Goal: Task Accomplishment & Management: Manage account settings

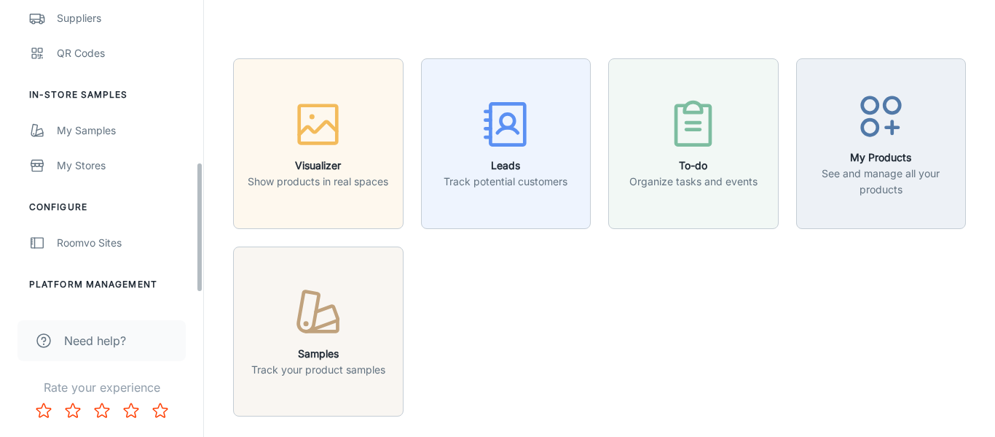
scroll to position [397, 0]
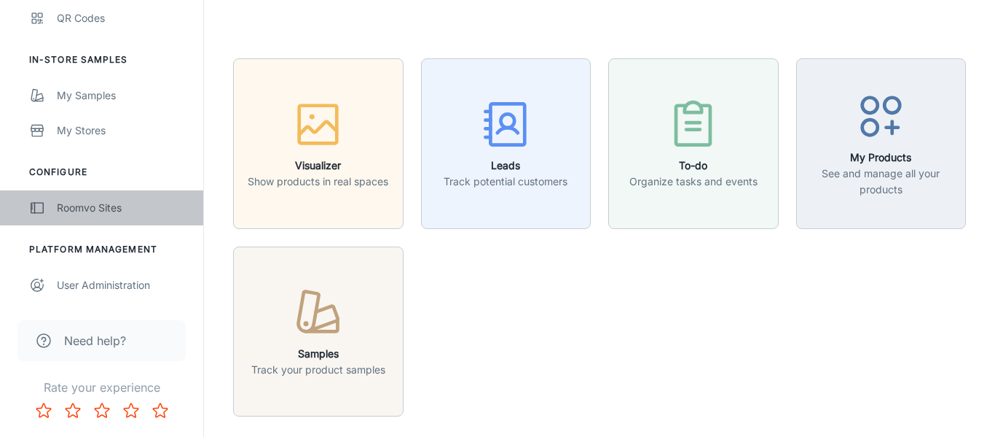
click at [82, 213] on div "Roomvo Sites" at bounding box center [123, 208] width 132 height 16
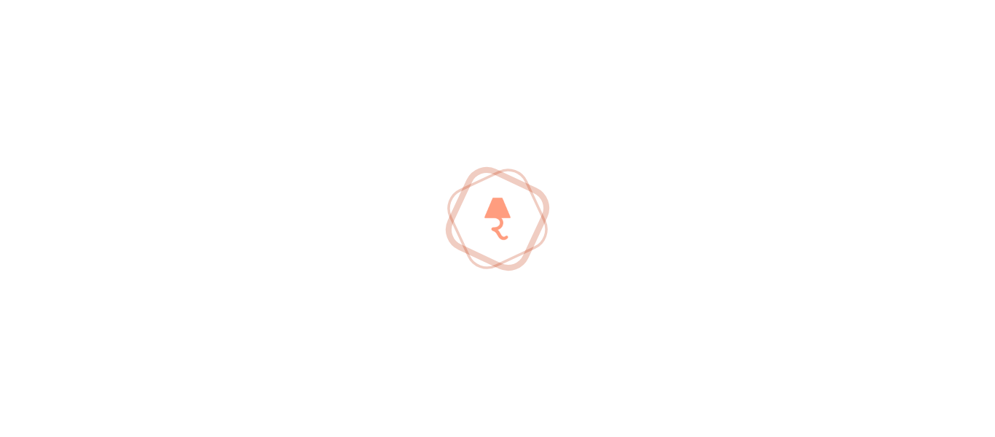
click at [82, 213] on div at bounding box center [497, 218] width 995 height 437
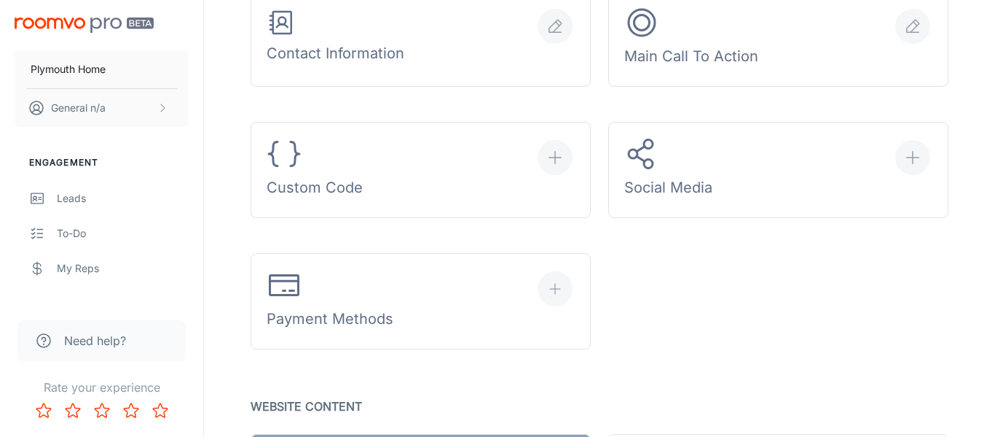
scroll to position [800, 0]
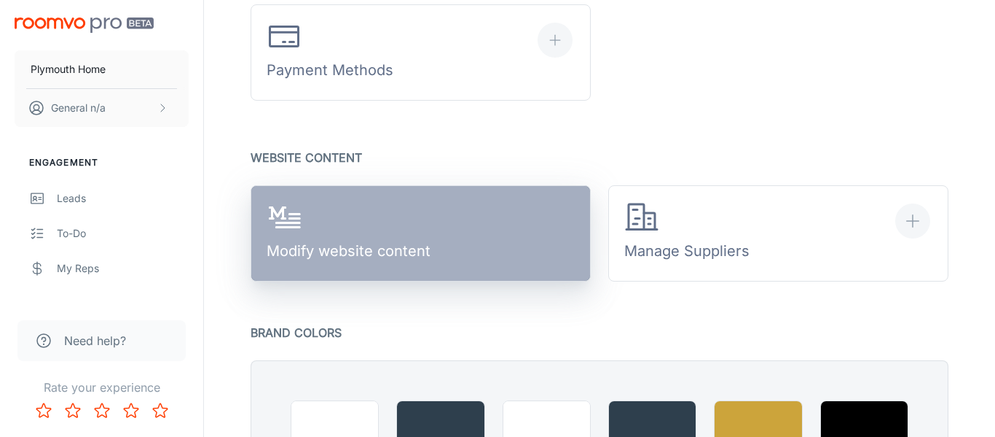
click at [345, 255] on div "Modify website content" at bounding box center [349, 234] width 164 height 68
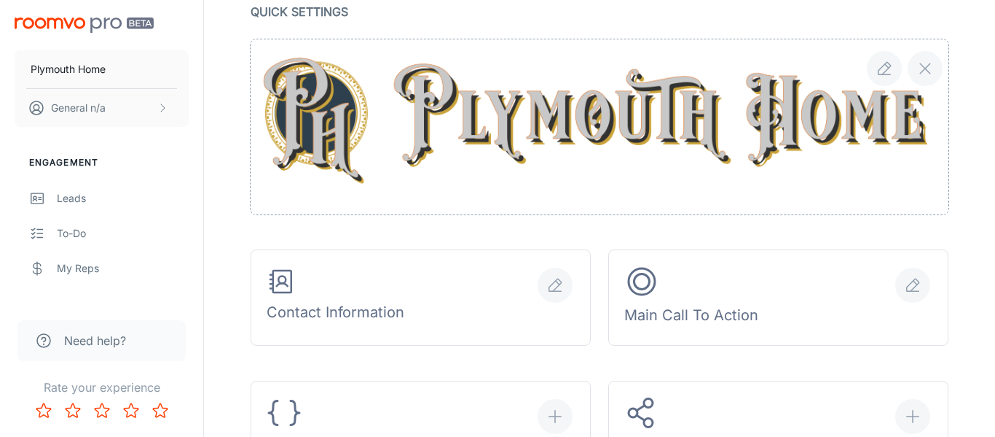
scroll to position [154, 0]
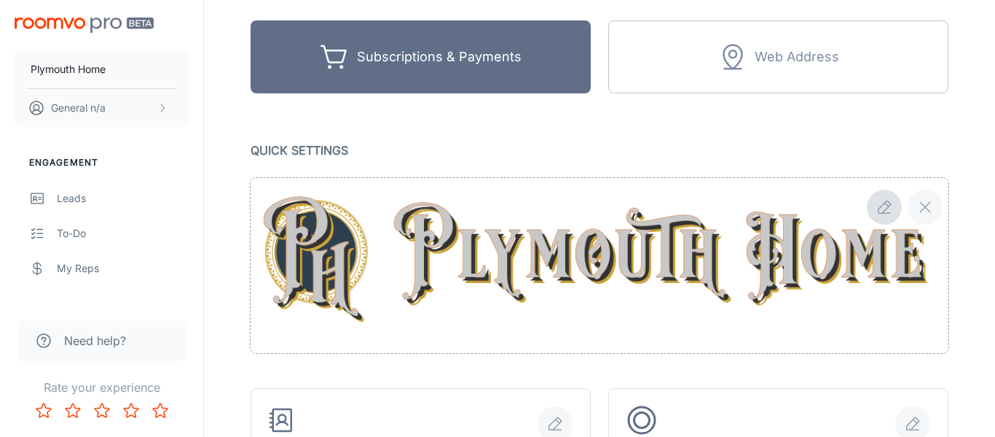
click at [874, 211] on button "button" at bounding box center [884, 206] width 35 height 35
click at [500, 308] on img at bounding box center [600, 265] width 686 height 138
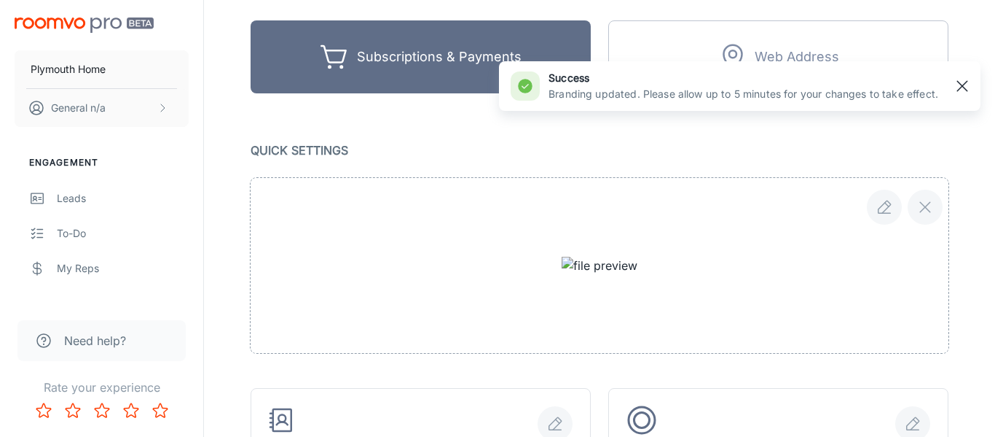
click at [960, 85] on line "button" at bounding box center [963, 86] width 10 height 10
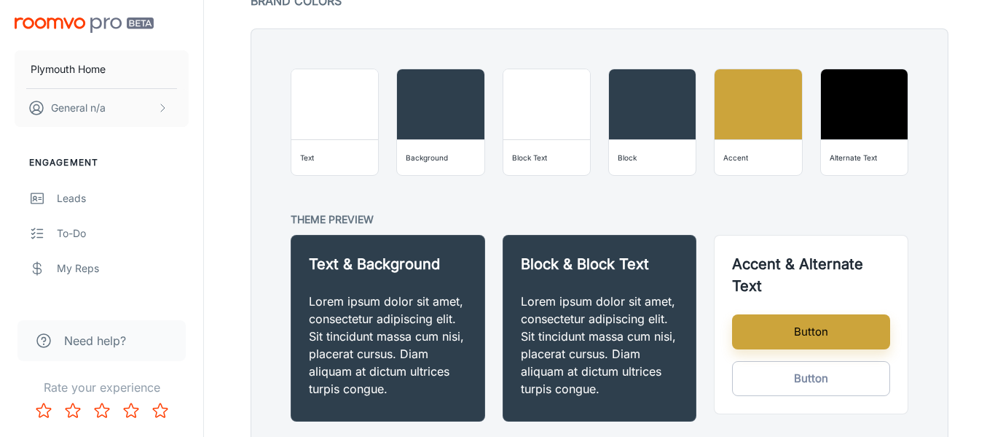
scroll to position [1086, 0]
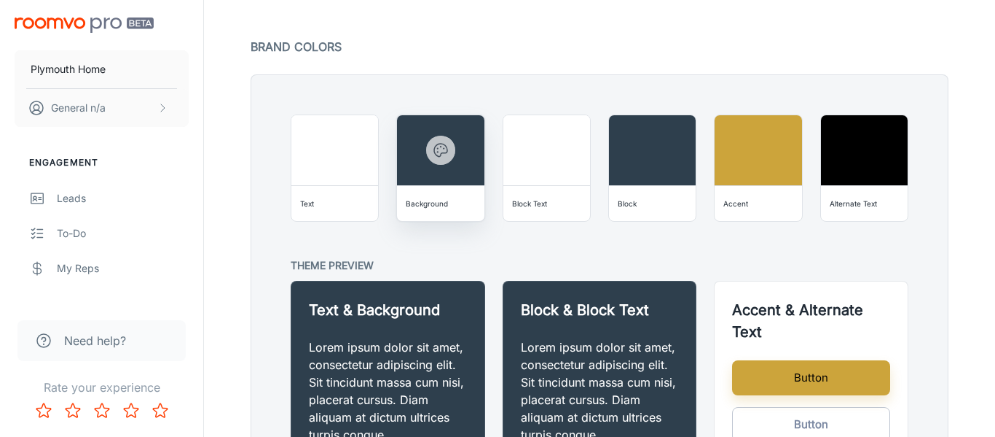
click at [444, 156] on icon "button" at bounding box center [440, 149] width 17 height 17
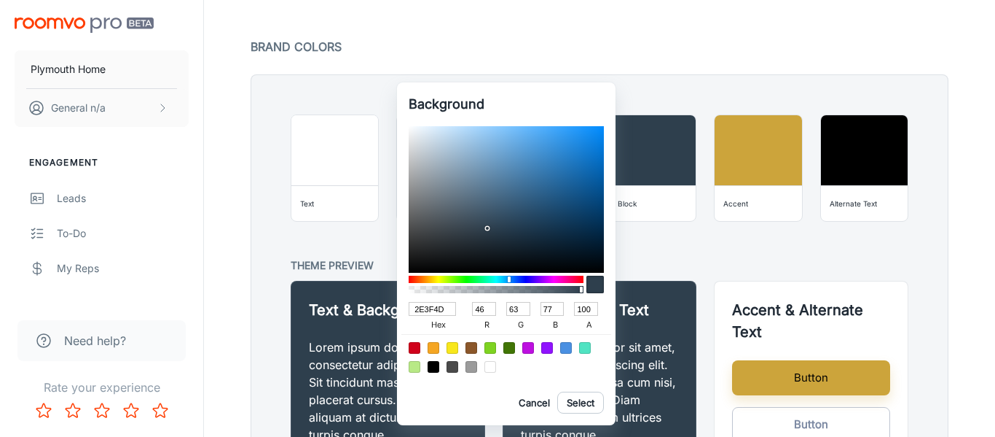
click at [799, 29] on div at bounding box center [497, 218] width 995 height 437
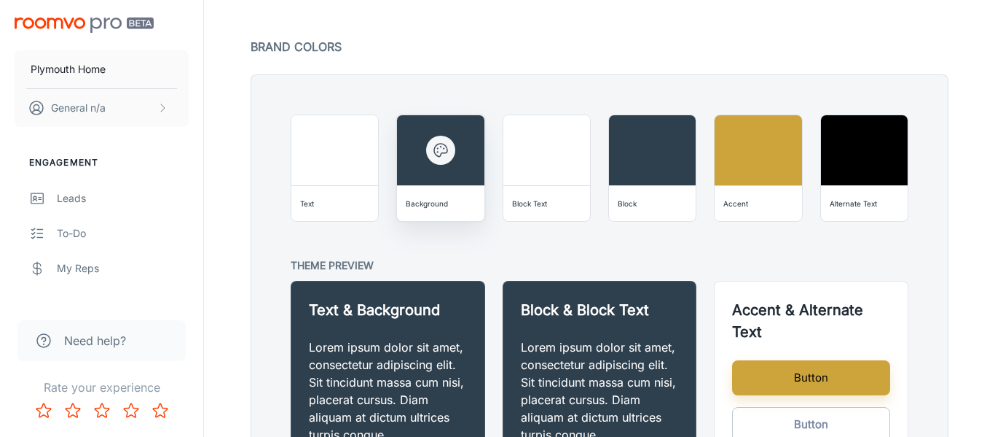
click at [447, 160] on button "button" at bounding box center [440, 150] width 29 height 29
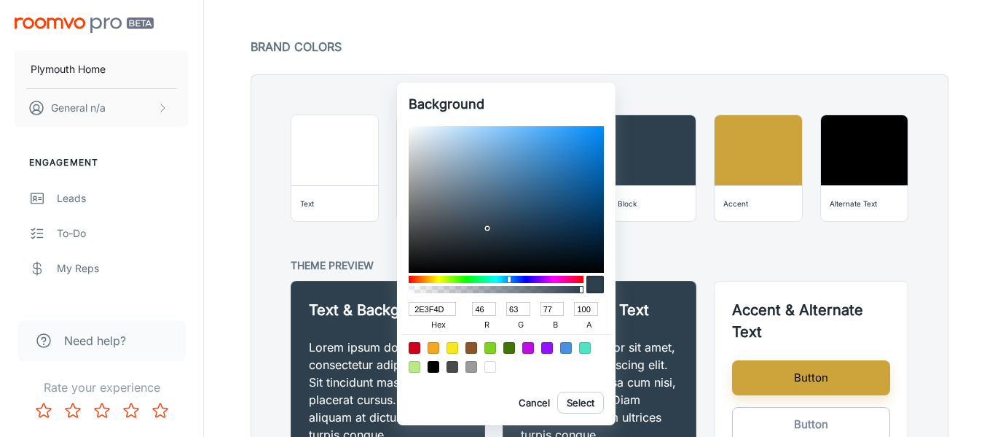
type input "FAFBFC"
type input "250"
type input "251"
type input "252"
click at [411, 128] on div at bounding box center [506, 199] width 195 height 146
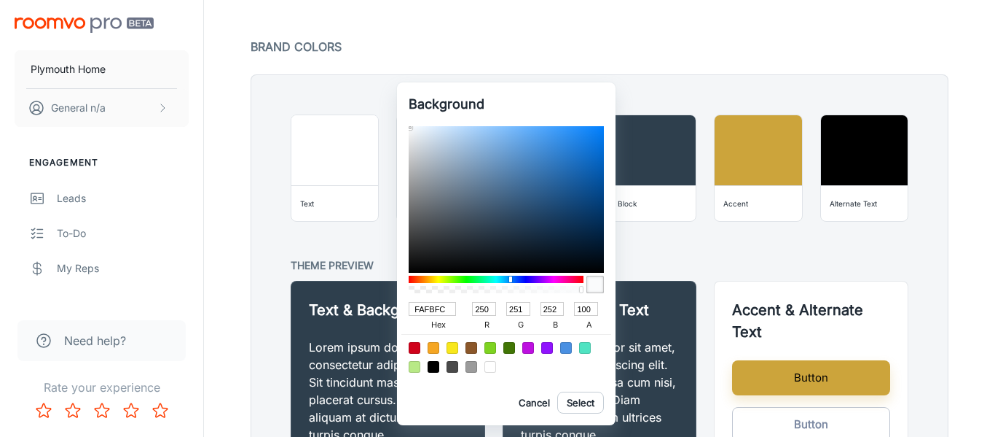
click at [738, 259] on div at bounding box center [497, 218] width 995 height 437
type input "2E3F4D"
type input "46"
type input "63"
type input "77"
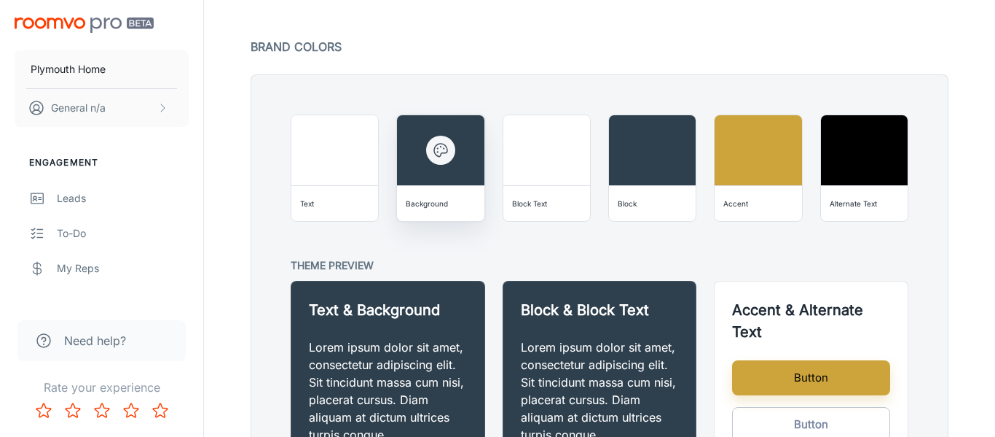
click at [436, 196] on div "Background" at bounding box center [427, 203] width 42 height 15
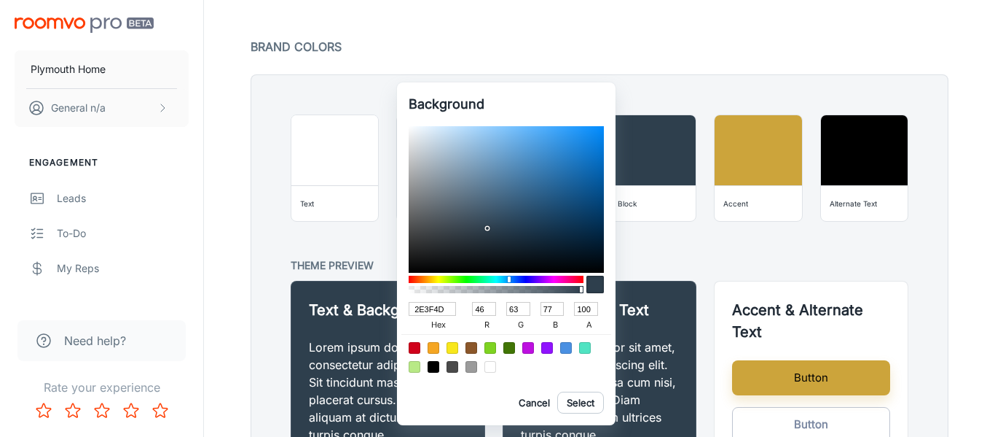
click at [488, 369] on div at bounding box center [491, 367] width 12 height 12
type input "FFFFFF"
type input "255"
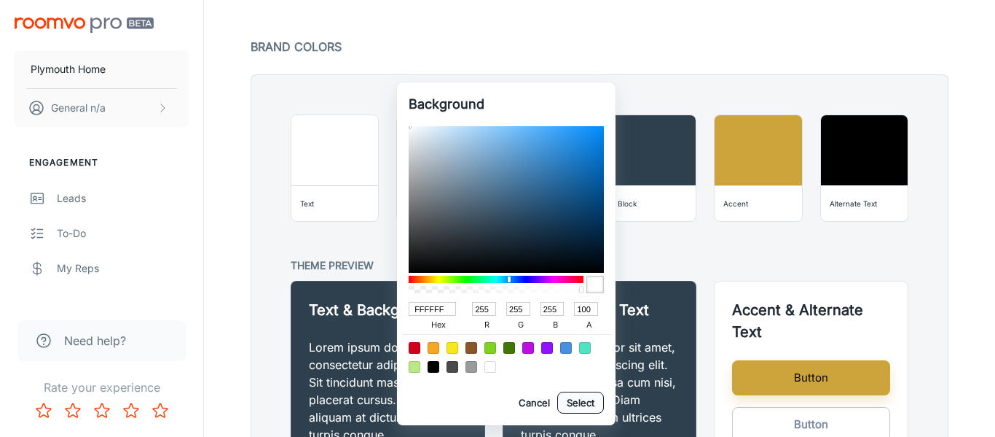
click at [588, 402] on button "Select" at bounding box center [580, 402] width 47 height 22
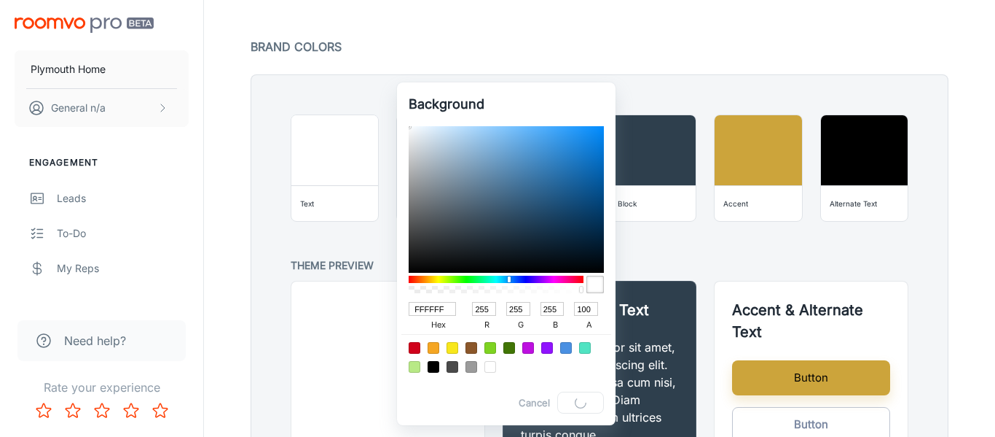
click at [324, 205] on div at bounding box center [497, 218] width 995 height 437
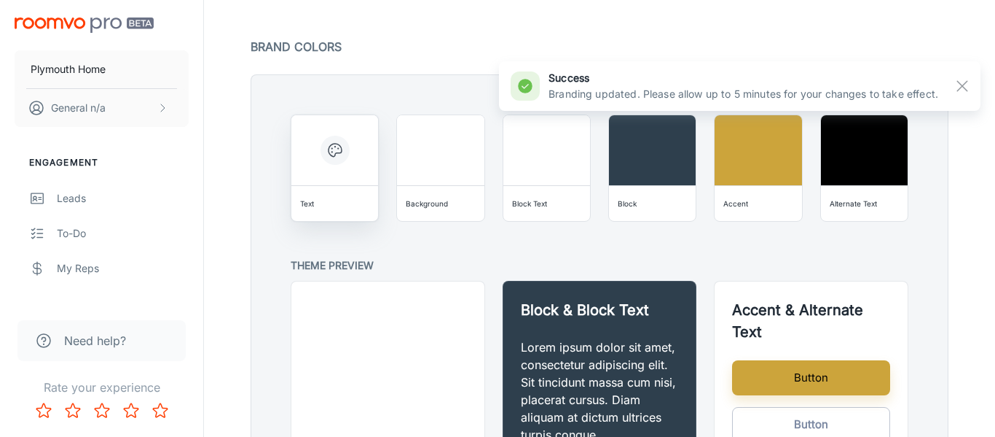
click at [342, 154] on icon "button" at bounding box center [334, 149] width 17 height 17
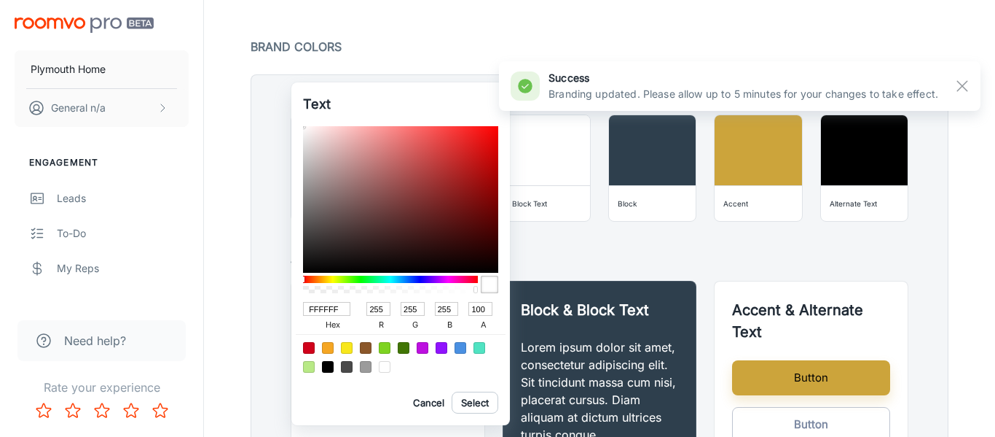
click at [328, 367] on div at bounding box center [328, 367] width 12 height 12
type input "000000"
type input "0"
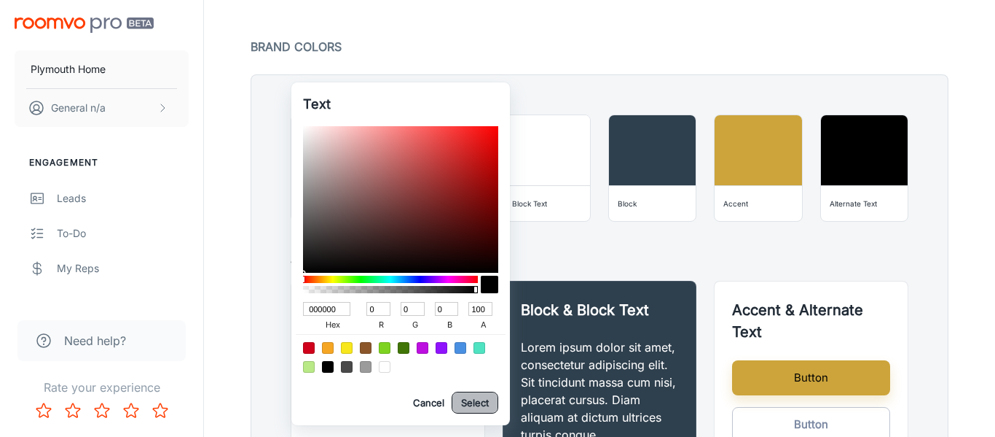
click at [478, 404] on button "Select" at bounding box center [475, 402] width 47 height 22
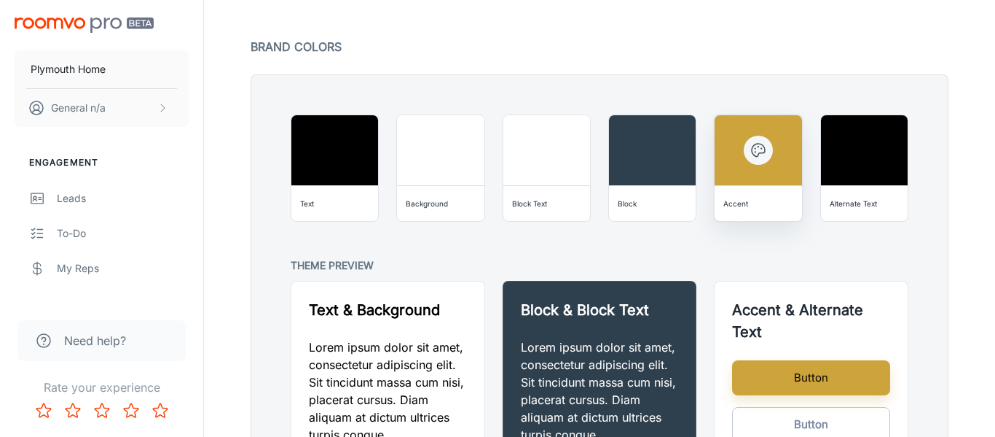
click at [743, 202] on div "Accent" at bounding box center [736, 203] width 25 height 15
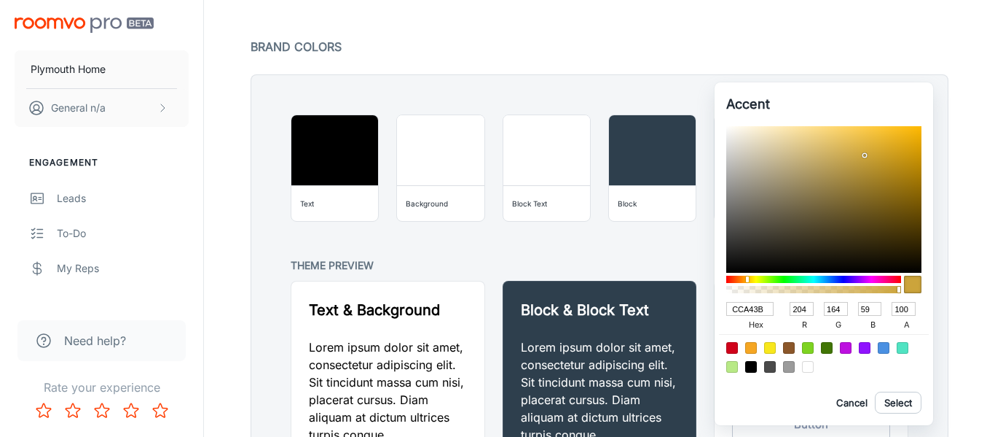
click at [745, 314] on input "CCA43B" at bounding box center [750, 309] width 47 height 14
click at [623, 212] on div at bounding box center [497, 218] width 995 height 437
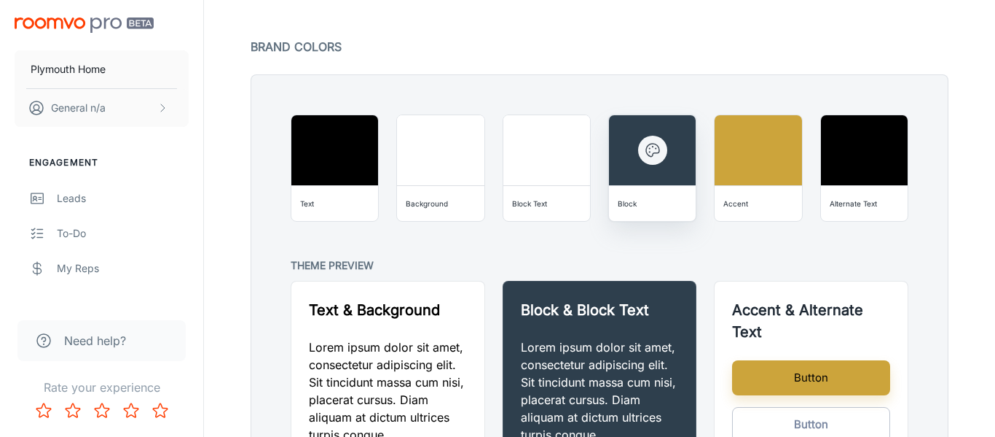
click at [635, 203] on div "Block" at bounding box center [627, 203] width 19 height 15
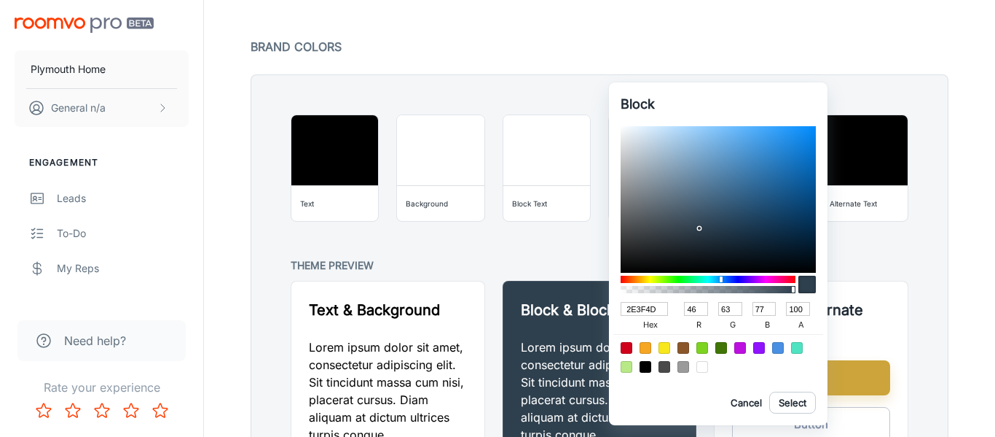
click at [645, 303] on input "2E3F4D" at bounding box center [644, 309] width 47 height 14
paste input "CCA43B"
type input "CCA43B"
type input "204"
type input "164"
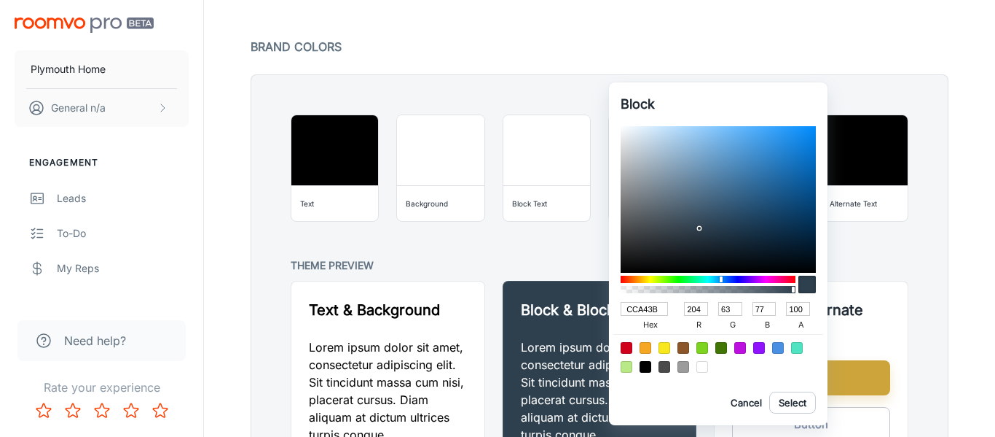
type input "59"
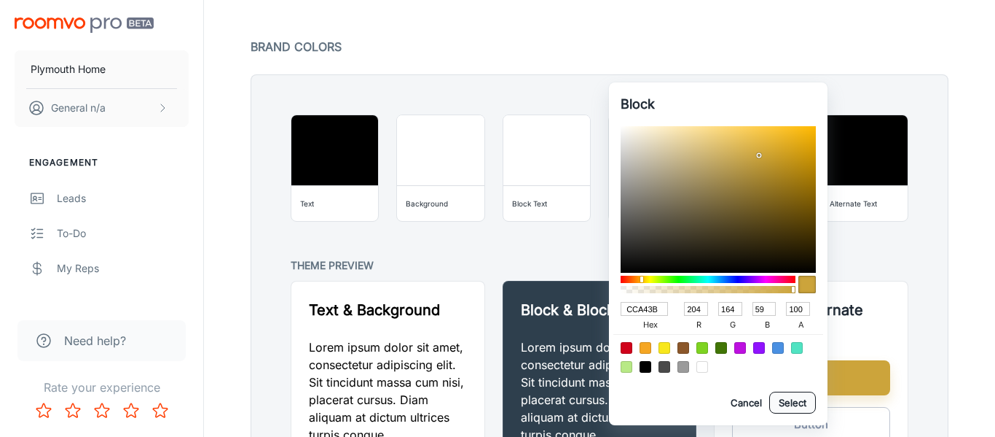
type input "CCA43B"
click at [784, 408] on button "Select" at bounding box center [793, 402] width 47 height 22
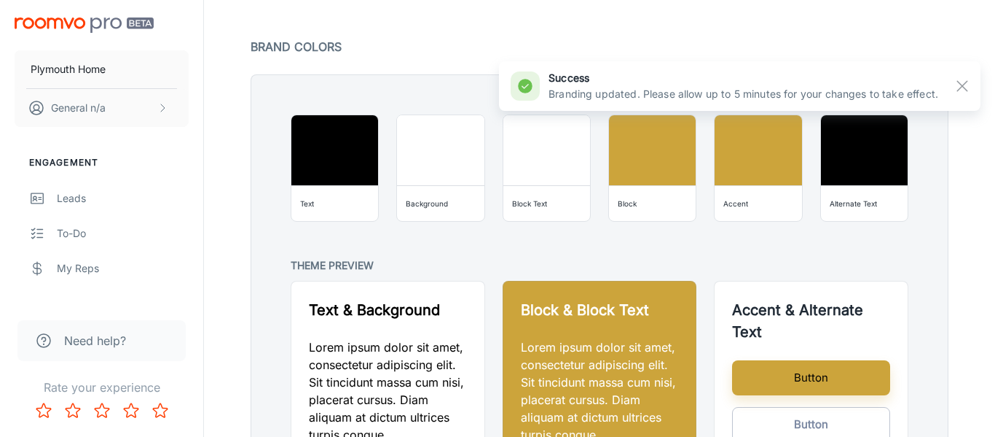
click at [584, 252] on div at bounding box center [497, 218] width 995 height 437
click at [560, 201] on div "Block Text" at bounding box center [546, 203] width 75 height 23
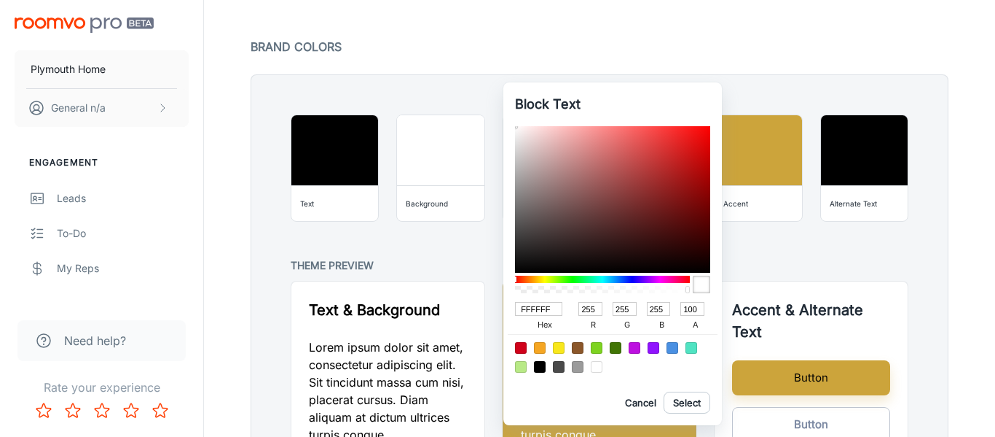
click at [540, 372] on div at bounding box center [540, 367] width 12 height 12
type input "000000"
type input "0"
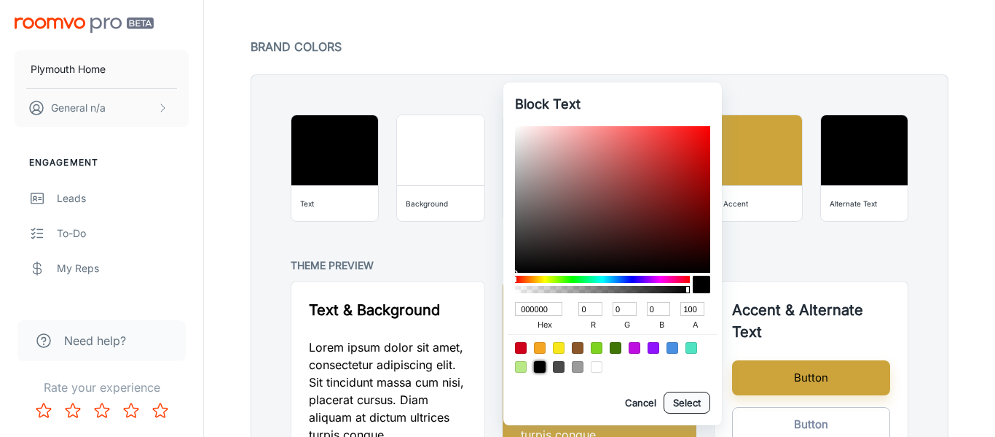
click at [683, 405] on button "Select" at bounding box center [687, 402] width 47 height 22
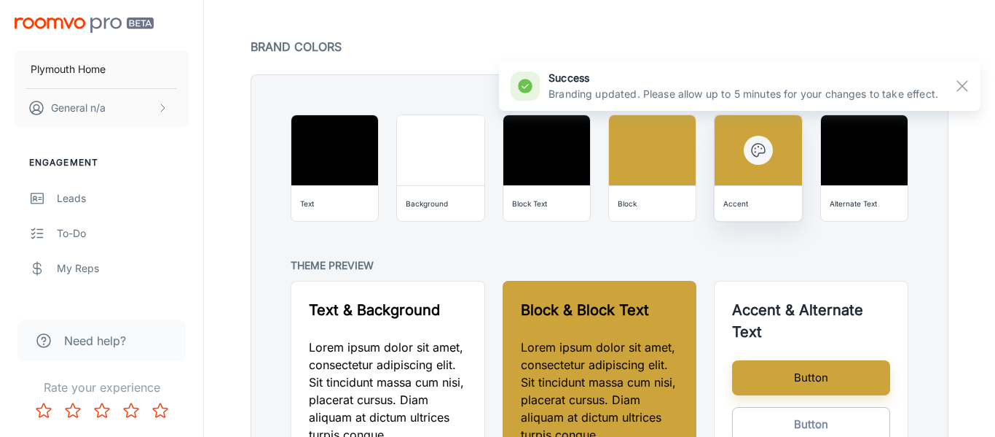
click at [756, 203] on div "Accent" at bounding box center [758, 203] width 75 height 23
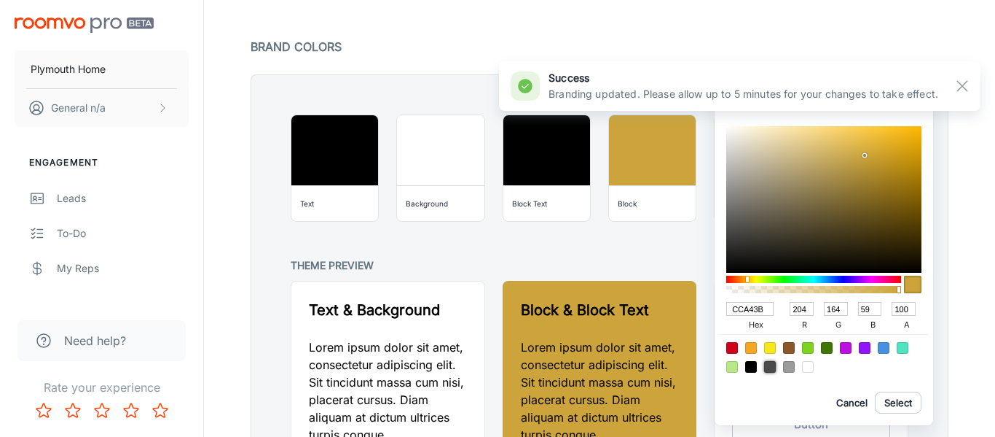
click at [767, 368] on div at bounding box center [770, 367] width 12 height 12
type input "4A4A4A"
type input "74"
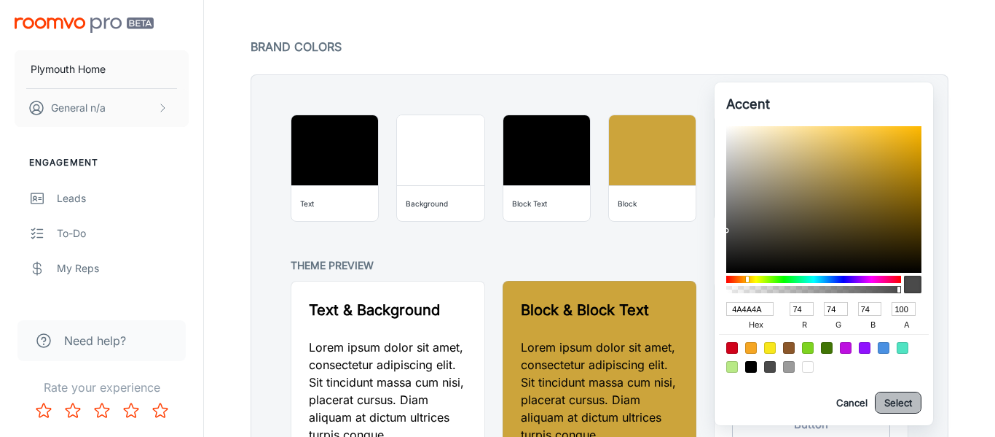
click at [896, 405] on button "Select" at bounding box center [898, 402] width 47 height 22
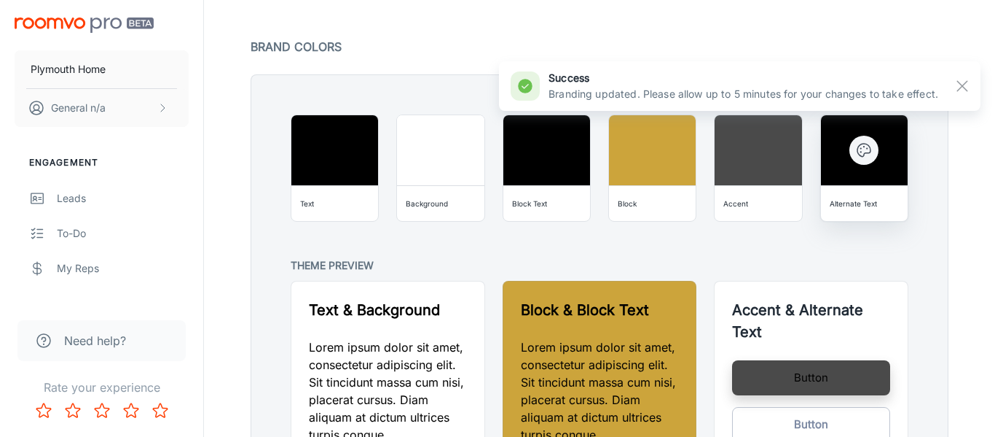
click at [853, 209] on div "Alternate Text" at bounding box center [853, 203] width 47 height 15
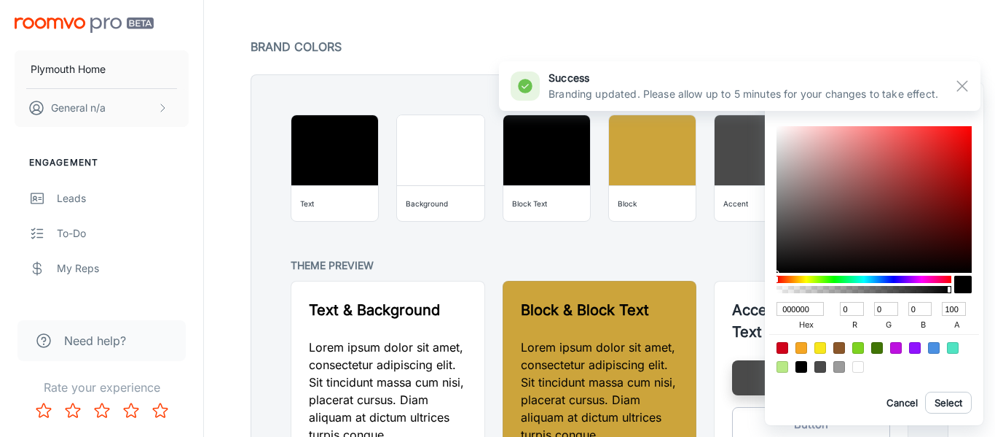
click at [859, 364] on div at bounding box center [859, 367] width 12 height 12
type input "FFFFFF"
type input "255"
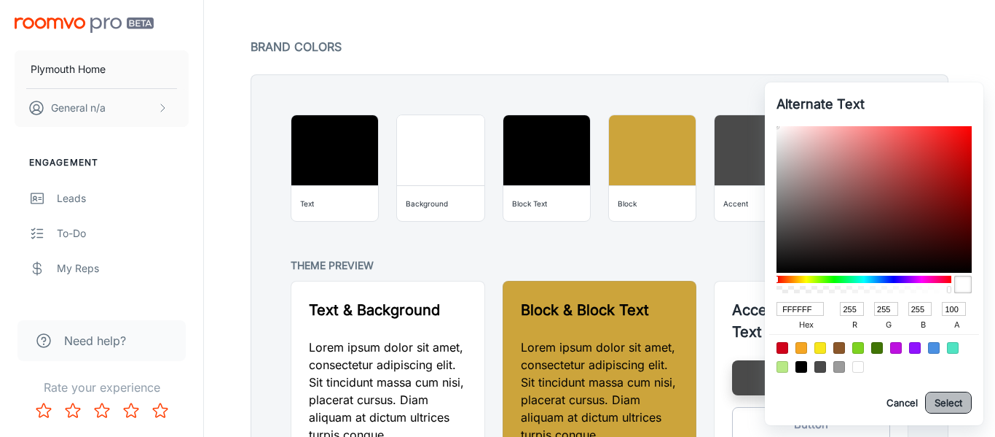
click at [944, 404] on button "Select" at bounding box center [948, 402] width 47 height 22
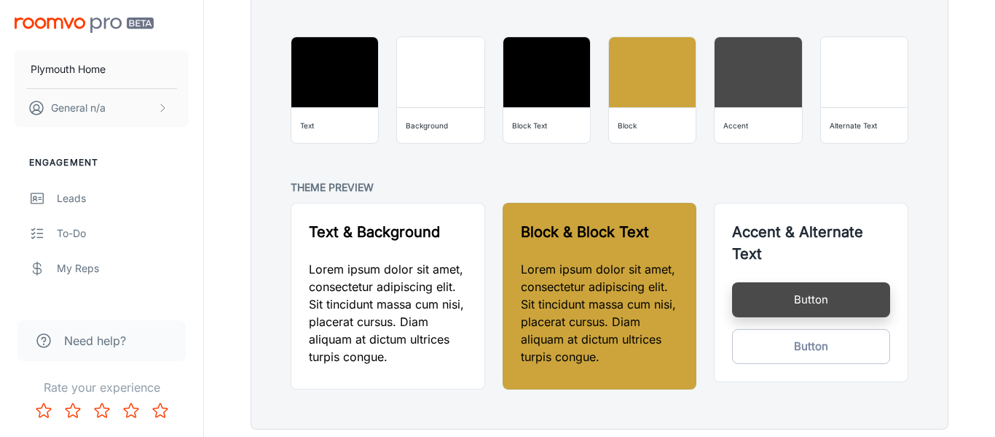
scroll to position [1163, 0]
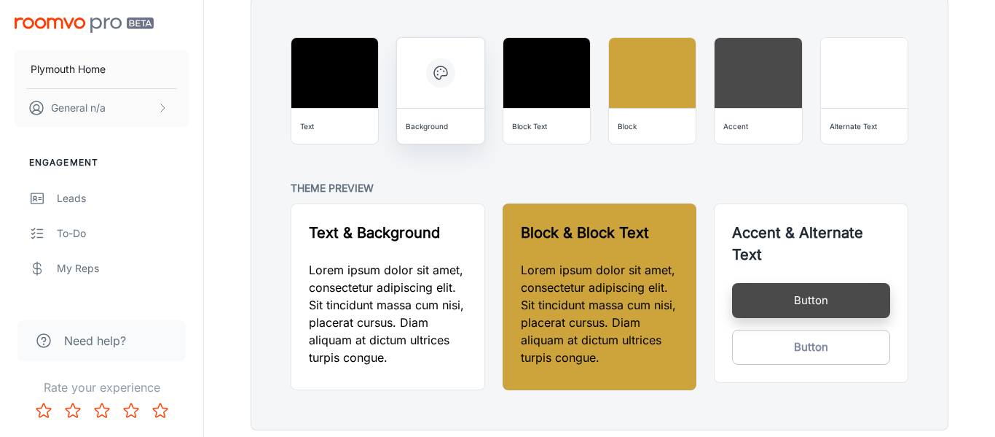
click at [428, 132] on div "Background" at bounding box center [427, 126] width 42 height 15
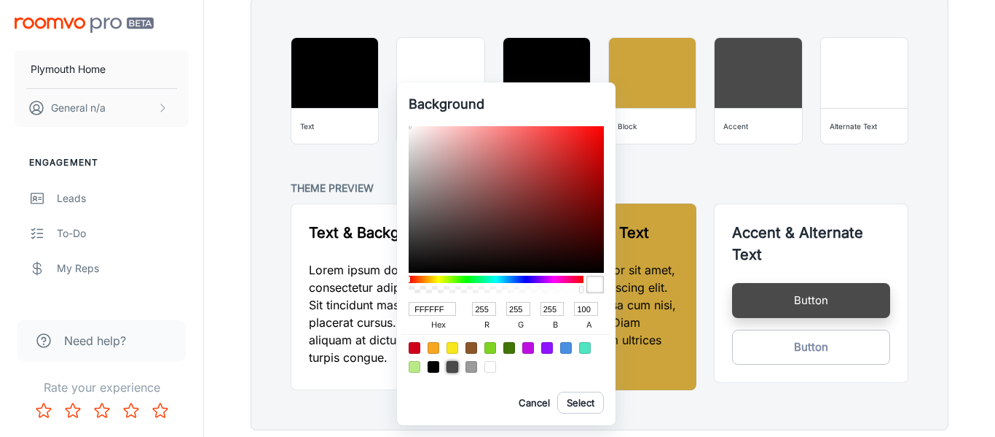
click at [454, 367] on div at bounding box center [453, 367] width 12 height 12
type input "4A4A4A"
type input "74"
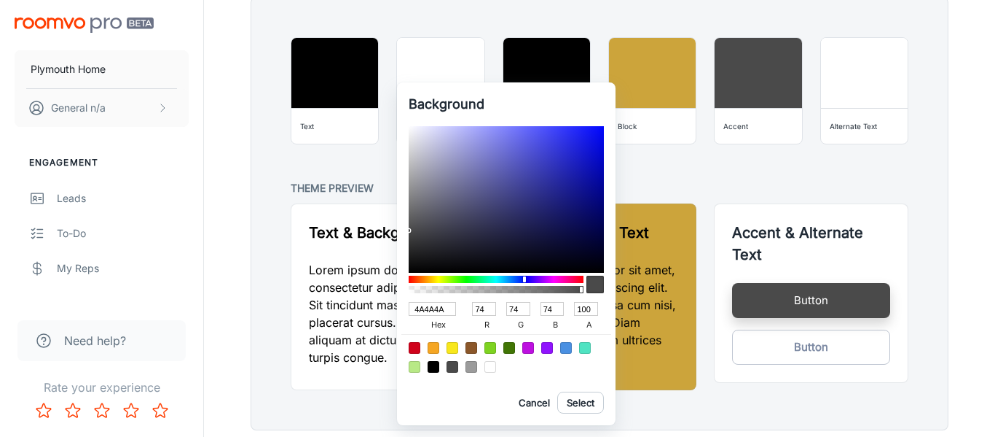
click at [525, 281] on div at bounding box center [496, 278] width 175 height 7
type input "474747"
type input "71"
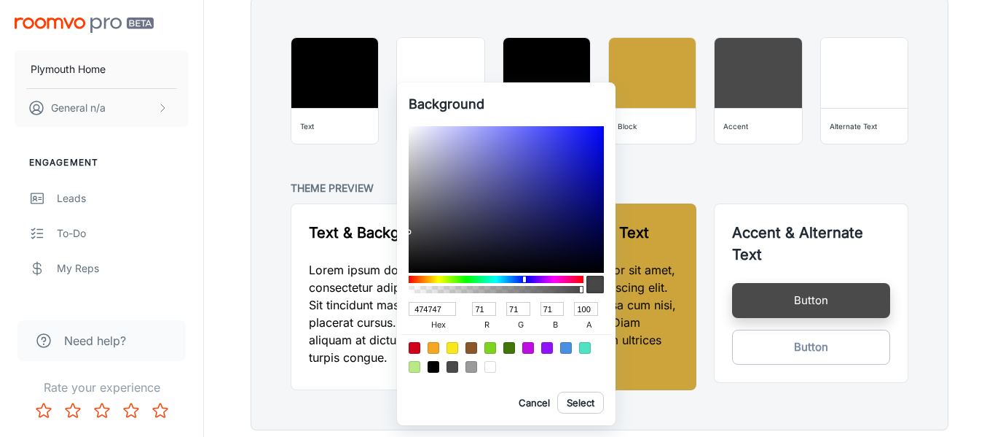
type input "484848"
type input "72"
type input "4C4C4D"
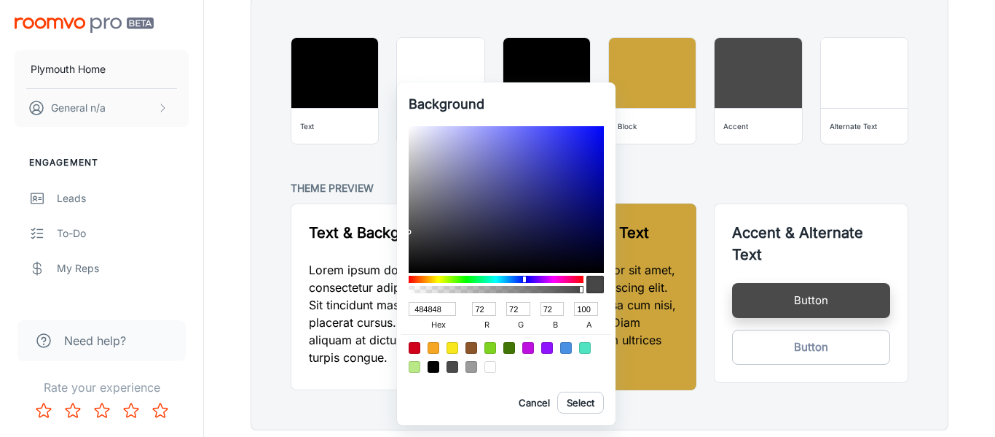
type input "76"
type input "77"
type input "4E4E51"
type input "78"
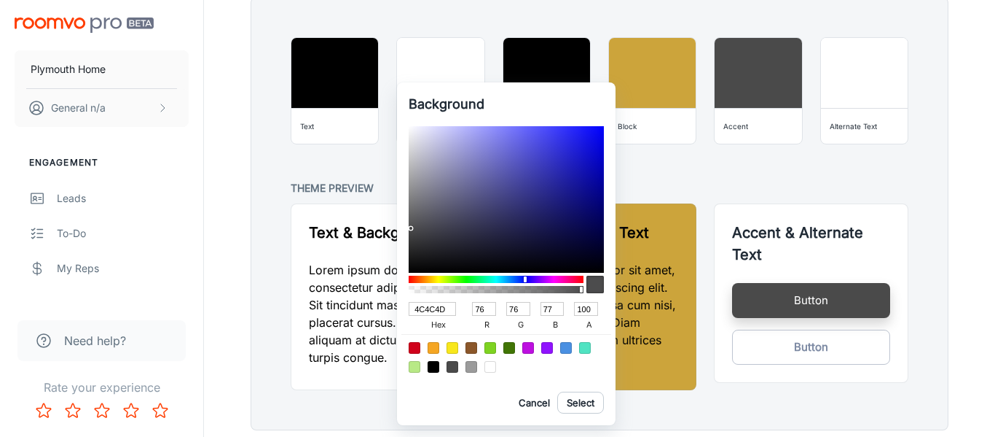
type input "78"
type input "81"
type input "525255"
type input "82"
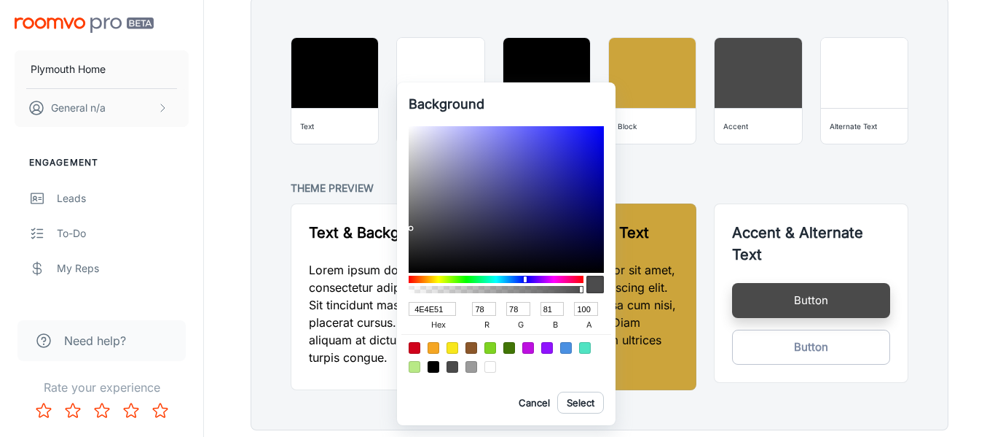
type input "85"
type input "57575D"
type input "87"
type input "93"
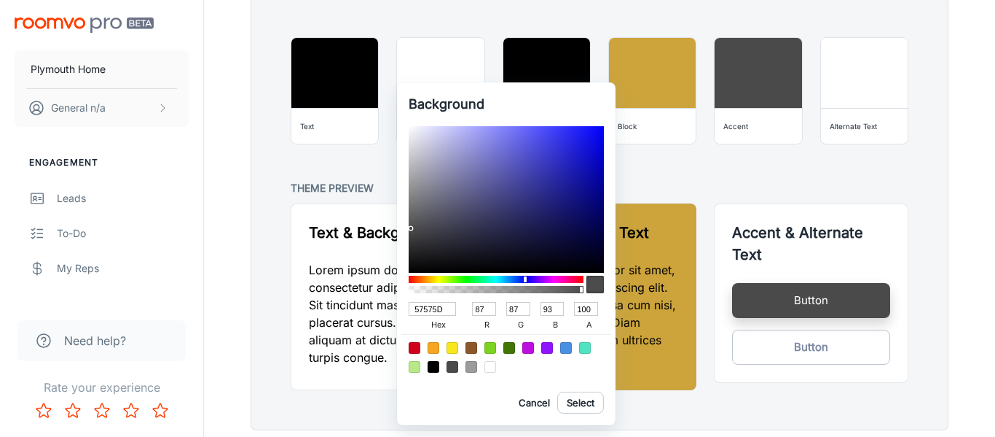
type input "595960"
type input "89"
type input "96"
type input "5D5D65"
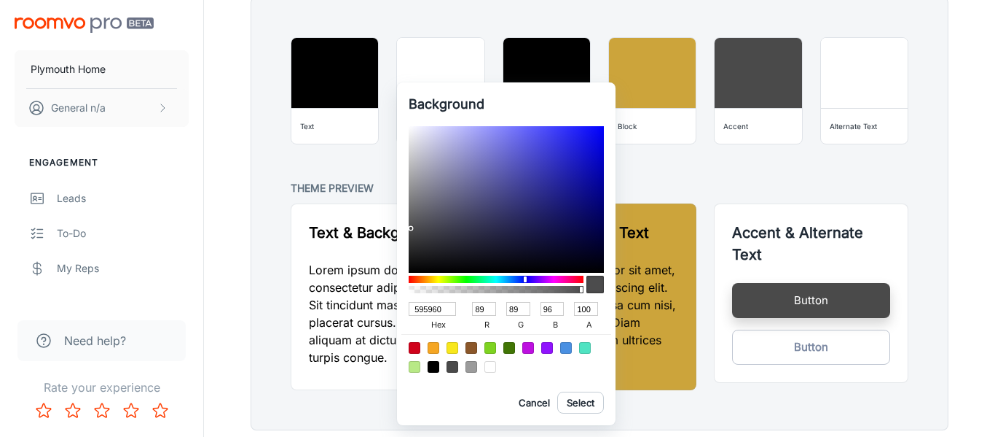
type input "93"
type input "101"
type input "61616D"
type input "97"
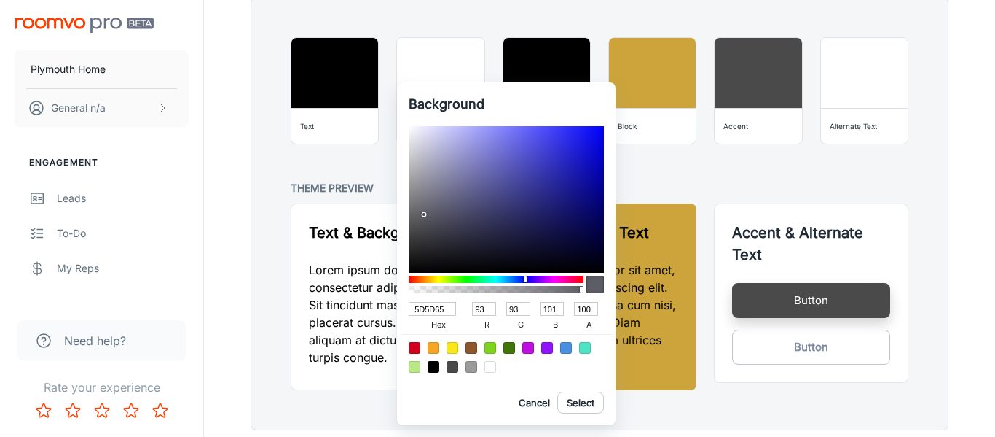
type input "97"
type input "109"
type input "666676"
type input "102"
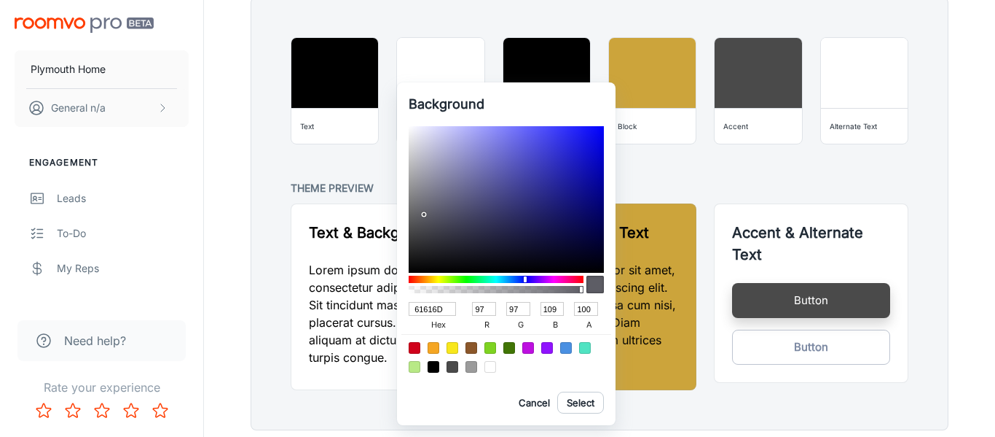
type input "118"
type input "69697E"
type input "105"
type input "126"
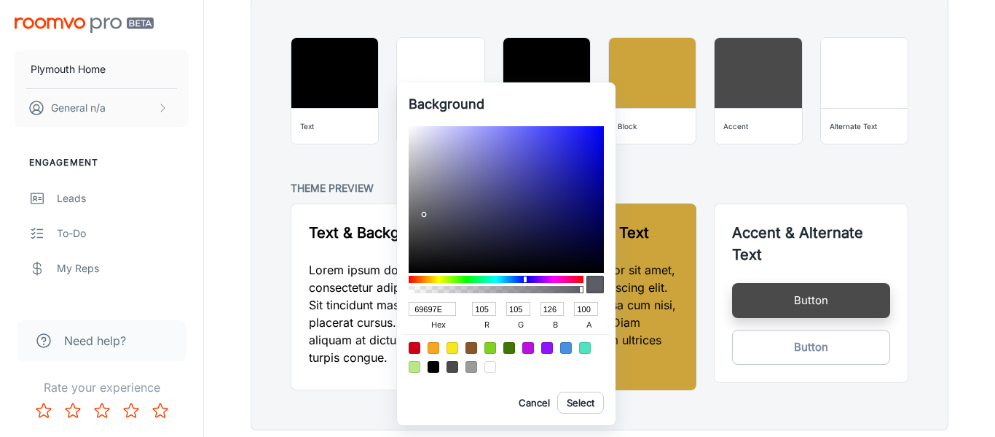
type input "6C6C89"
type input "108"
type input "137"
type input "6C6C8E"
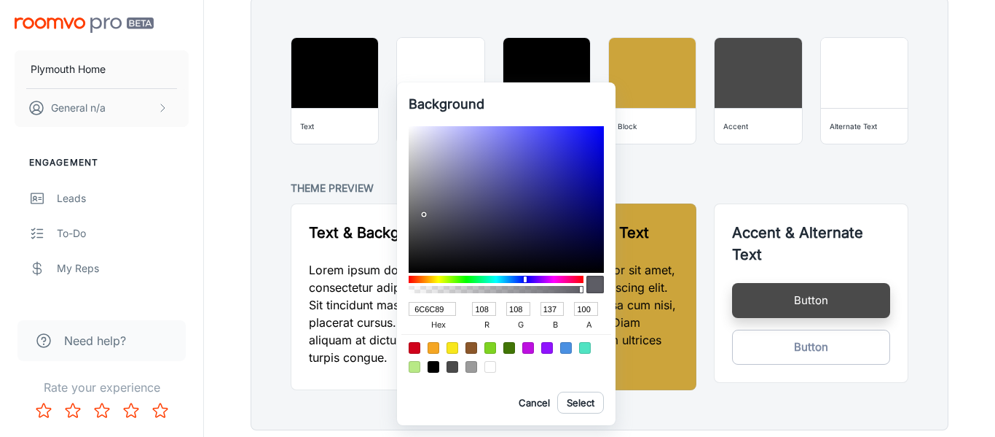
type input "142"
type input "68688E"
type input "104"
type input "656591"
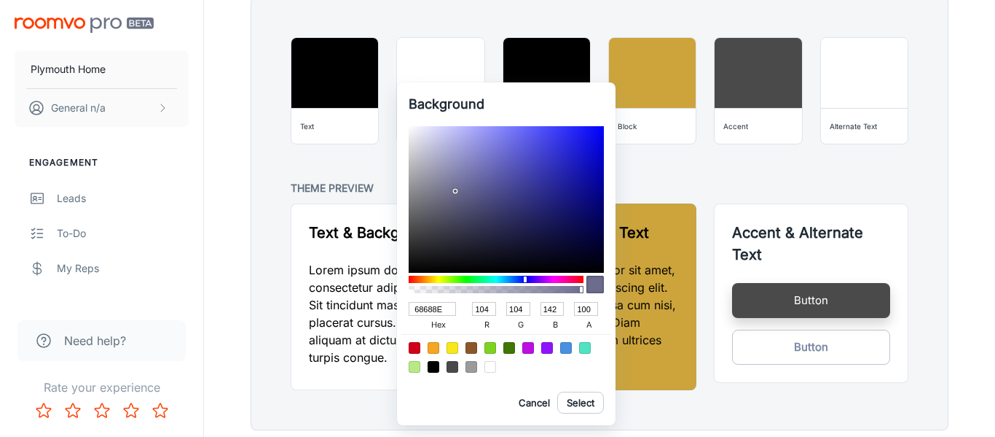
type input "101"
type input "145"
type input "606091"
type input "96"
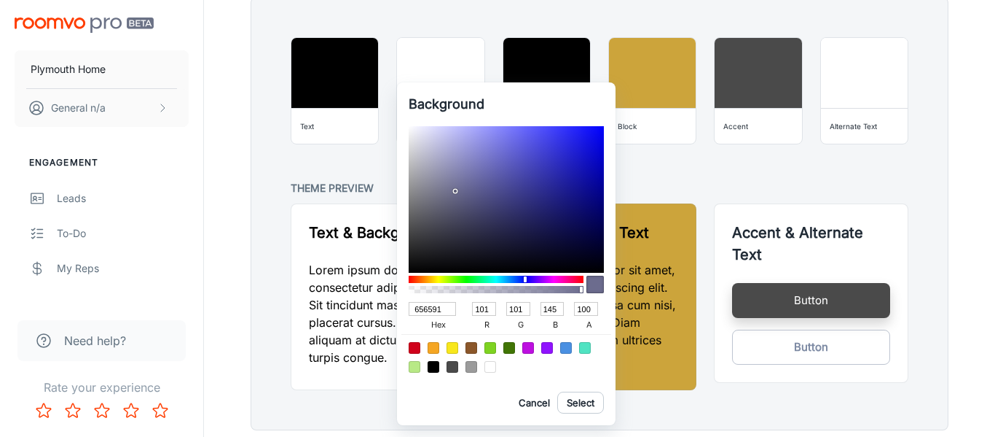
type input "96"
type input "5D5D91"
type input "93"
drag, startPoint x: 409, startPoint y: 232, endPoint x: 478, endPoint y: 189, distance: 81.1
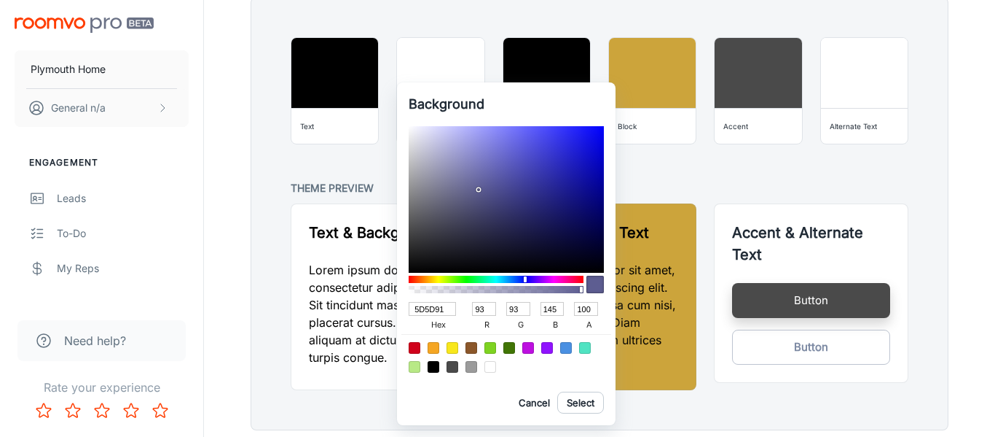
click at [479, 189] on div at bounding box center [480, 190] width 3 height 3
type input "545488"
type input "84"
type input "136"
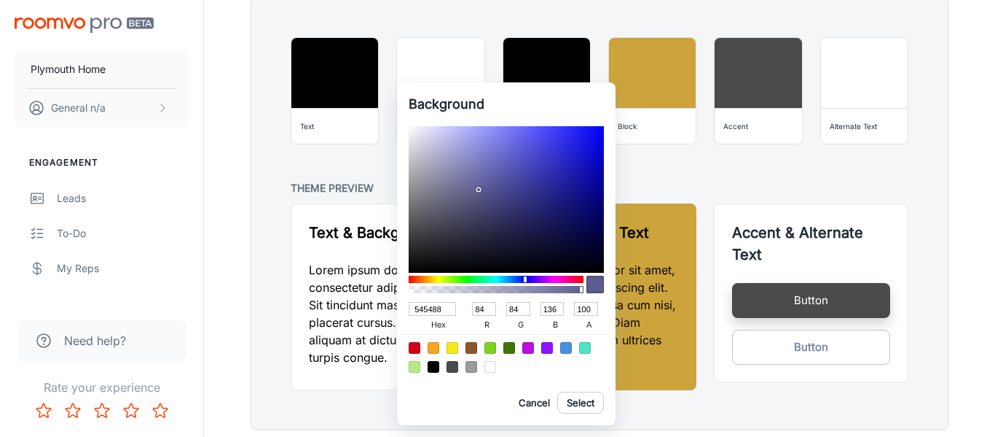
type input "4D4D7F"
type input "77"
type input "127"
type input "454575"
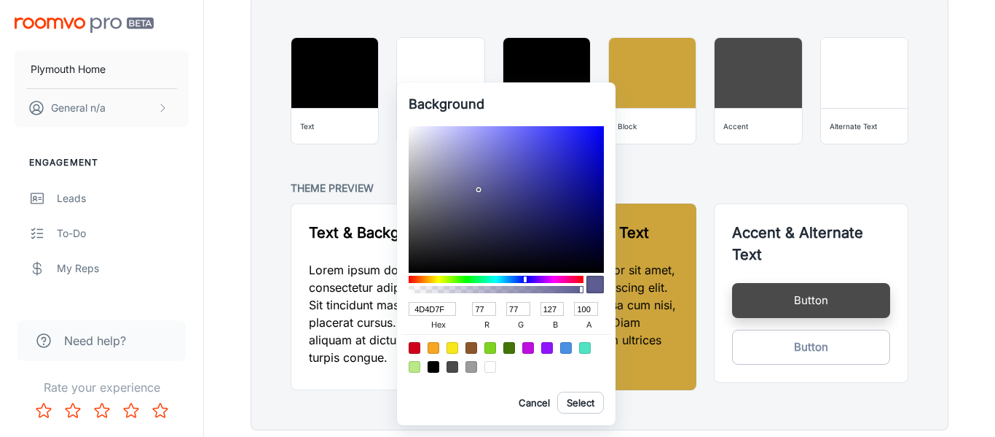
type input "69"
type input "117"
type input "3C3C69"
type input "60"
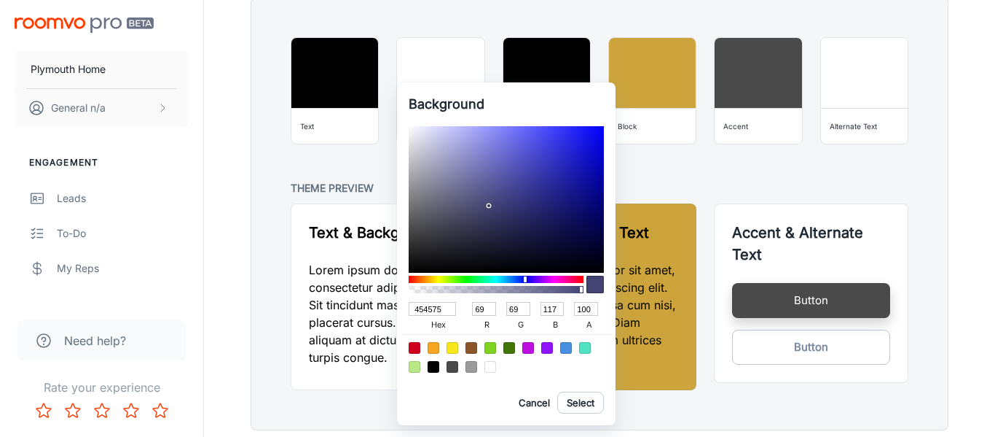
type input "60"
type input "105"
type input "363660"
type input "54"
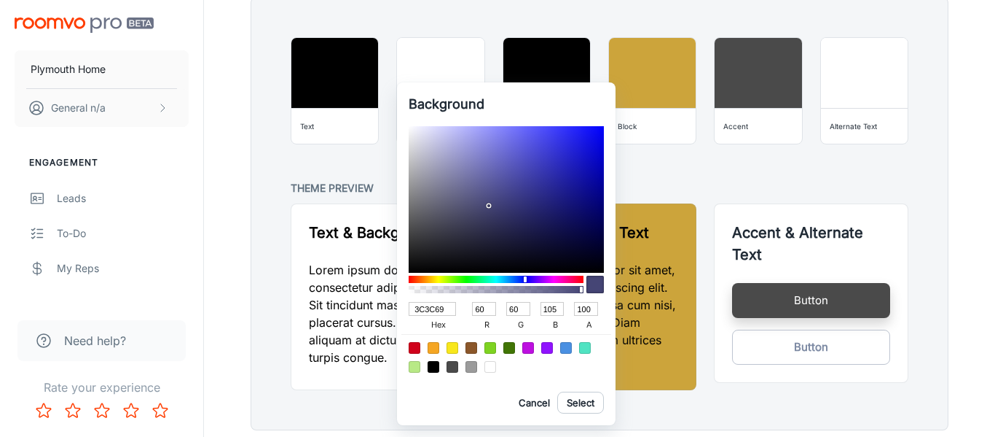
type input "96"
type input "2E2E52"
type input "46"
type input "82"
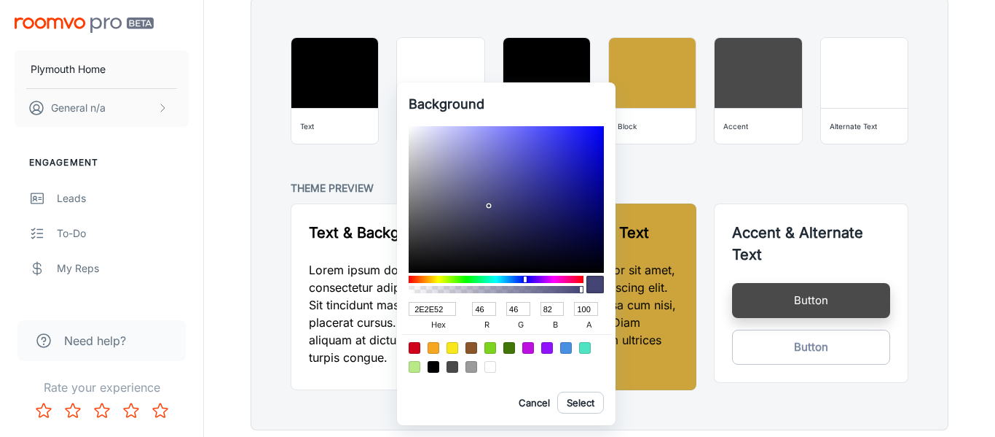
type input "2C2C4F"
type input "44"
type input "79"
type input "2A2A4C"
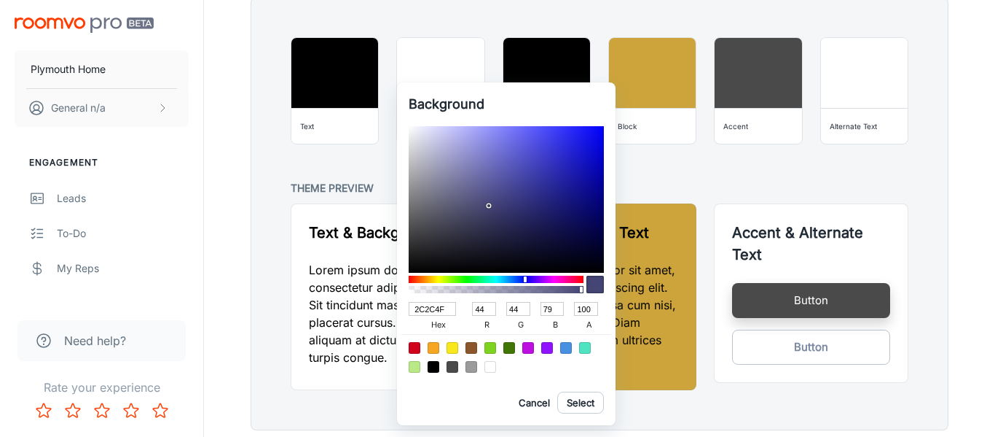
type input "42"
type input "76"
type input "29294B"
type input "41"
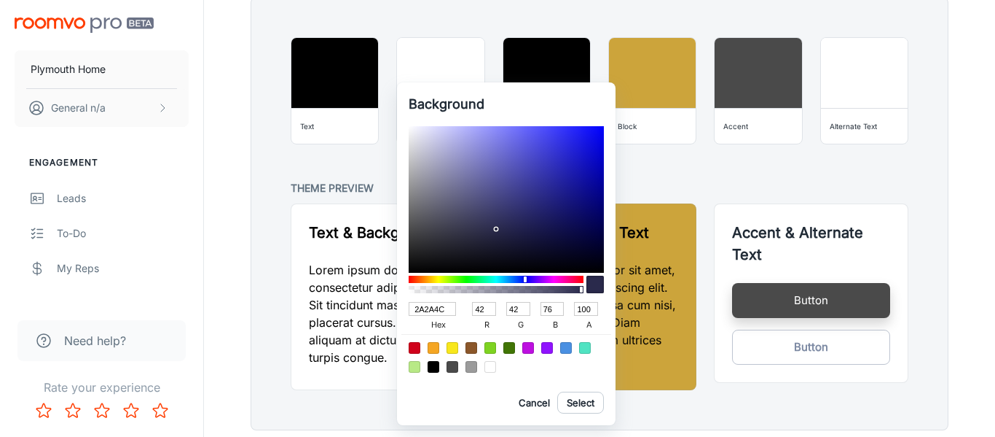
type input "41"
type input "75"
type input "2E2E54"
type input "46"
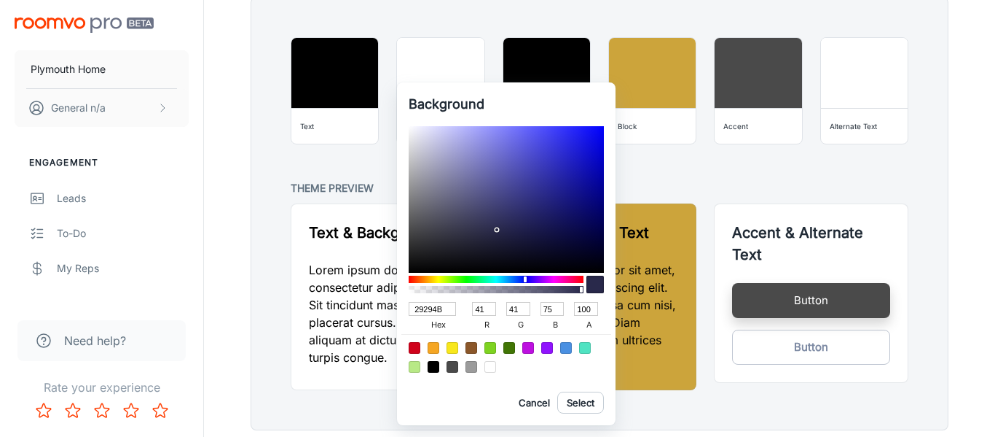
type input "84"
type input "32325D"
type input "50"
type input "93"
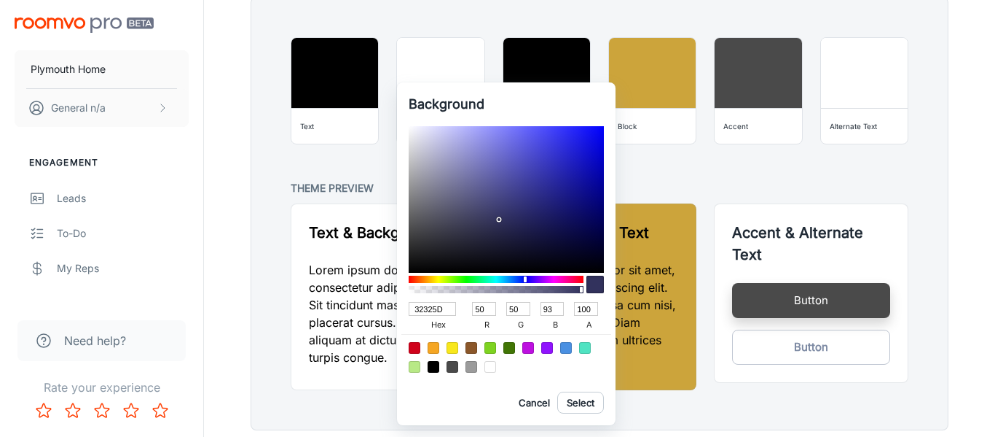
type input "34345F"
type input "52"
type input "95"
type input "353560"
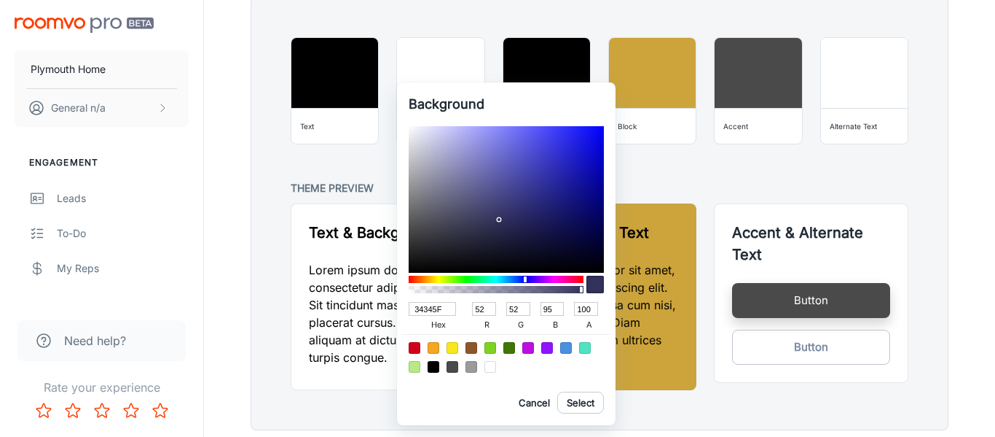
type input "53"
type input "96"
type input "373764"
type input "55"
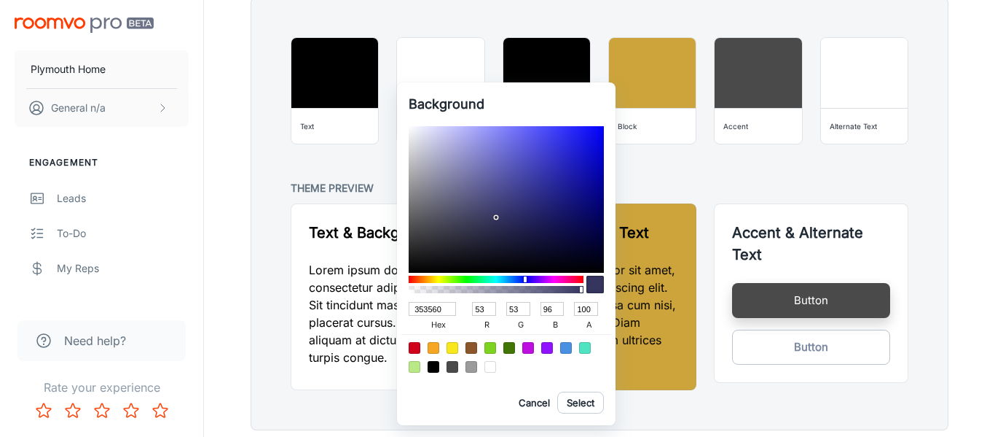
type input "55"
type input "100"
type input "3C3C6C"
type input "60"
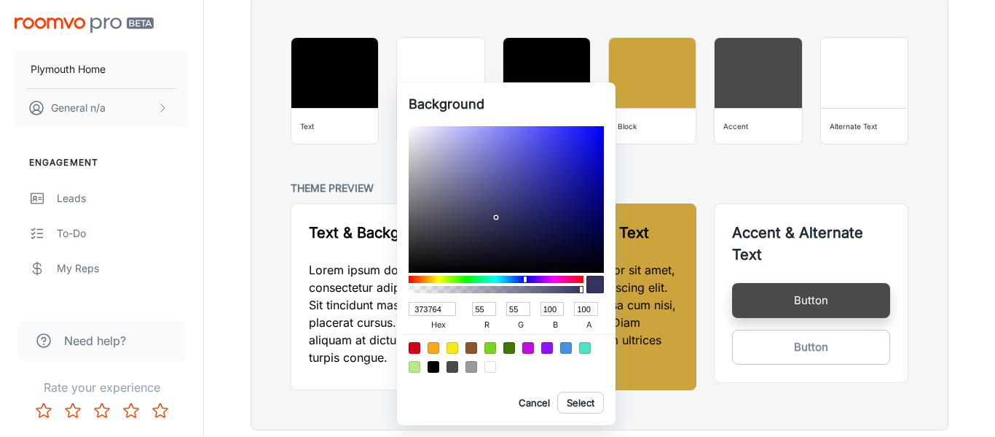
type input "108"
drag, startPoint x: 478, startPoint y: 189, endPoint x: 496, endPoint y: 211, distance: 27.9
click at [496, 211] on div at bounding box center [495, 210] width 3 height 3
click at [441, 309] on input "3C3C6C" at bounding box center [432, 309] width 47 height 14
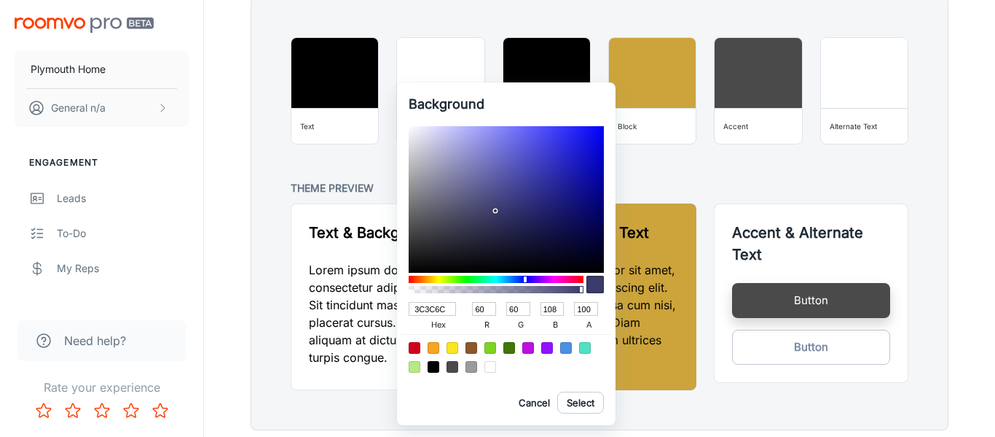
click at [441, 309] on input "3C3C6C" at bounding box center [432, 309] width 47 height 14
click at [590, 402] on button "Select" at bounding box center [580, 402] width 47 height 22
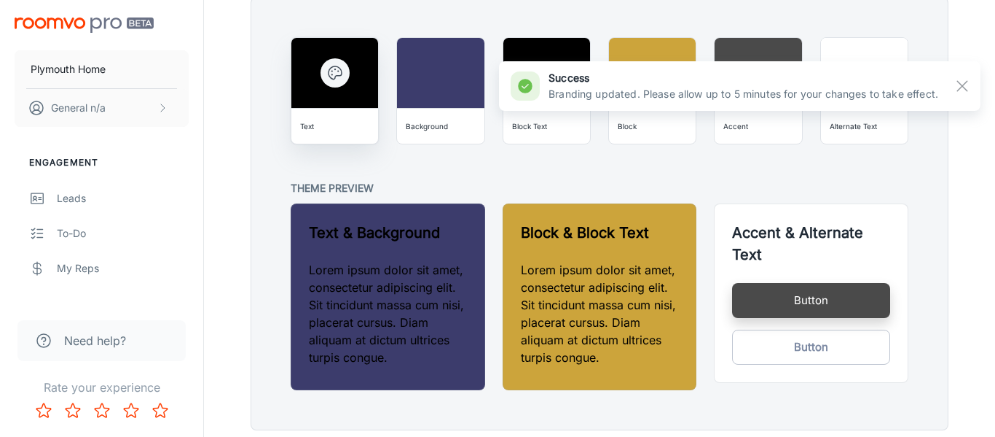
click at [307, 130] on div "Text" at bounding box center [307, 126] width 14 height 15
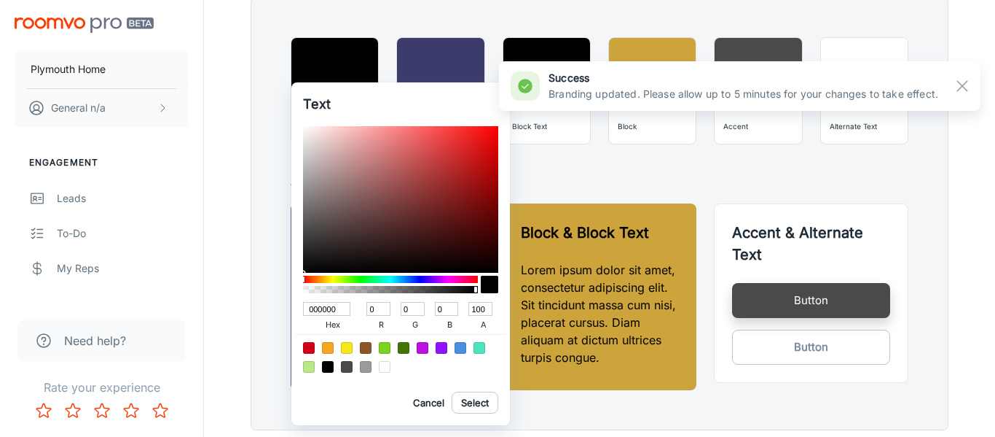
click at [381, 367] on div at bounding box center [385, 367] width 12 height 12
type input "FFFFFF"
type input "255"
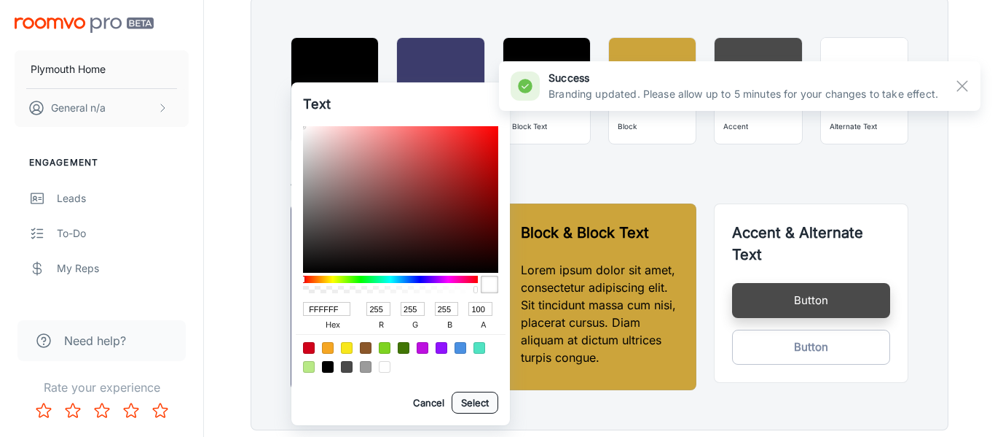
click at [484, 404] on button "Select" at bounding box center [475, 402] width 47 height 22
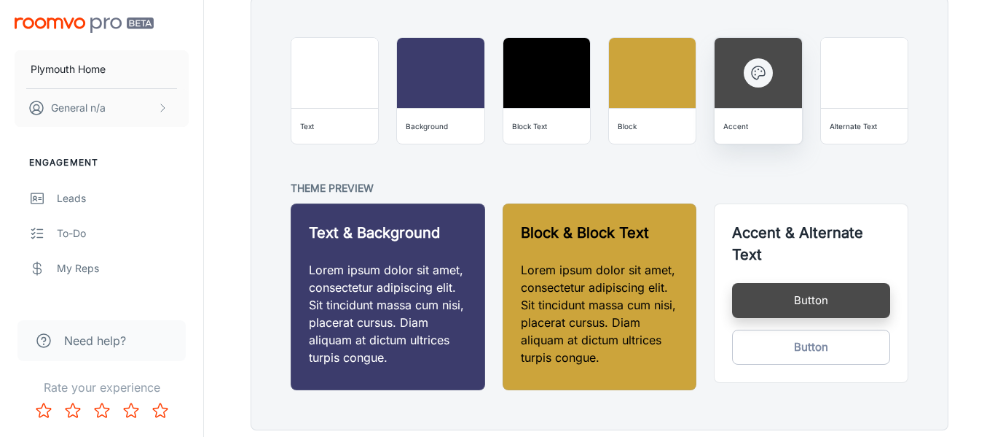
click at [768, 133] on div "Accent" at bounding box center [758, 125] width 75 height 23
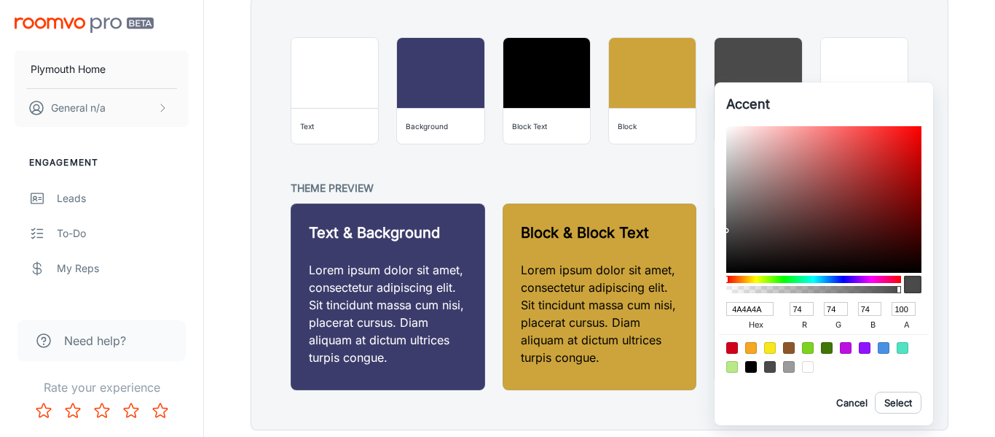
click at [751, 307] on input "4A4A4A" at bounding box center [750, 309] width 47 height 14
paste input "3C3C6C"
type input "3C3C6C"
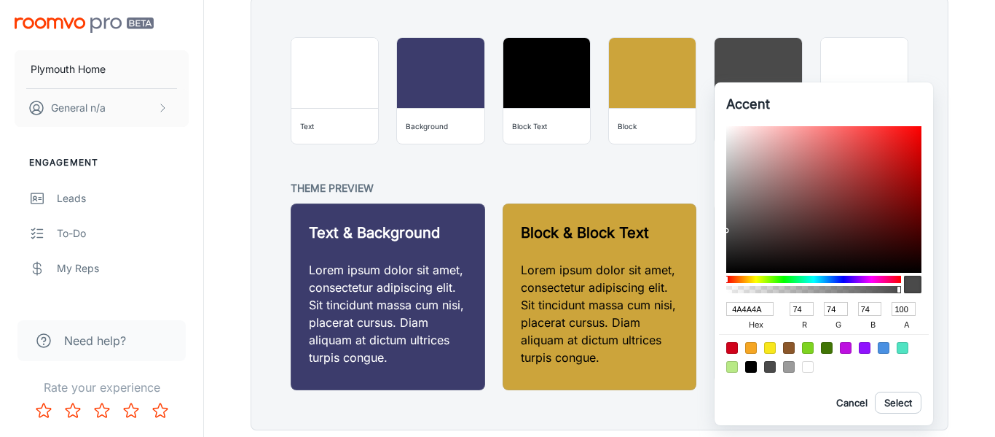
type input "60"
type input "108"
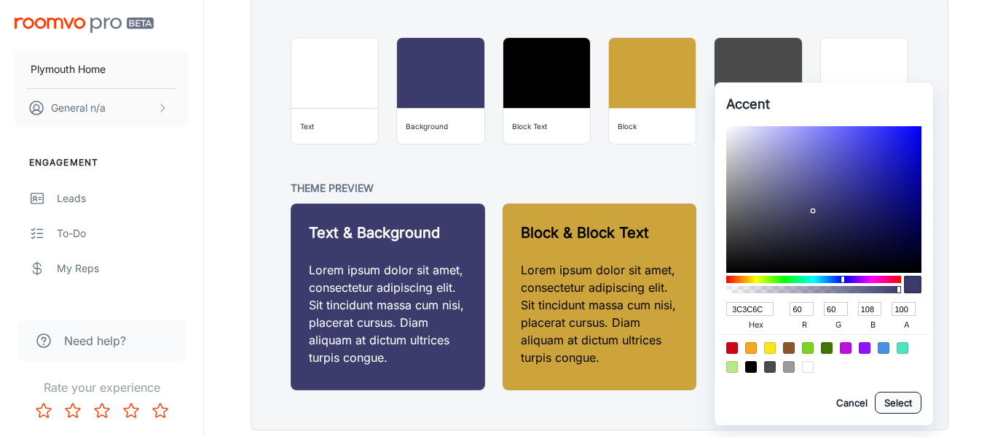
type input "3C3C6C"
click at [904, 404] on button "Select" at bounding box center [898, 402] width 47 height 22
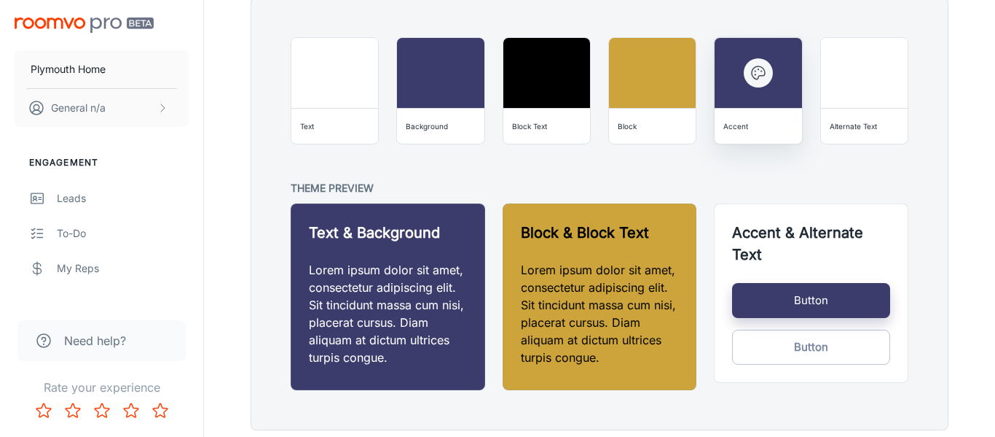
click at [733, 134] on div "Accent" at bounding box center [758, 125] width 75 height 23
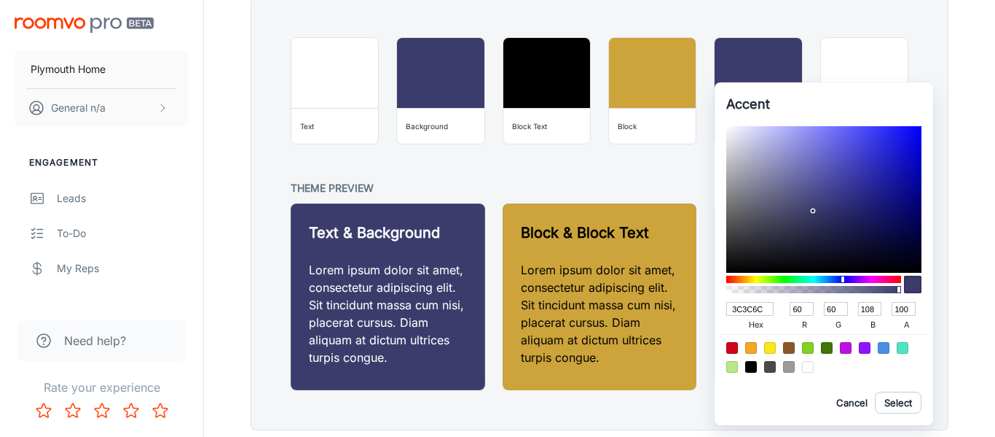
type input "6C433C"
type input "108"
type input "67"
type input "60"
click at [731, 282] on div at bounding box center [814, 278] width 175 height 7
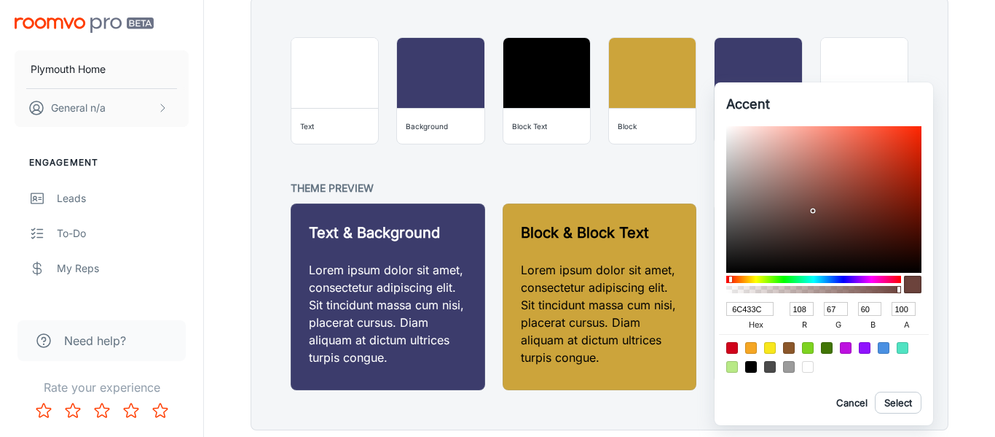
type input "68413A"
type input "104"
type input "65"
type input "58"
type input "683E36"
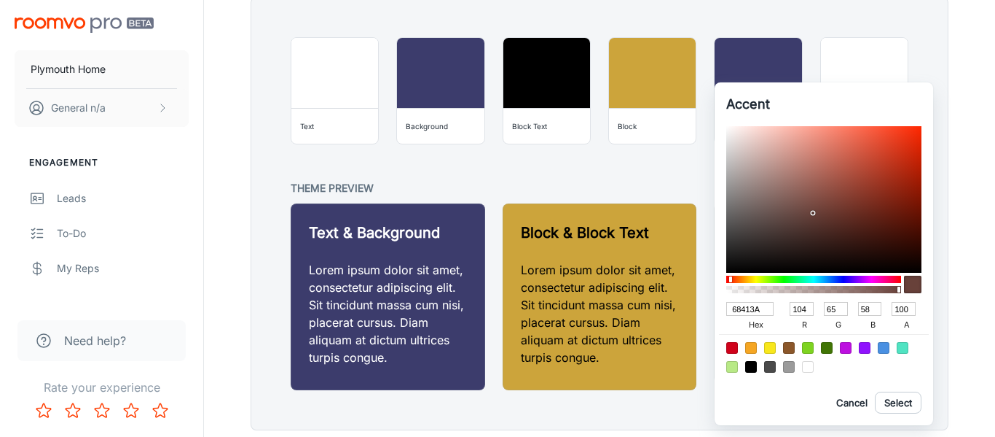
type input "62"
type input "54"
type input "6C3E36"
type input "108"
type input "6E3D34"
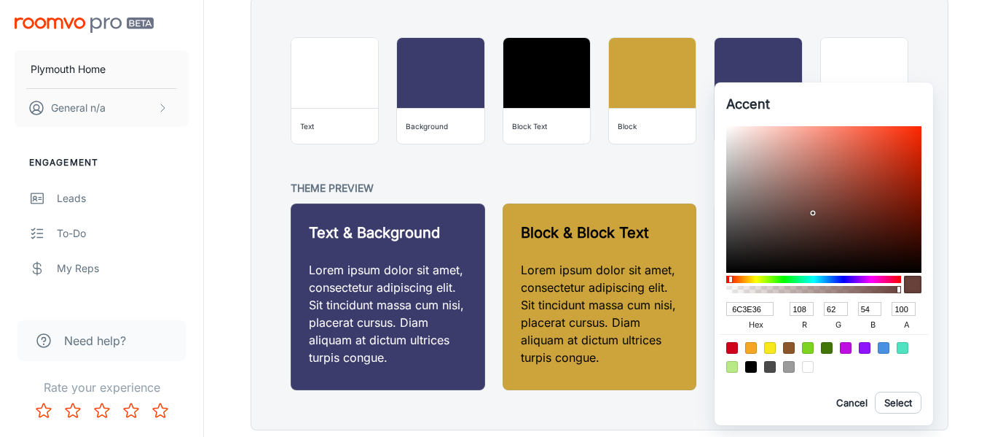
type input "110"
type input "61"
type input "52"
type input "733D33"
type input "115"
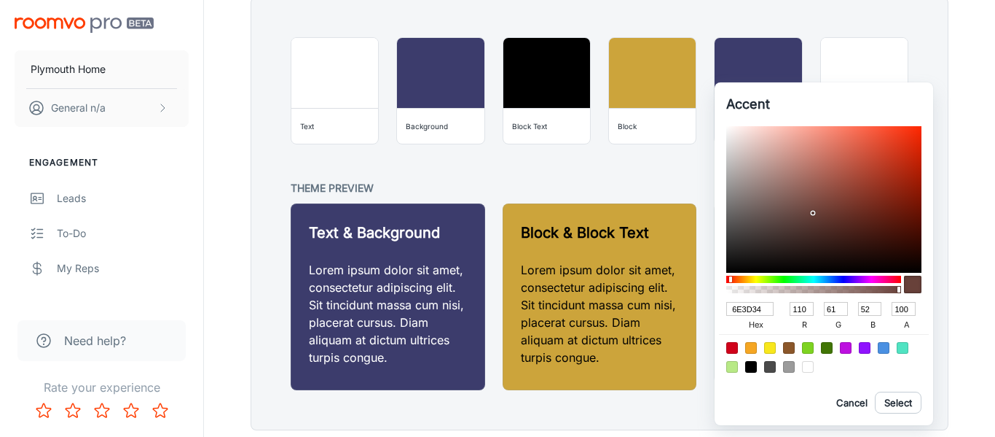
type input "51"
type input "763D33"
type input "118"
type input "7C3D32"
type input "124"
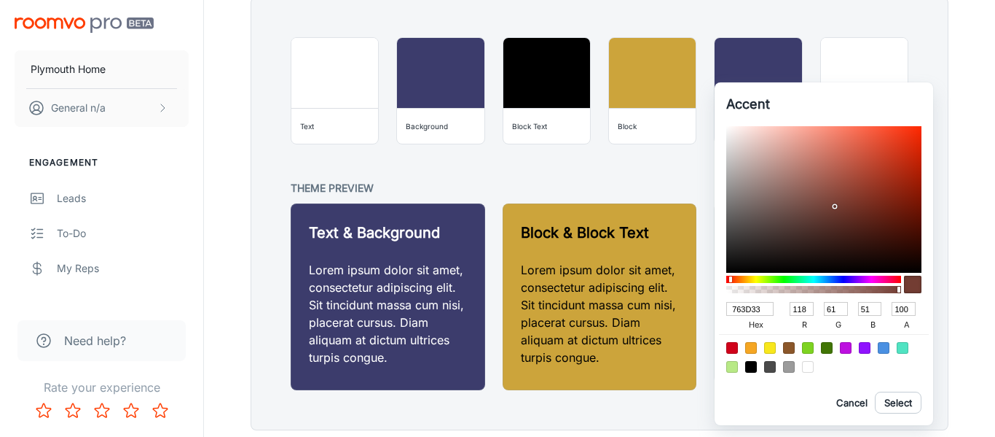
type input "50"
type input "803B2F"
type input "128"
type input "59"
type input "47"
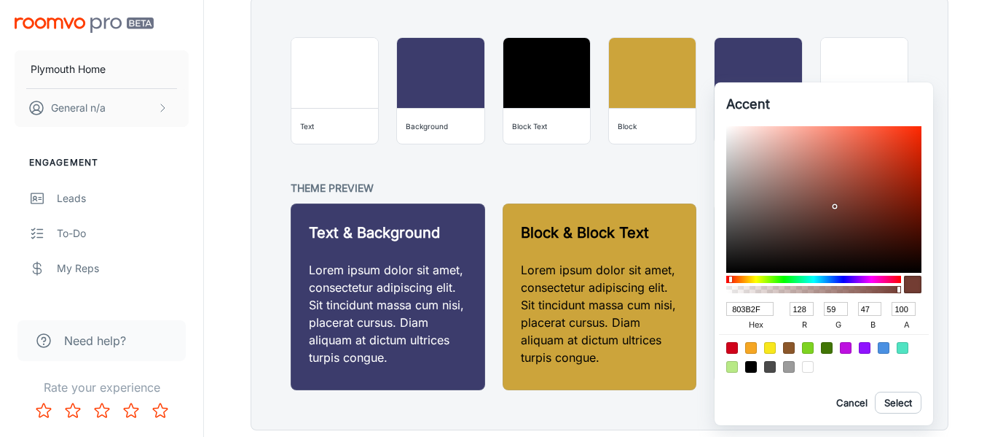
type input "83392C"
type input "131"
drag, startPoint x: 813, startPoint y: 213, endPoint x: 912, endPoint y: 171, distance: 108.4
click at [912, 171] on div at bounding box center [913, 172] width 3 height 3
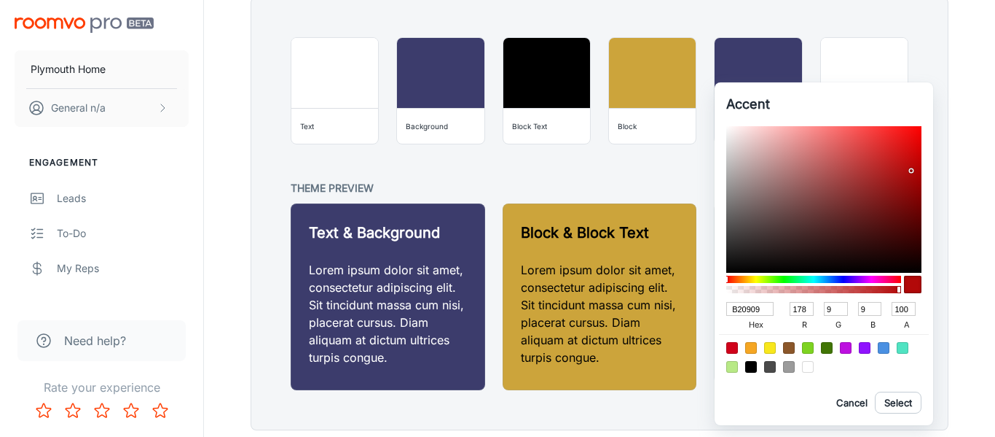
click at [724, 277] on div "Accent B20909 hex 178 r 9 g 9 b 100 a Cancel Select" at bounding box center [824, 253] width 219 height 343
drag, startPoint x: 911, startPoint y: 169, endPoint x: 912, endPoint y: 181, distance: 11.7
click at [912, 181] on div at bounding box center [912, 180] width 3 height 3
click at [905, 284] on div at bounding box center [824, 284] width 195 height 23
click at [910, 402] on button "Select" at bounding box center [898, 402] width 47 height 22
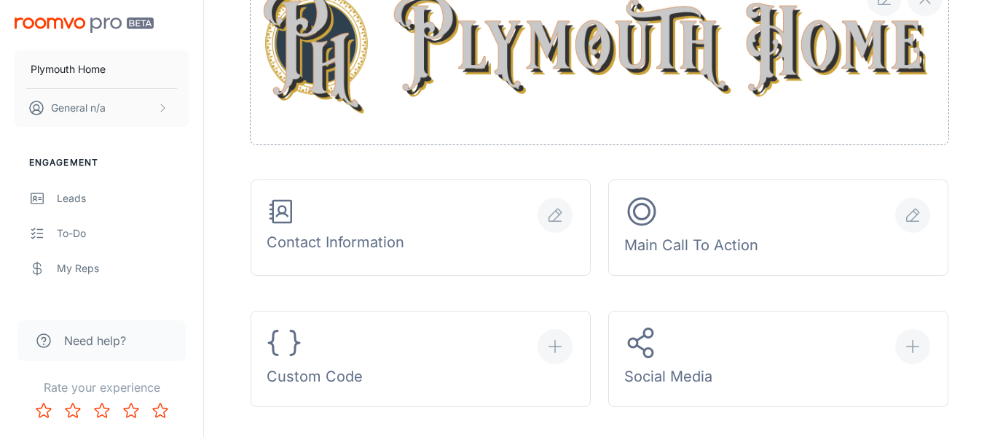
scroll to position [349, 0]
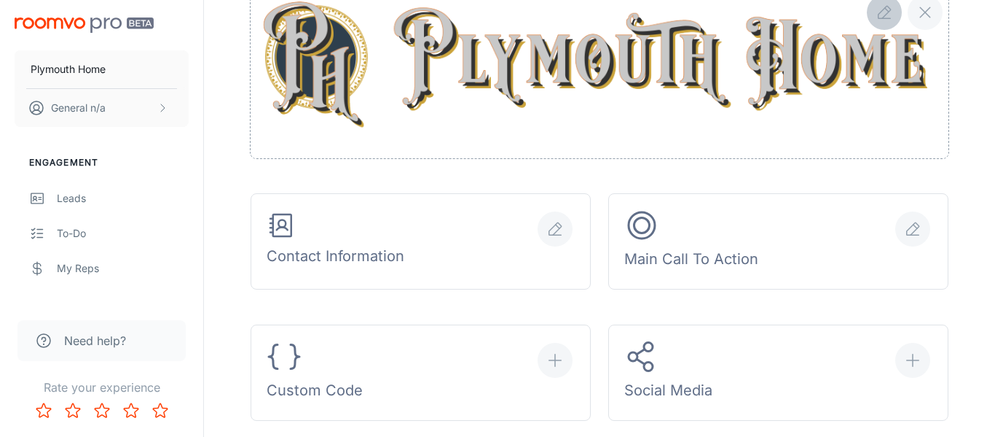
click at [886, 12] on icon "button" at bounding box center [884, 12] width 17 height 17
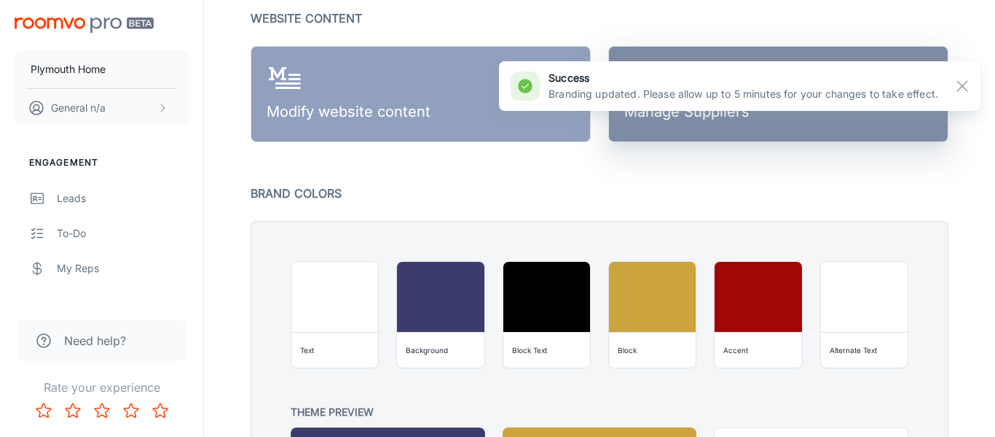
scroll to position [977, 0]
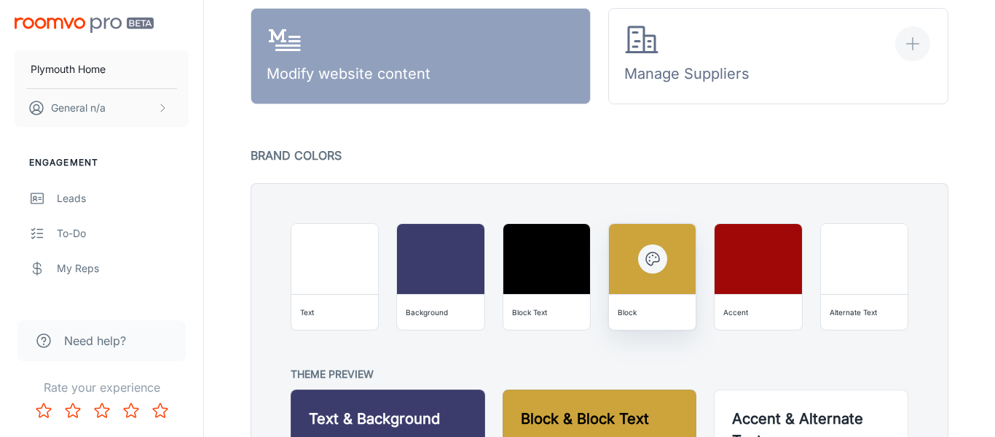
click at [626, 310] on div "Block" at bounding box center [627, 312] width 19 height 15
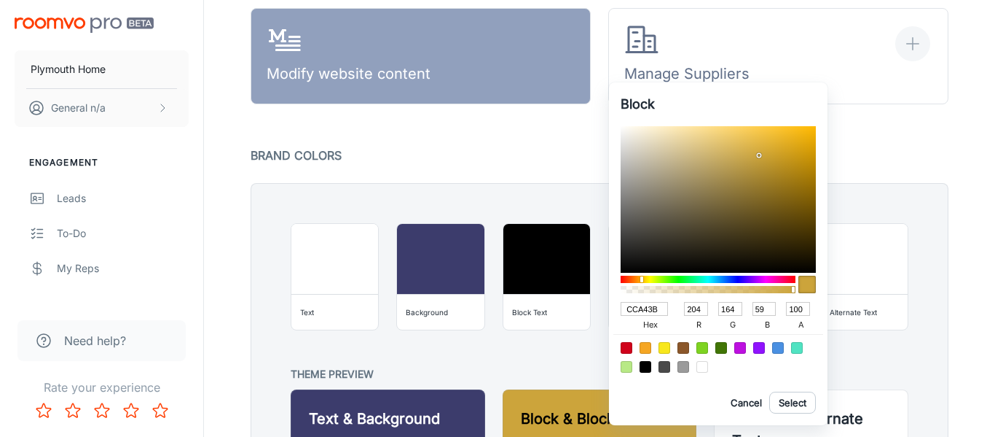
click at [641, 309] on input "CCA43B" at bounding box center [644, 309] width 47 height 14
click at [641, 308] on input "CCA43B" at bounding box center [644, 309] width 47 height 14
click at [568, 144] on div at bounding box center [497, 218] width 995 height 437
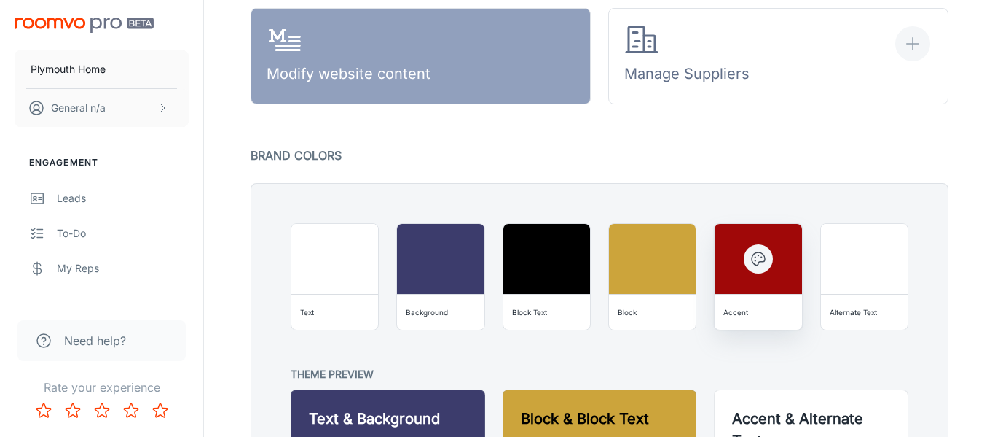
click at [738, 313] on div "Accent" at bounding box center [736, 312] width 25 height 15
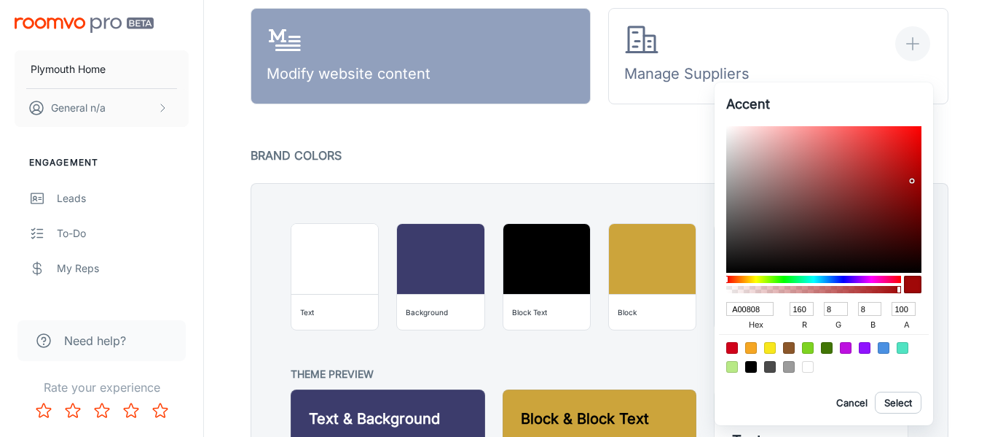
click at [740, 312] on input "A00808" at bounding box center [750, 309] width 47 height 14
click at [741, 311] on input "A00808" at bounding box center [750, 309] width 47 height 14
click at [754, 305] on input "A00808" at bounding box center [750, 309] width 47 height 14
paste input "CCA43B"
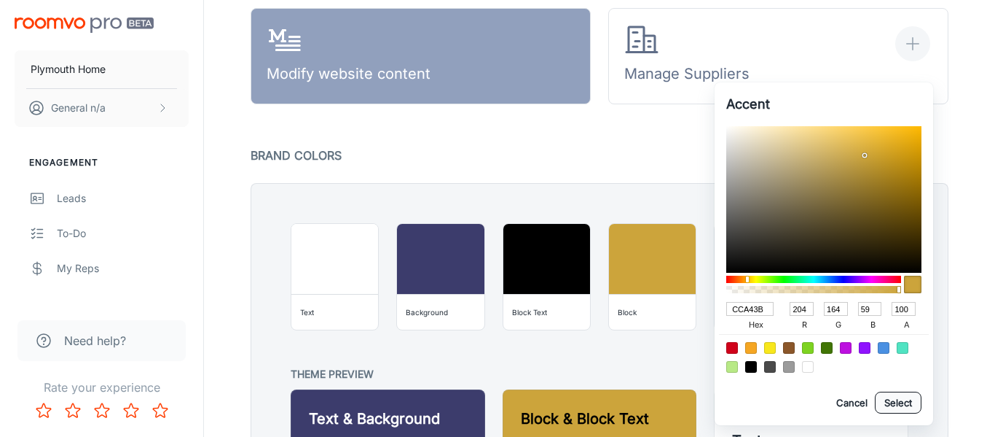
click at [907, 410] on button "Select" at bounding box center [898, 402] width 47 height 22
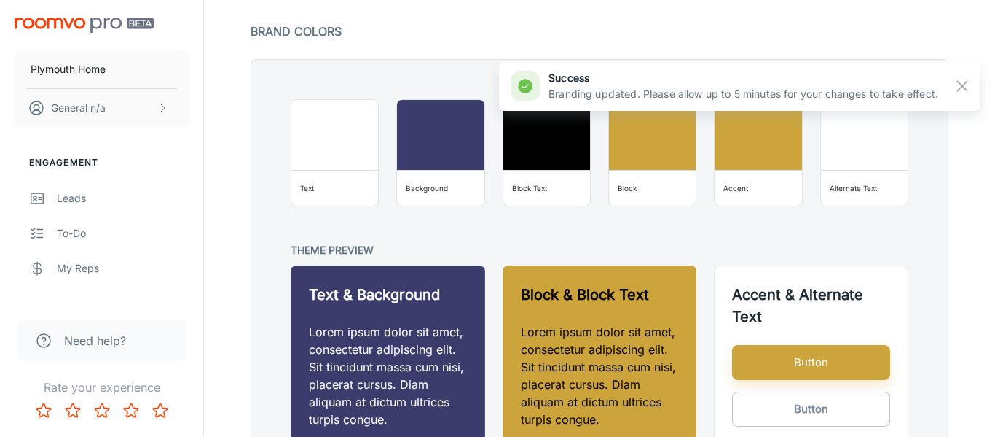
scroll to position [1102, 0]
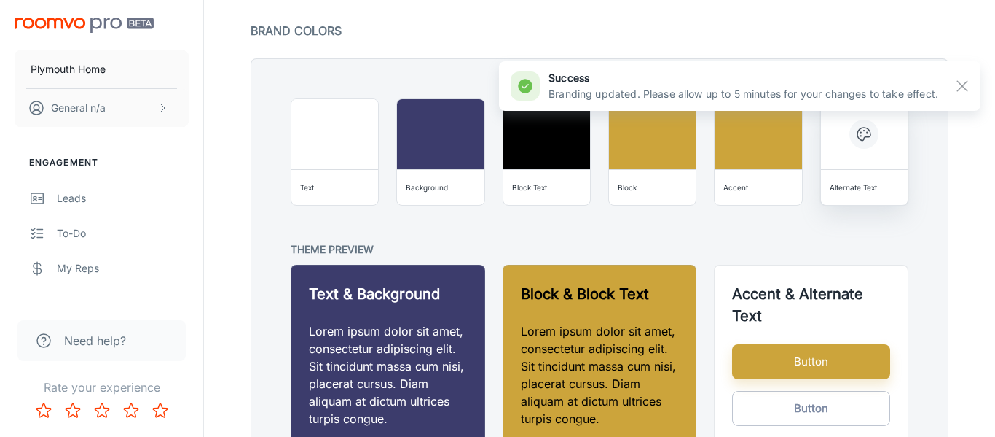
click at [837, 191] on div "Alternate Text" at bounding box center [853, 187] width 47 height 15
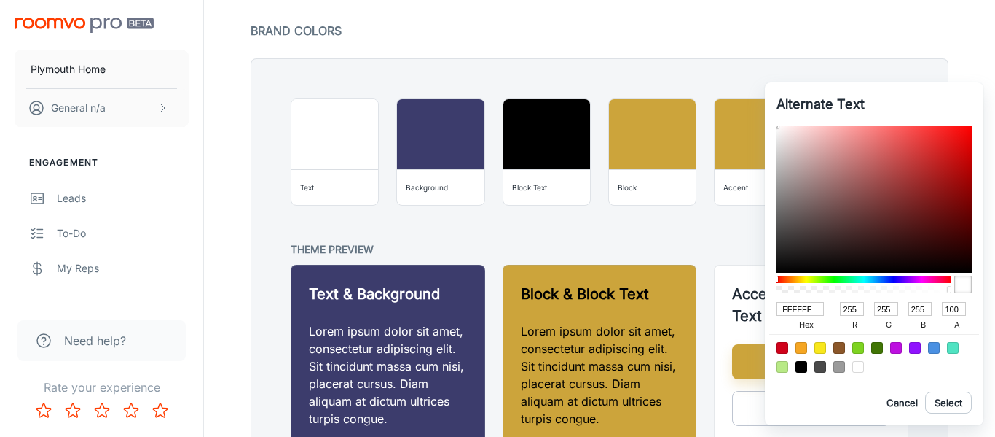
click at [823, 368] on div at bounding box center [821, 367] width 12 height 12
click at [798, 369] on div at bounding box center [802, 367] width 12 height 12
click at [954, 410] on button "Select" at bounding box center [948, 402] width 47 height 22
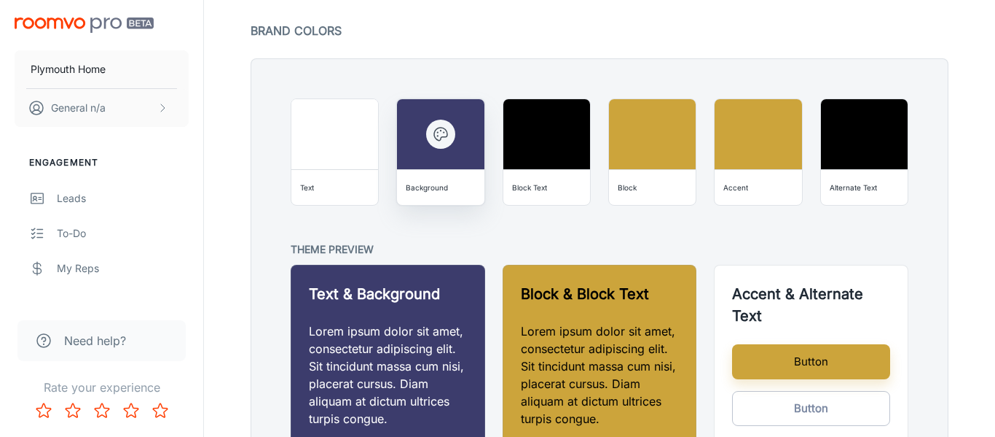
click at [428, 192] on div "Background" at bounding box center [427, 187] width 42 height 15
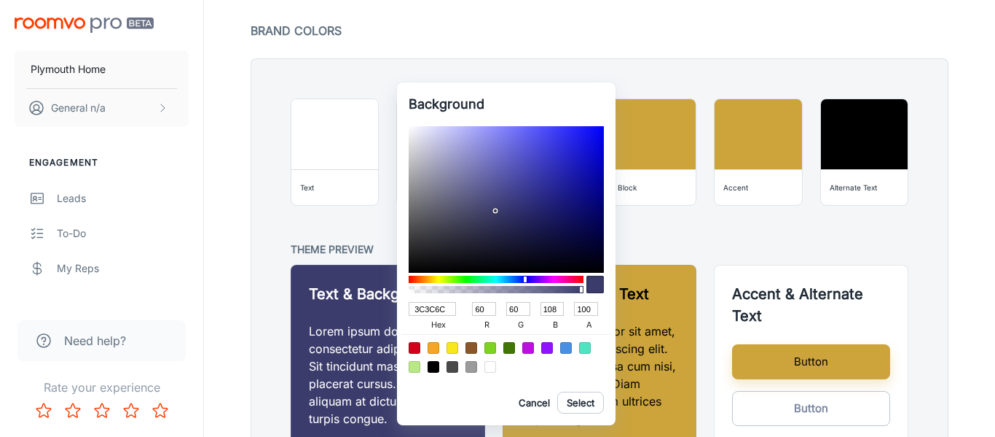
click at [439, 313] on input "3C3C6C" at bounding box center [432, 309] width 47 height 14
drag, startPoint x: 439, startPoint y: 313, endPoint x: 428, endPoint y: 307, distance: 12.1
click at [428, 307] on input "3C3C6C" at bounding box center [432, 309] width 47 height 14
paste input "001B3A"
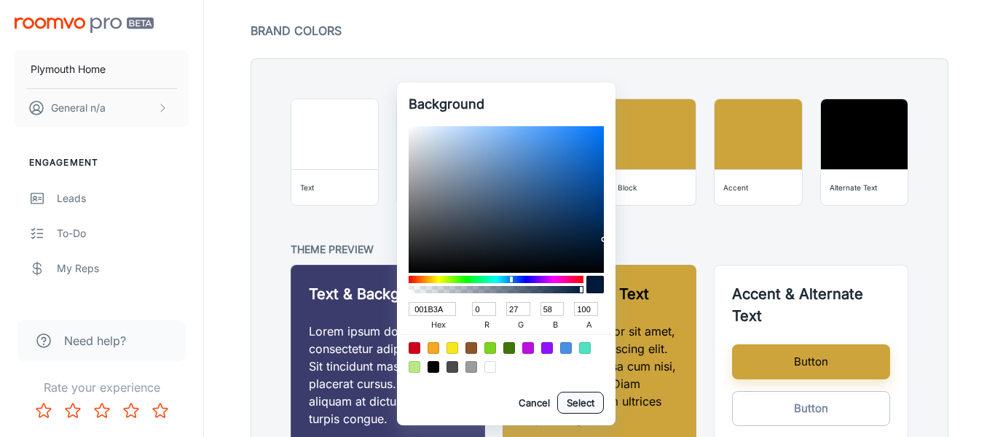
click at [587, 402] on button "Select" at bounding box center [580, 402] width 47 height 22
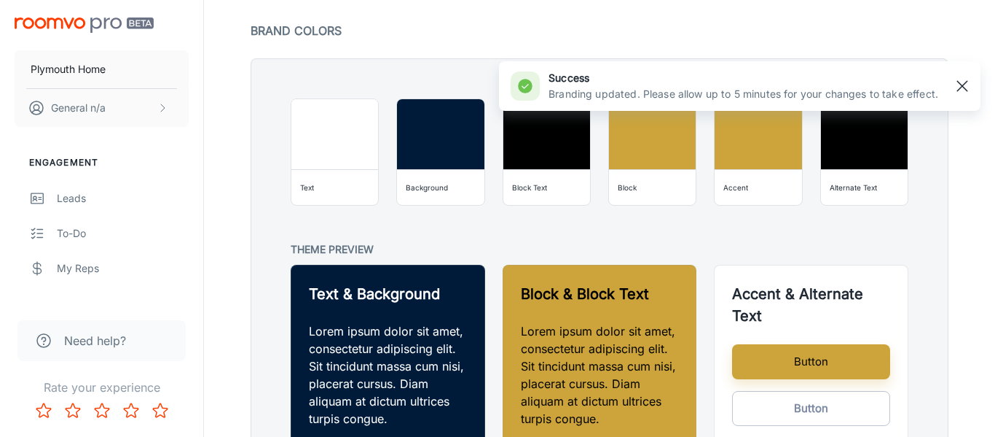
click at [968, 88] on rect "button" at bounding box center [962, 85] width 17 height 17
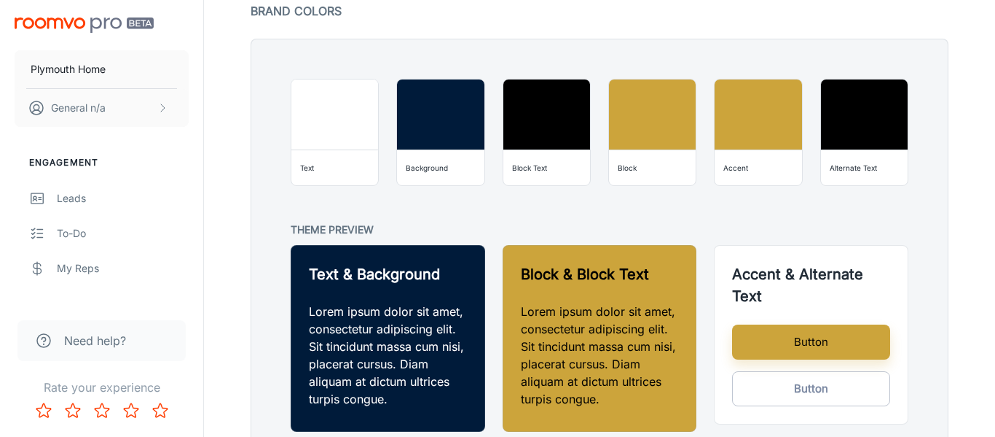
scroll to position [1124, 0]
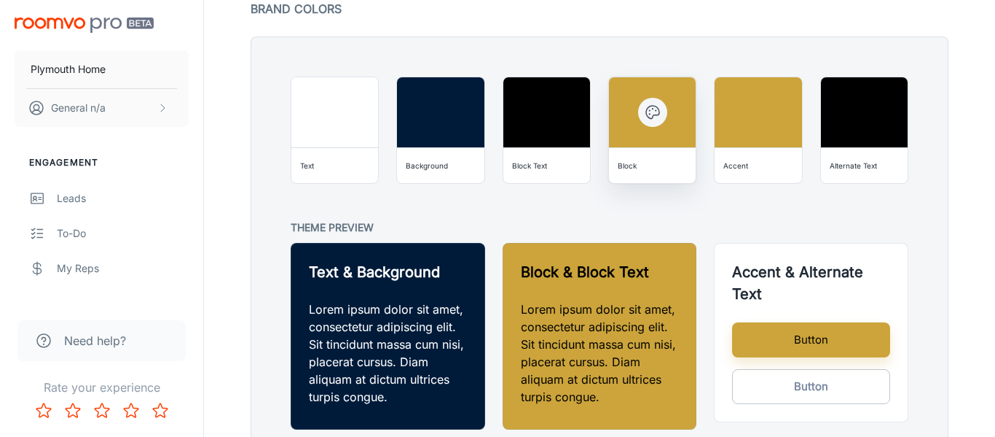
click at [659, 122] on button "button" at bounding box center [652, 112] width 29 height 29
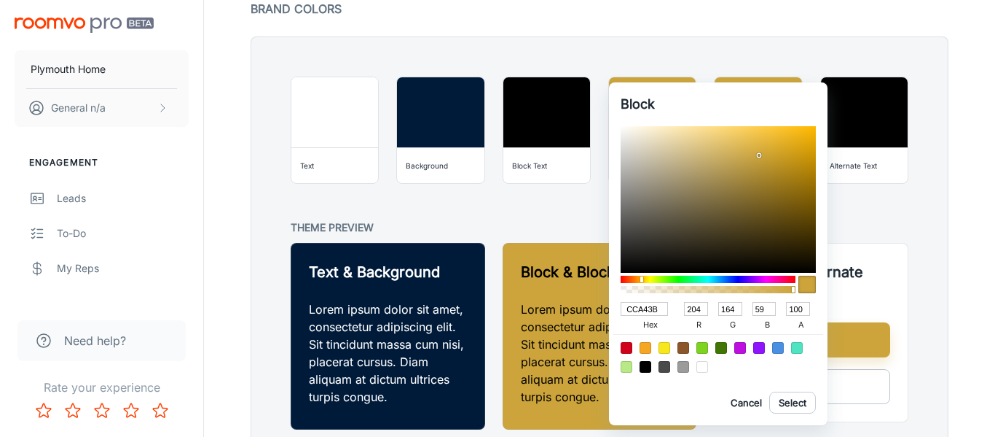
click at [646, 302] on input "CCA43B" at bounding box center [644, 309] width 47 height 14
drag, startPoint x: 663, startPoint y: 310, endPoint x: 525, endPoint y: 310, distance: 138.5
click at [525, 310] on div "Block CCA43B hex 204 r 164 g 59 b 100 a Cancel Select" at bounding box center [497, 218] width 995 height 437
paste input "D3AF37"
click at [783, 401] on button "Select" at bounding box center [793, 402] width 47 height 22
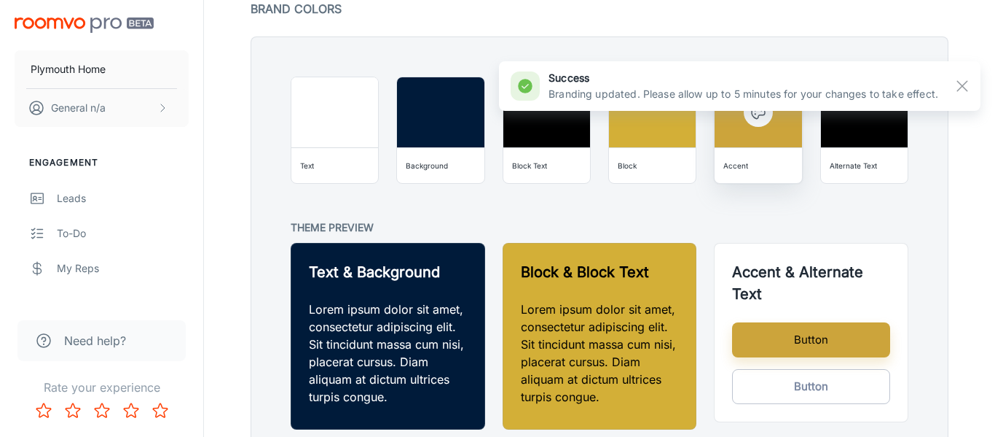
click at [754, 125] on button "button" at bounding box center [758, 112] width 29 height 29
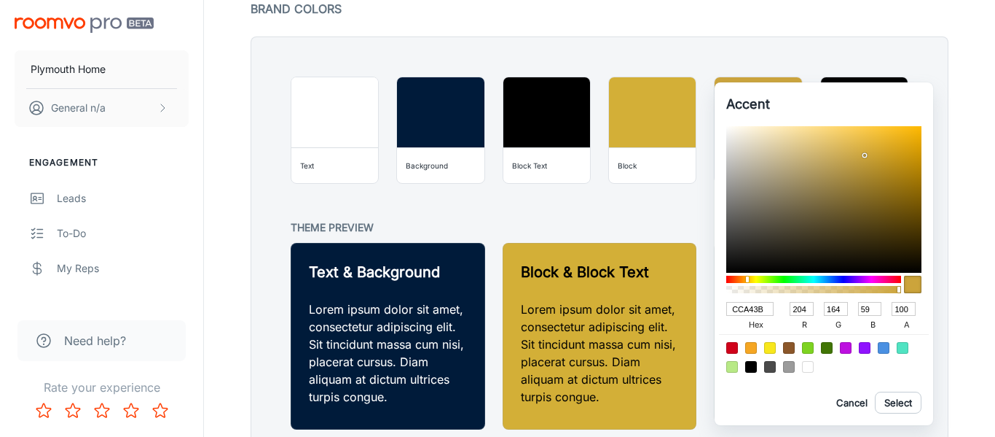
drag, startPoint x: 764, startPoint y: 307, endPoint x: 689, endPoint y: 305, distance: 75.8
click at [689, 305] on div "Accent CCA43B hex 204 r 164 g 59 b 100 a Cancel Select" at bounding box center [497, 218] width 995 height 437
paste input "FFD700"
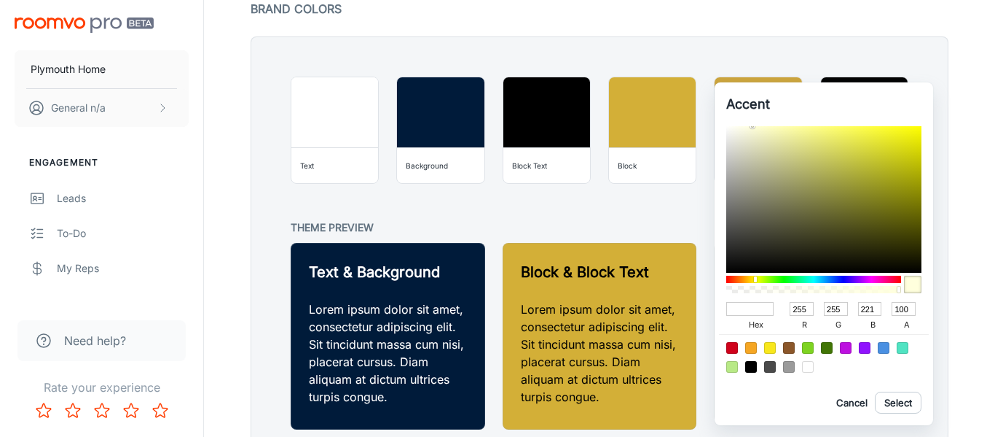
paste input "#A57C00"
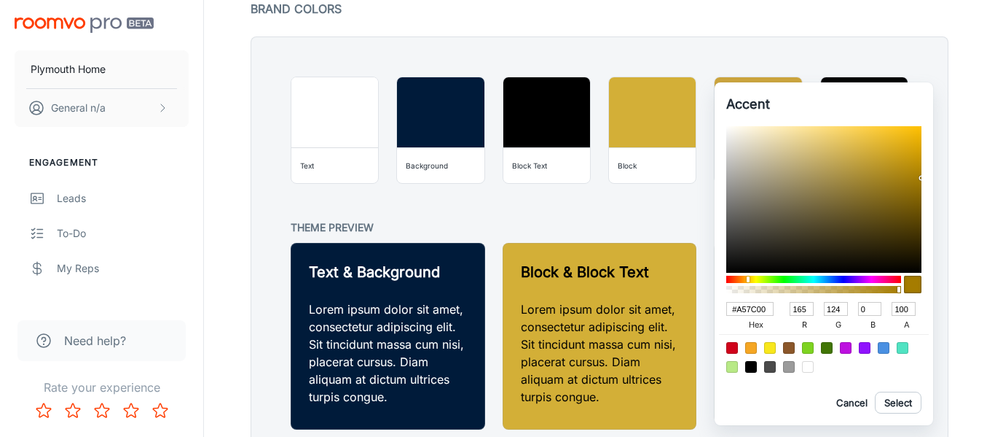
click at [737, 310] on input "#A57C00" at bounding box center [750, 309] width 47 height 14
click at [890, 407] on button "Select" at bounding box center [898, 402] width 47 height 22
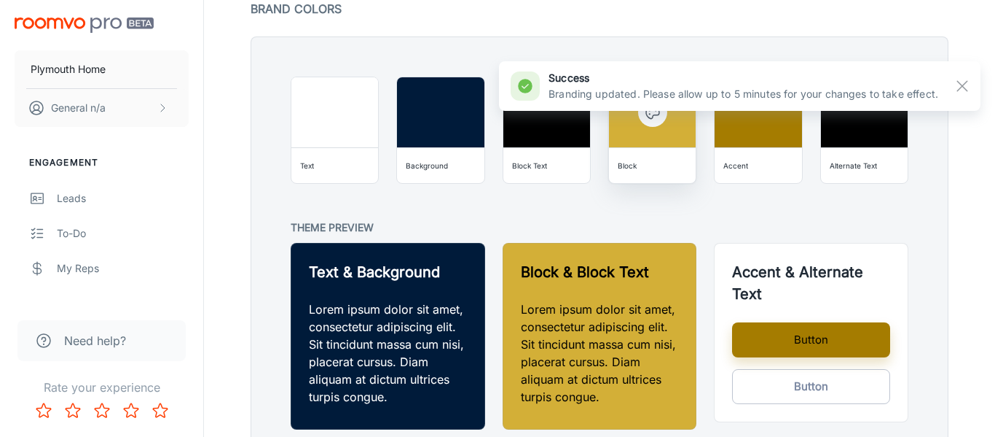
click at [657, 125] on div at bounding box center [652, 112] width 87 height 70
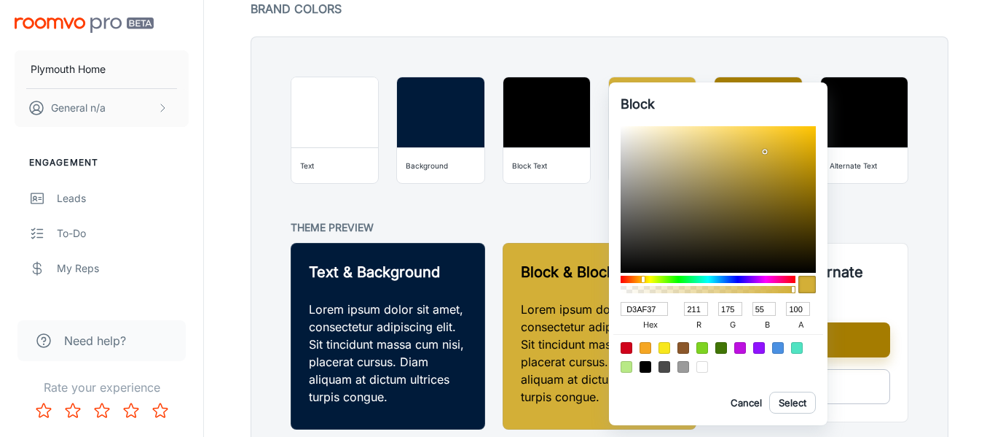
drag, startPoint x: 660, startPoint y: 307, endPoint x: 624, endPoint y: 308, distance: 36.5
click at [624, 308] on input "D3AF37" at bounding box center [644, 309] width 47 height 14
paste input "#A57C00"
click at [631, 308] on input "#A57C00" at bounding box center [644, 309] width 47 height 14
click at [795, 408] on button "Select" at bounding box center [793, 402] width 47 height 22
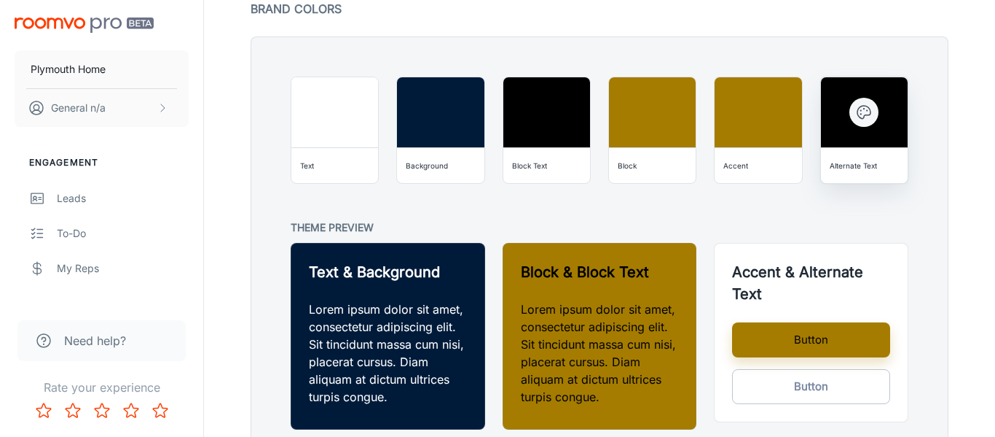
click at [856, 118] on icon "button" at bounding box center [864, 111] width 17 height 17
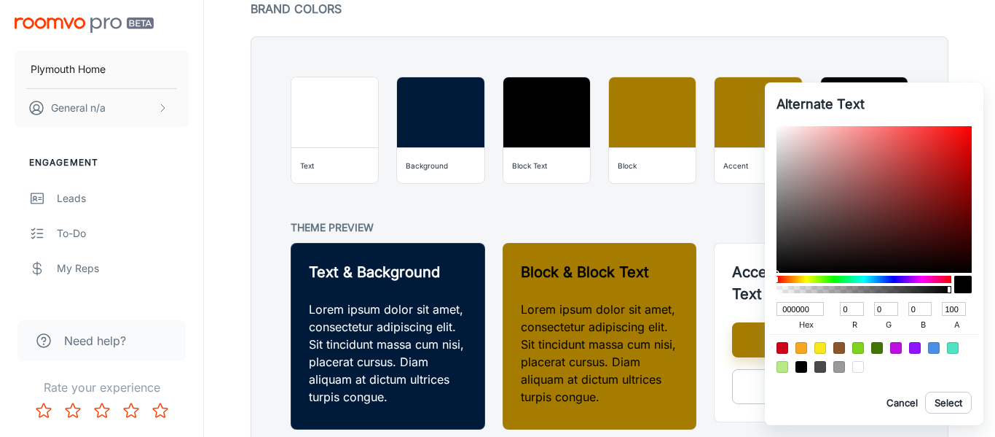
click at [856, 361] on div at bounding box center [859, 367] width 12 height 12
click at [864, 369] on div at bounding box center [859, 367] width 12 height 12
click at [950, 403] on button "Select" at bounding box center [948, 402] width 47 height 22
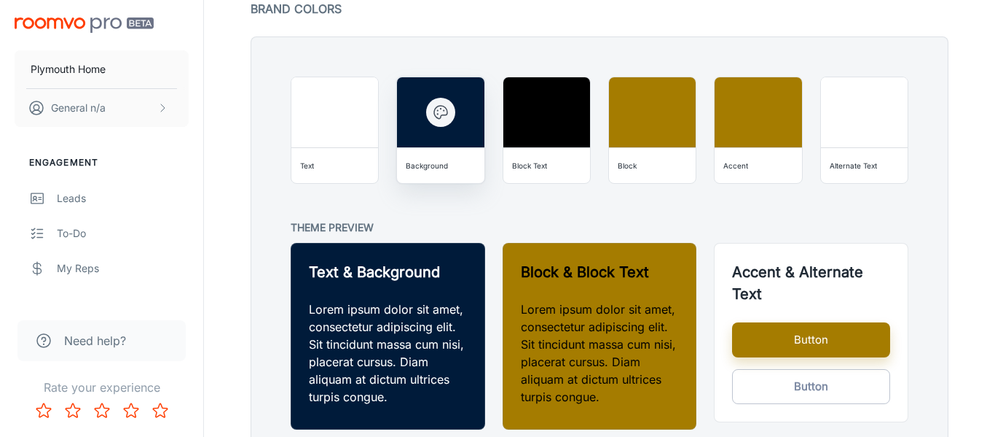
click at [428, 168] on div "Background" at bounding box center [427, 165] width 42 height 15
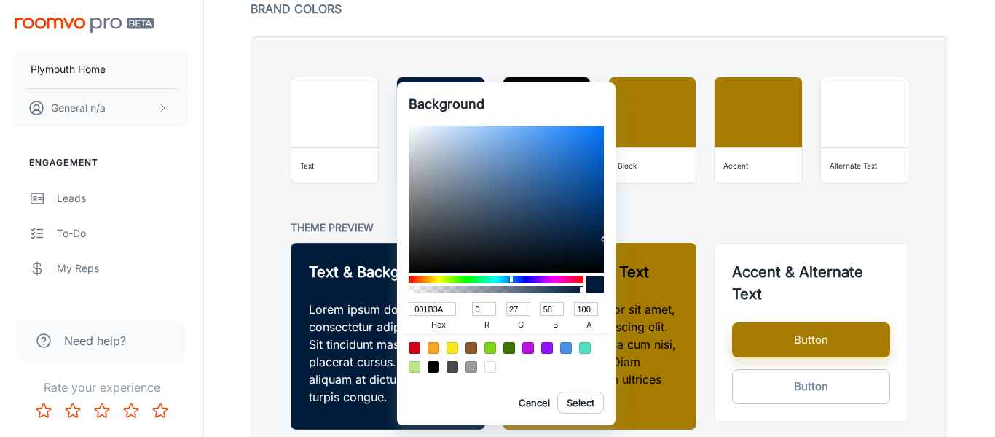
click at [431, 311] on input "001B3A" at bounding box center [432, 309] width 47 height 14
click at [434, 311] on input "001B3A" at bounding box center [432, 309] width 47 height 14
click at [533, 407] on button "Cancel" at bounding box center [534, 402] width 47 height 22
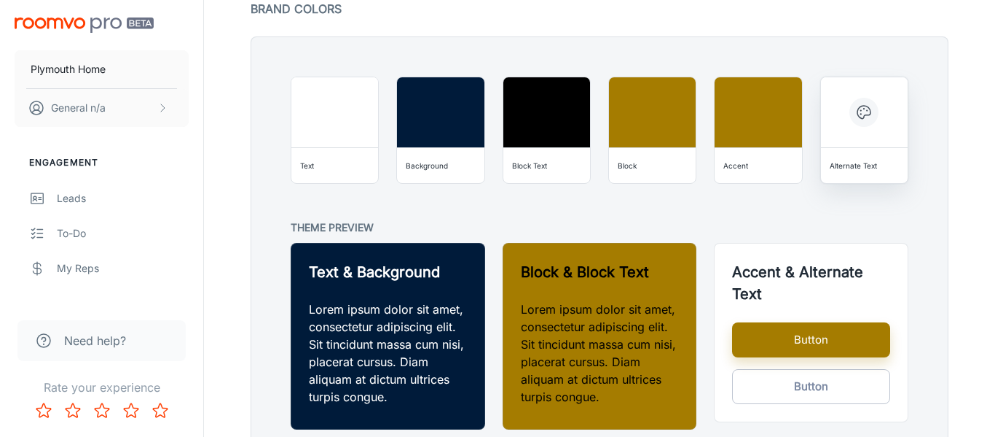
click at [856, 164] on div "Alternate Text" at bounding box center [853, 165] width 47 height 15
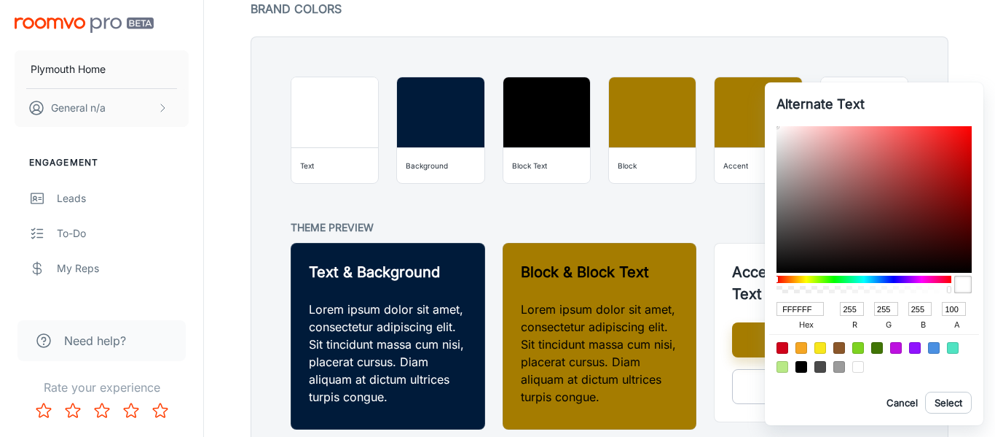
click at [806, 312] on input "FFFFFF" at bounding box center [800, 309] width 47 height 14
drag, startPoint x: 815, startPoint y: 308, endPoint x: 771, endPoint y: 313, distance: 43.9
click at [771, 313] on div "Alternate Text FFFFFF hex 255 r 255 g 255 b 100 a Cancel Select" at bounding box center [874, 253] width 219 height 343
paste input "001B3A"
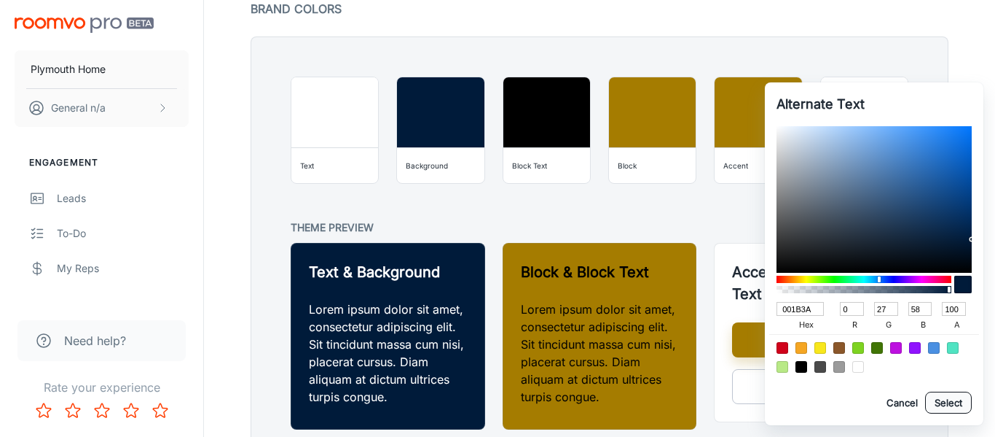
click at [946, 407] on button "Select" at bounding box center [948, 402] width 47 height 22
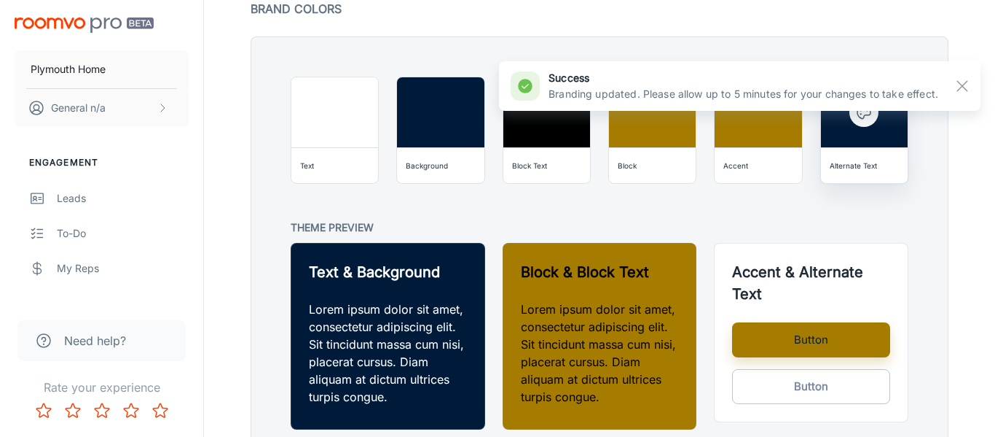
click at [863, 164] on div "Alternate Text" at bounding box center [853, 165] width 47 height 15
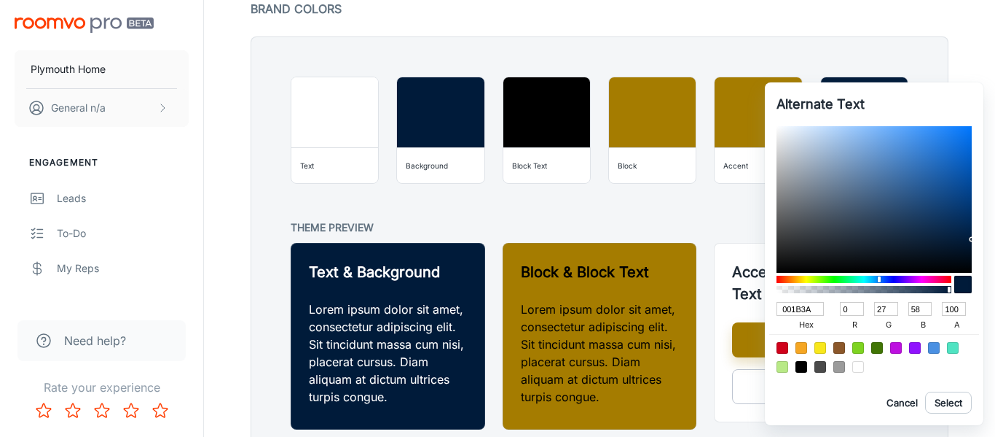
click at [858, 367] on div at bounding box center [859, 367] width 12 height 12
click at [958, 404] on button "Select" at bounding box center [948, 402] width 47 height 22
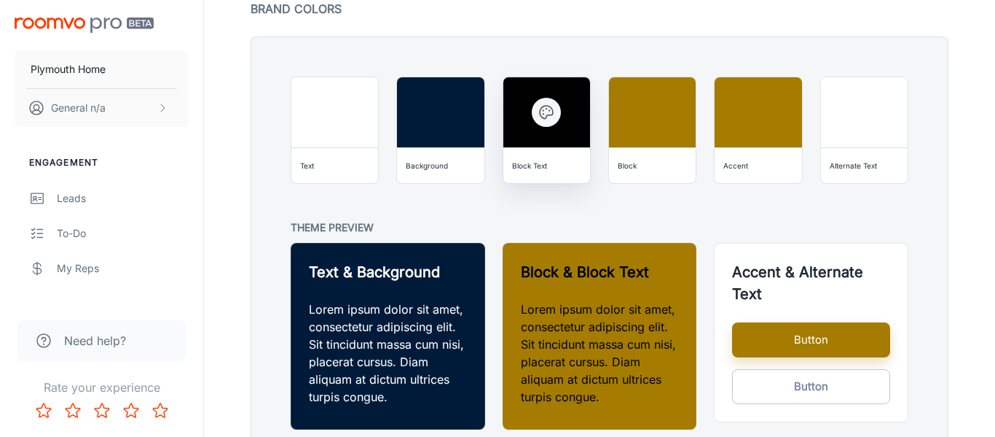
click at [546, 125] on button "button" at bounding box center [546, 112] width 29 height 29
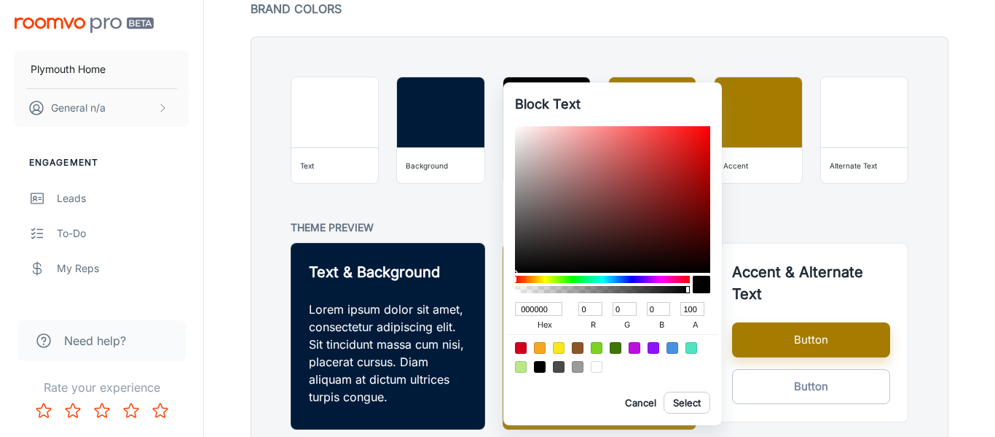
click at [598, 371] on div at bounding box center [597, 367] width 12 height 12
click at [698, 409] on button "Select" at bounding box center [687, 402] width 47 height 22
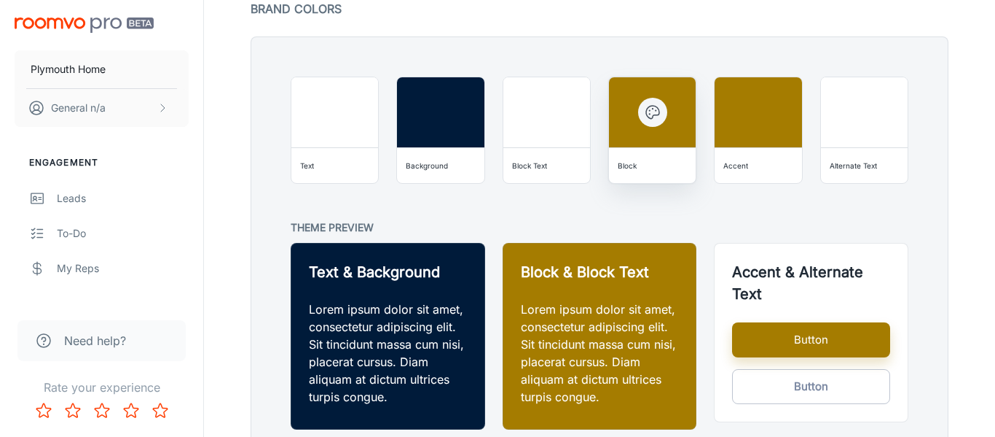
click at [625, 171] on div "Block" at bounding box center [627, 165] width 19 height 15
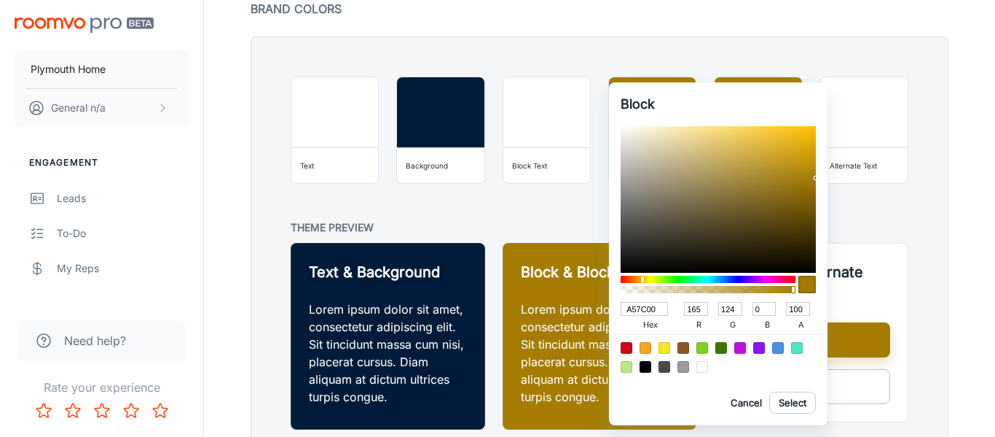
click at [646, 305] on input "A57C00" at bounding box center [644, 309] width 47 height 14
click at [748, 399] on button "Cancel" at bounding box center [746, 402] width 47 height 22
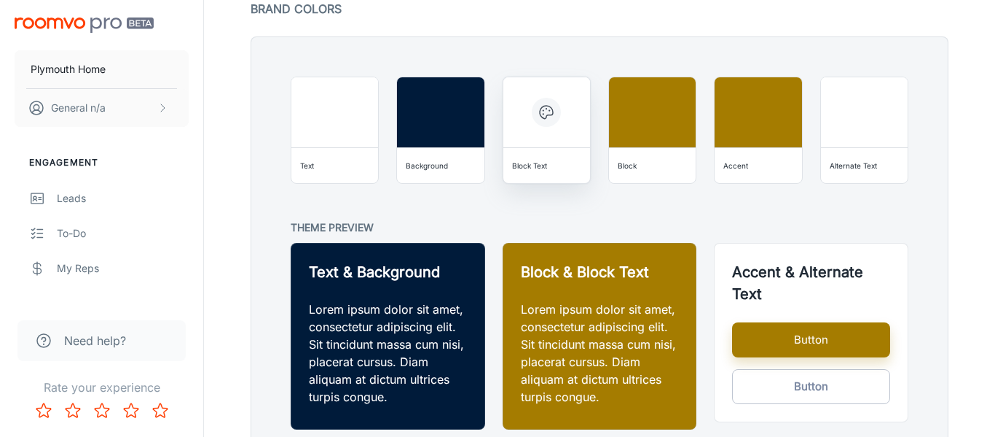
click at [541, 173] on div "Block Text" at bounding box center [546, 165] width 75 height 23
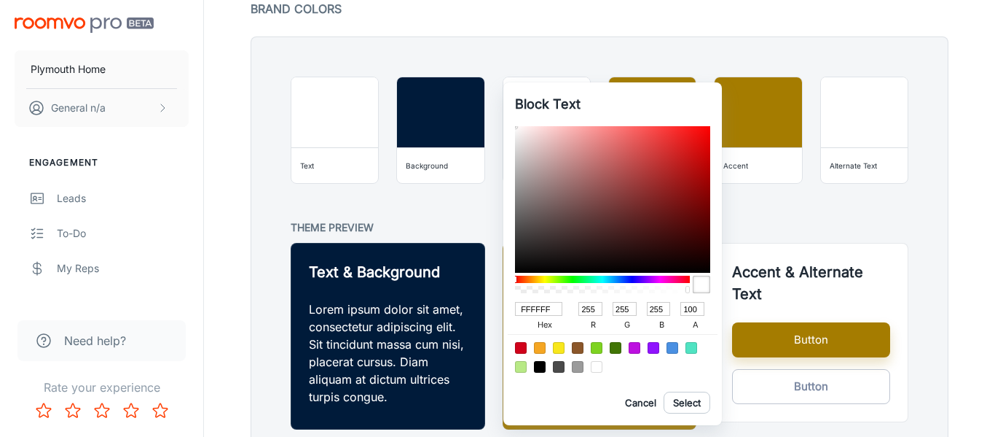
click at [540, 310] on input "FFFFFF" at bounding box center [538, 309] width 47 height 14
paste input "A57C00"
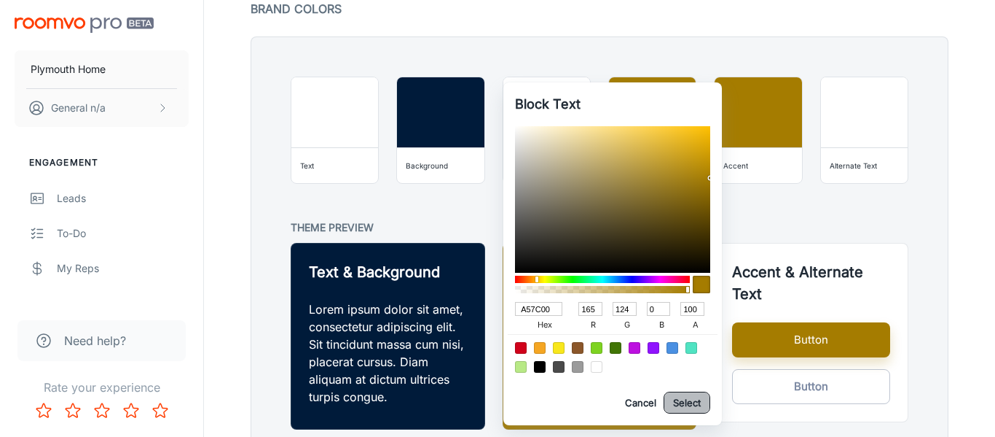
click at [686, 401] on button "Select" at bounding box center [687, 402] width 47 height 22
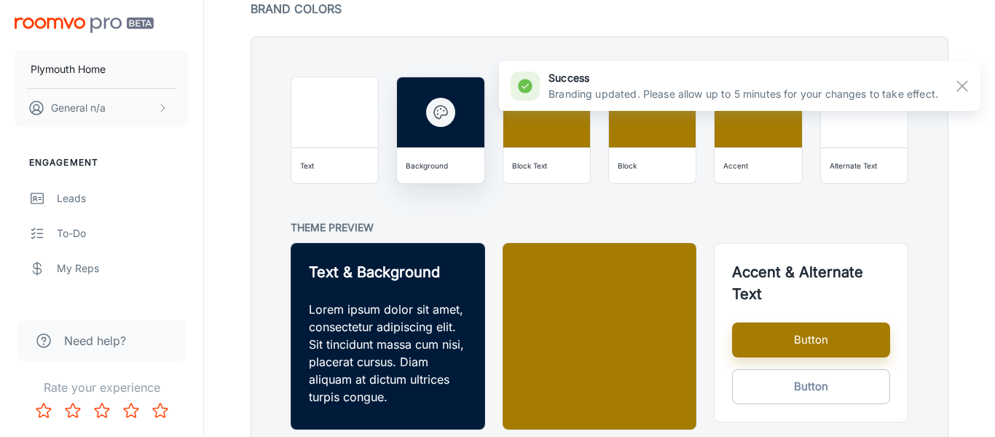
click at [429, 175] on div "Background" at bounding box center [440, 165] width 75 height 23
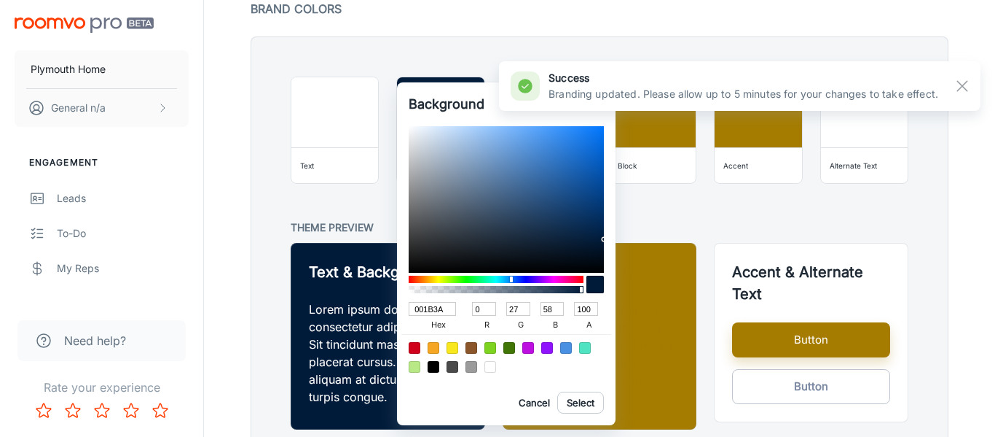
click at [426, 310] on input "001B3A" at bounding box center [432, 309] width 47 height 14
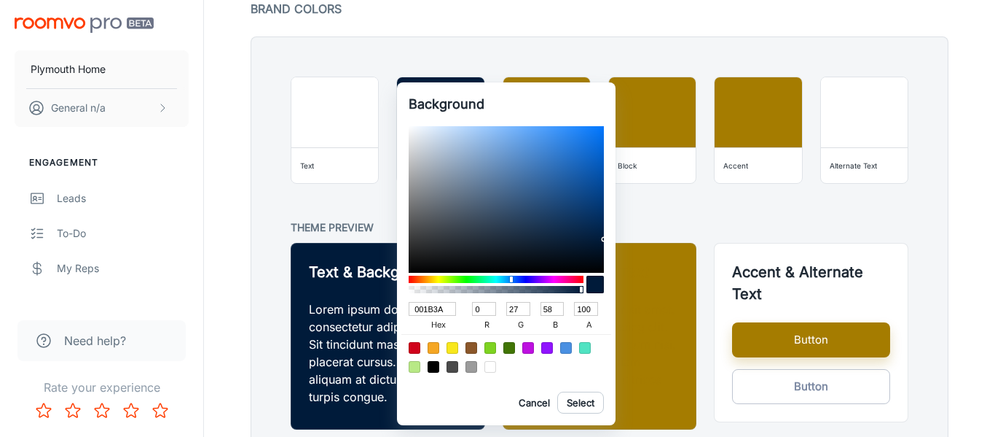
click at [792, 212] on div at bounding box center [497, 218] width 995 height 437
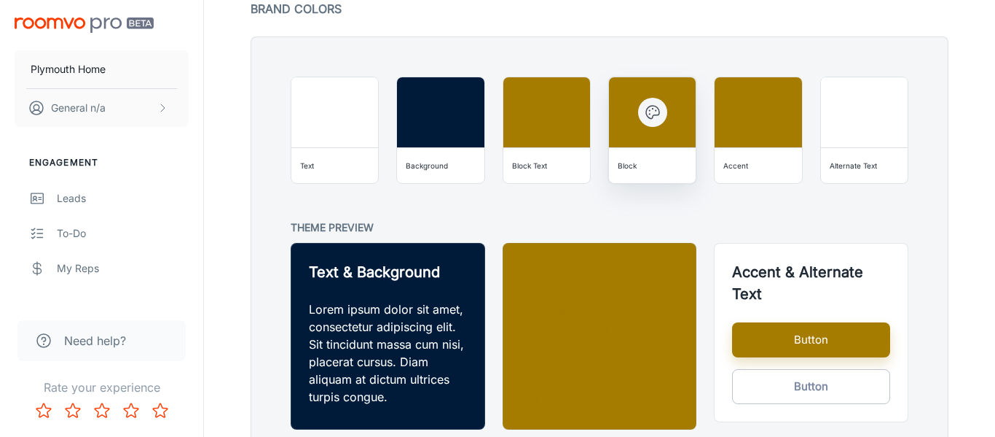
click at [629, 165] on div "Block" at bounding box center [627, 165] width 19 height 15
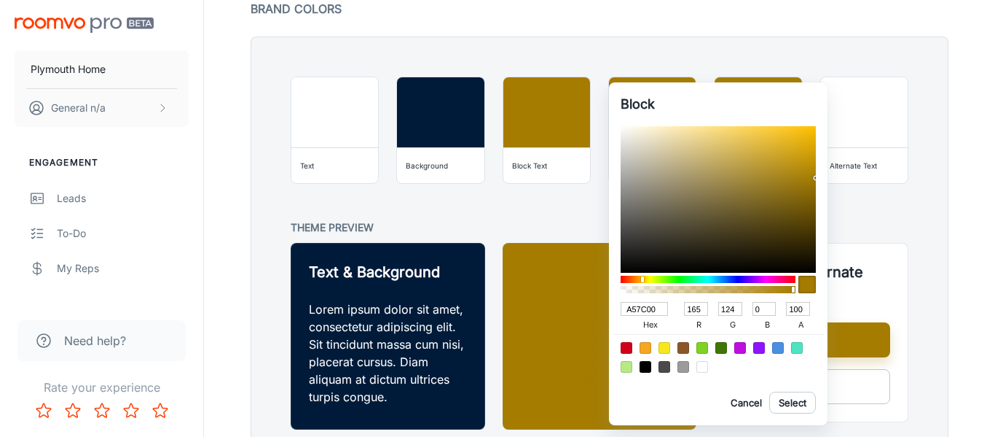
click at [633, 307] on input "A57C00" at bounding box center [644, 309] width 47 height 14
paste input "001B3A"
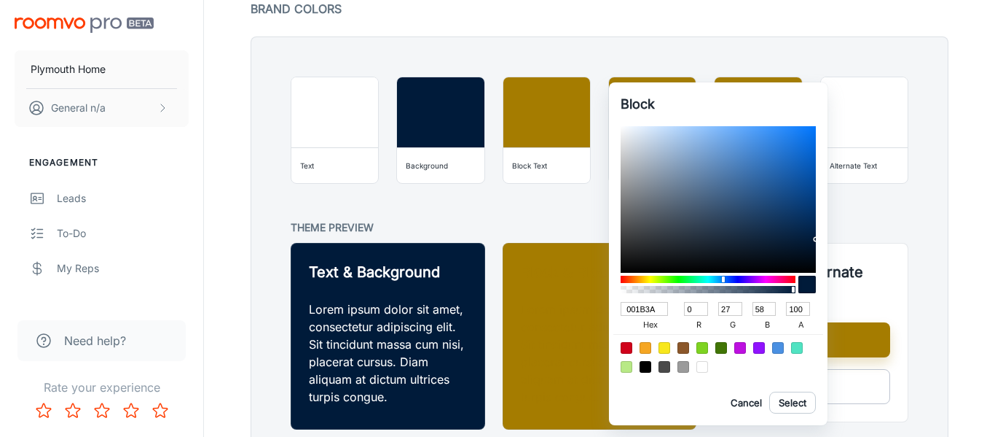
click at [803, 404] on button "Select" at bounding box center [793, 402] width 47 height 22
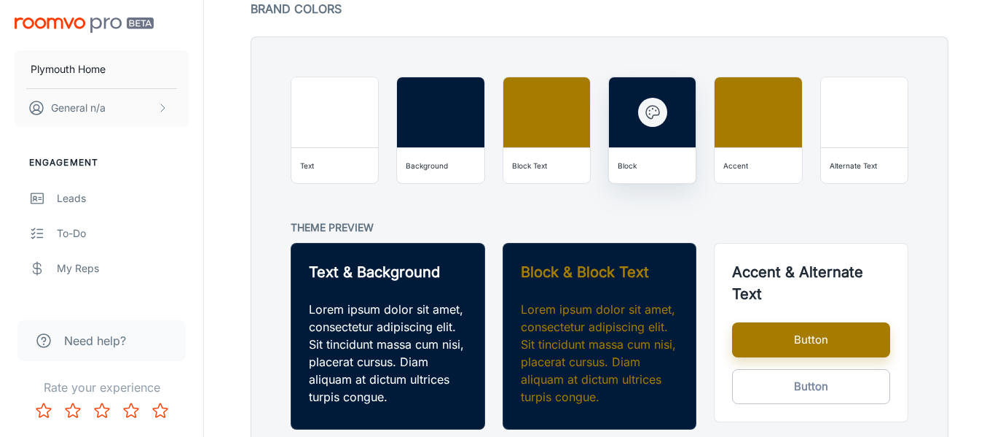
click at [659, 121] on button "button" at bounding box center [652, 112] width 29 height 29
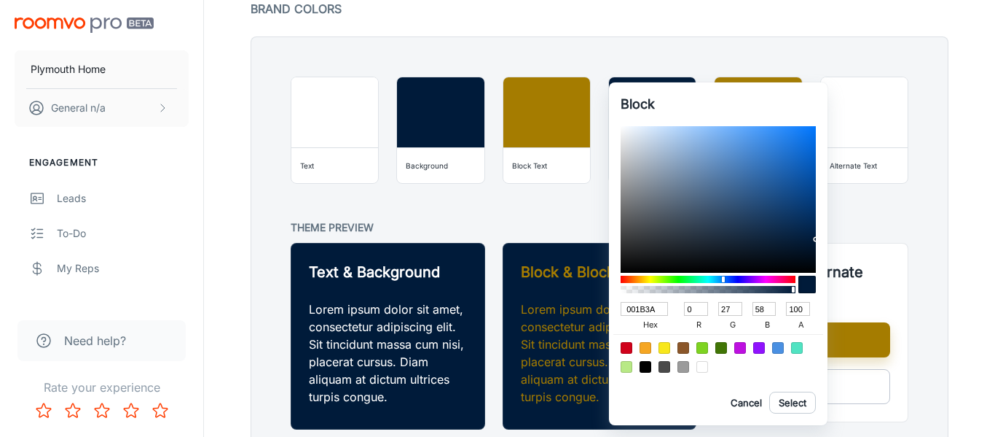
drag, startPoint x: 662, startPoint y: 305, endPoint x: 520, endPoint y: 318, distance: 142.6
click at [520, 318] on div "Block 001B3A hex 0 r 27 g 58 b 100 a Cancel Select" at bounding box center [497, 218] width 995 height 437
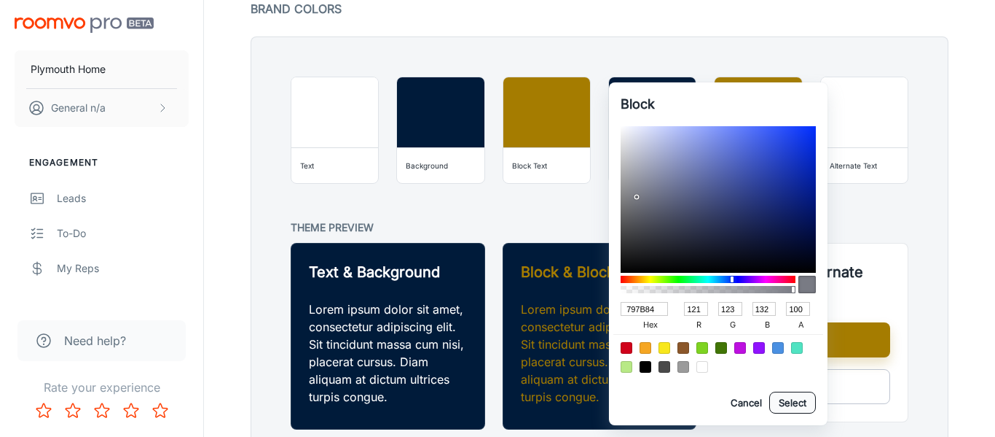
click at [799, 405] on button "Select" at bounding box center [793, 402] width 47 height 22
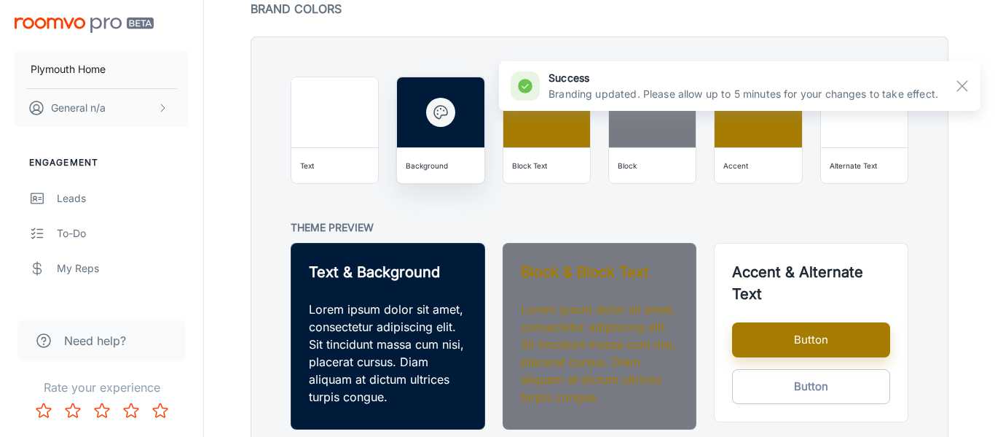
click at [407, 171] on div "Background" at bounding box center [427, 165] width 42 height 15
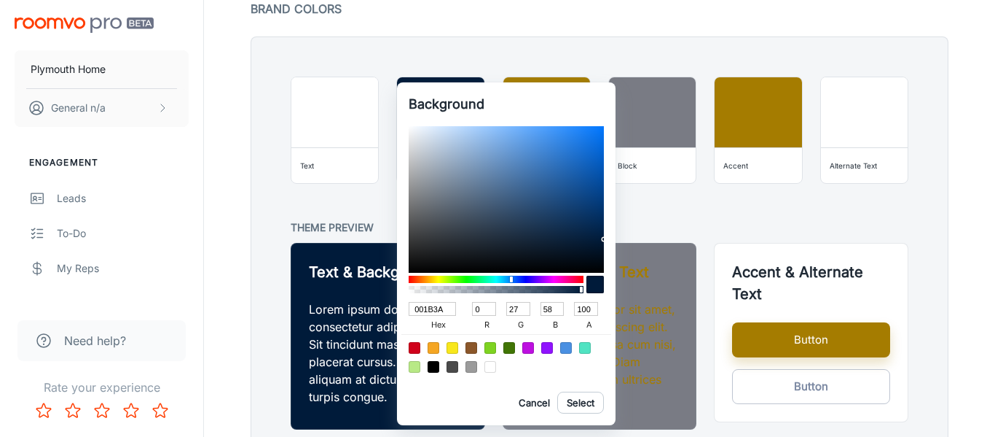
click at [436, 308] on input "001B3A" at bounding box center [432, 309] width 47 height 14
click at [813, 238] on div at bounding box center [497, 218] width 995 height 437
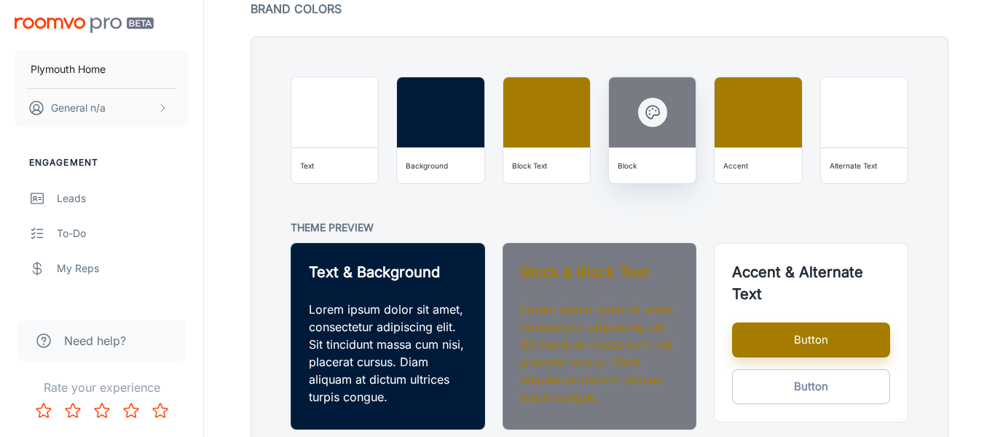
click at [646, 172] on div "Block" at bounding box center [652, 165] width 75 height 23
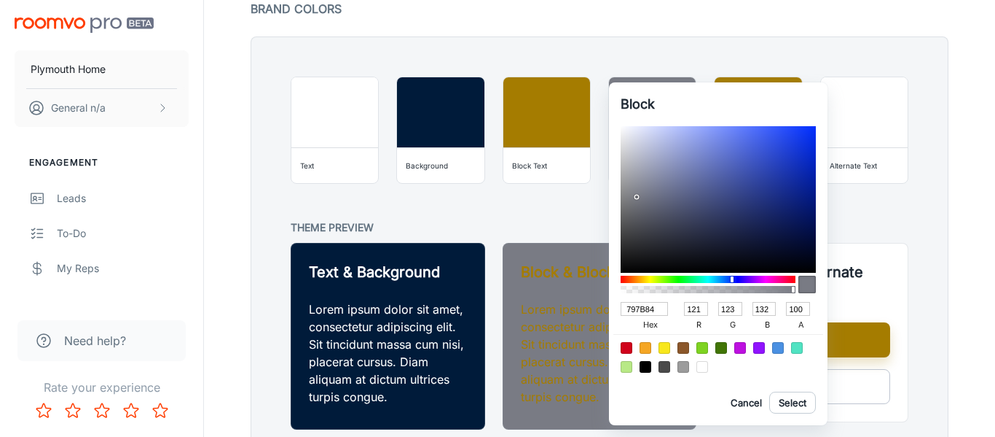
click at [650, 310] on input "797B84" at bounding box center [644, 309] width 47 height 14
paste input "001B3A"
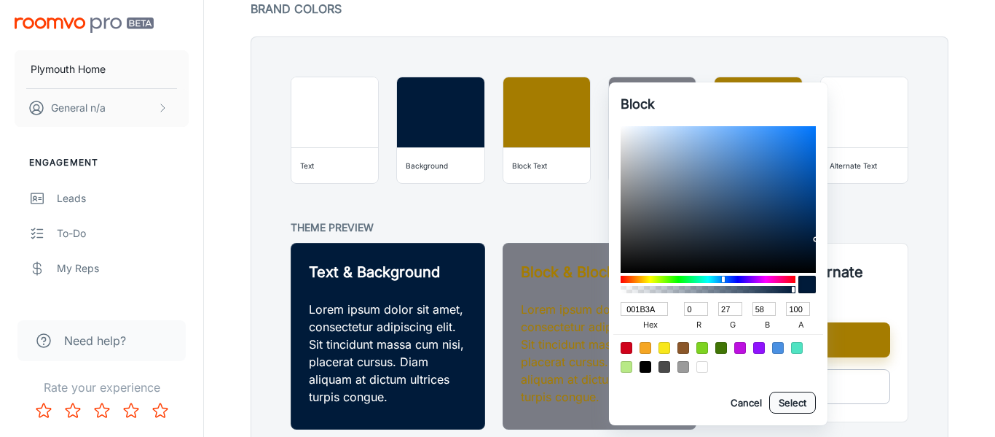
click at [794, 412] on button "Select" at bounding box center [793, 402] width 47 height 22
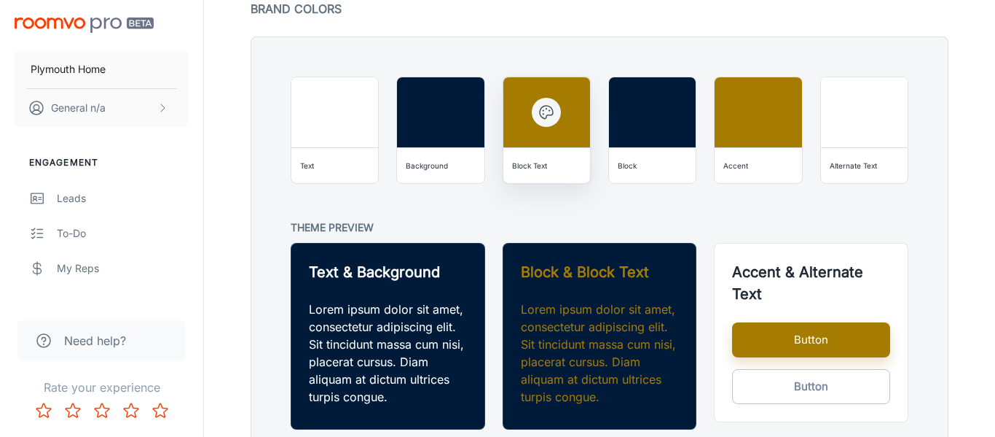
click at [528, 171] on div "Block Text" at bounding box center [529, 165] width 35 height 15
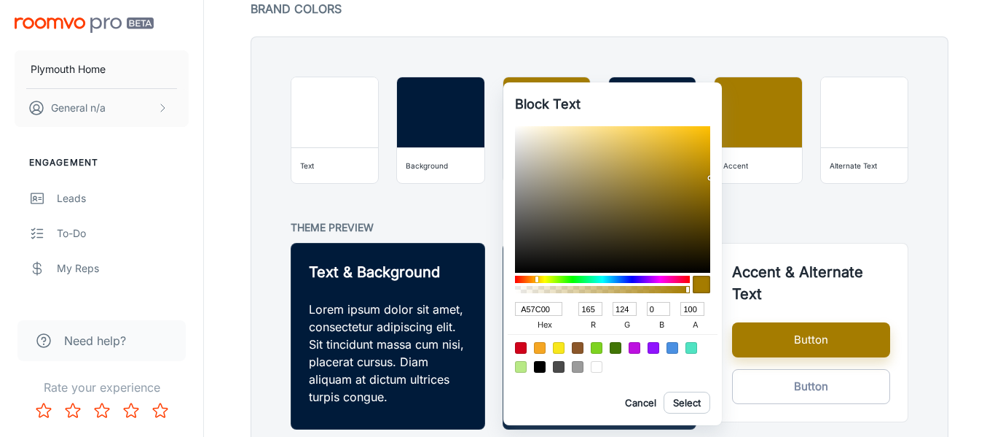
drag, startPoint x: 555, startPoint y: 304, endPoint x: 490, endPoint y: 303, distance: 64.9
click at [490, 303] on div "Block Text A57C00 hex 165 r 124 g 0 b 100 a Cancel Select" at bounding box center [497, 218] width 995 height 437
paste input "COPIED!"
drag, startPoint x: 555, startPoint y: 308, endPoint x: 452, endPoint y: 300, distance: 103.0
click at [452, 300] on div "Block Text COPIED! hex 165 r 124 g 0 b 100 a Cancel Select" at bounding box center [497, 218] width 995 height 437
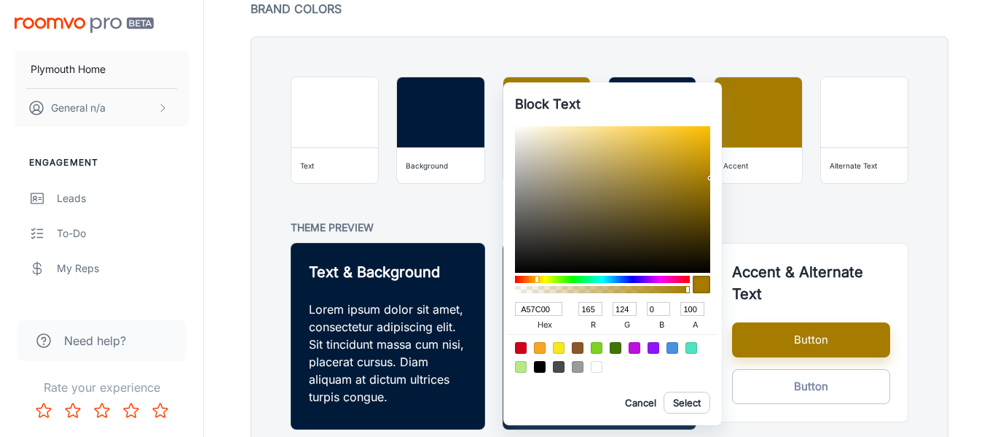
drag, startPoint x: 560, startPoint y: 308, endPoint x: 469, endPoint y: 306, distance: 91.1
click at [469, 306] on div "Block Text A57C00 hex 165 r 124 g 0 b 100 a Cancel Select" at bounding box center [497, 218] width 995 height 437
paste input "#D4AF37"
click at [527, 310] on input "#D4AF37" at bounding box center [538, 309] width 47 height 14
click at [689, 405] on button "Select" at bounding box center [687, 402] width 47 height 22
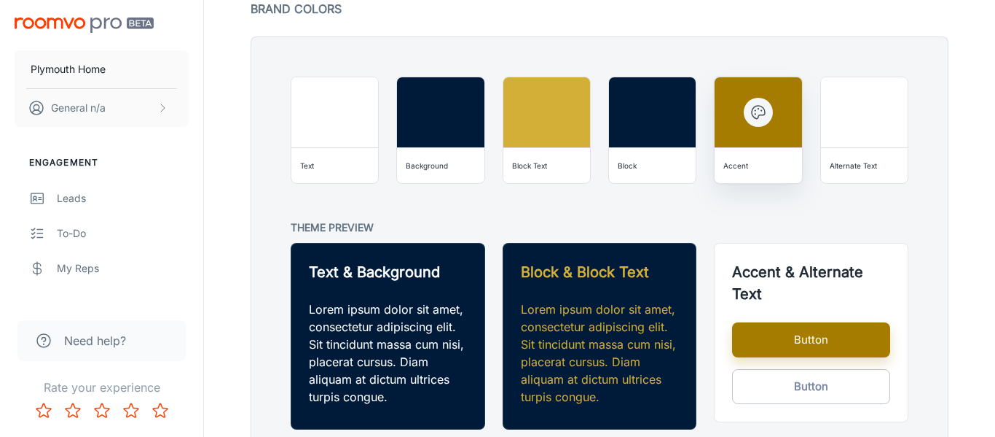
click at [725, 168] on div "Accent" at bounding box center [736, 165] width 25 height 15
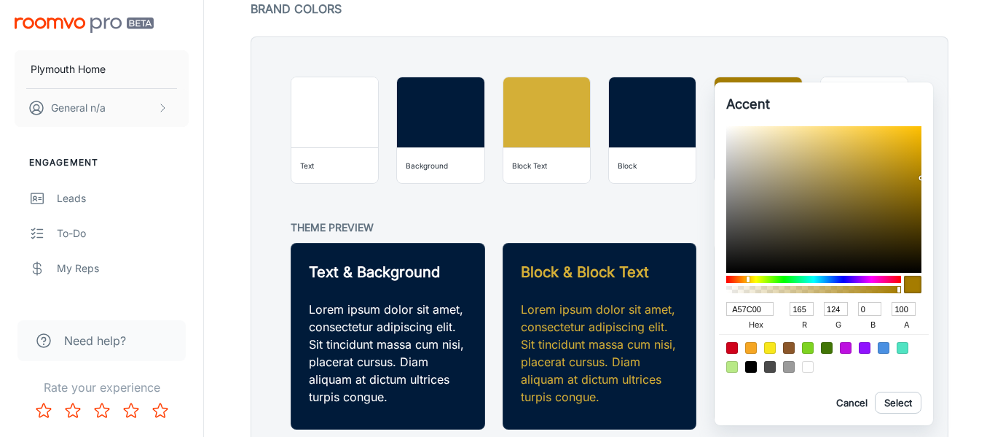
drag, startPoint x: 767, startPoint y: 308, endPoint x: 689, endPoint y: 307, distance: 78.0
click at [689, 307] on div "Accent A57C00 hex 165 r 124 g 0 b 100 a Cancel Select" at bounding box center [497, 218] width 995 height 437
paste input "#D4AF37"
click at [737, 309] on input "#D4AF37" at bounding box center [750, 309] width 47 height 14
click at [894, 407] on button "Select" at bounding box center [898, 402] width 47 height 22
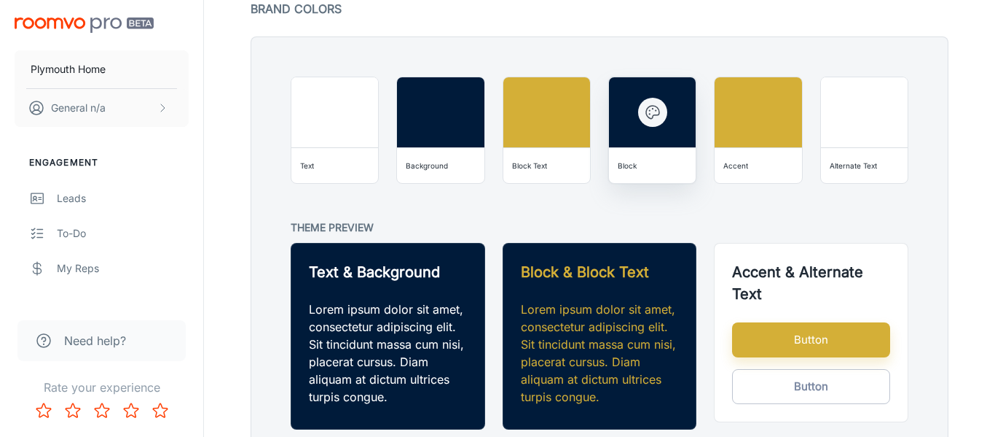
click at [635, 168] on div "Block" at bounding box center [627, 165] width 19 height 15
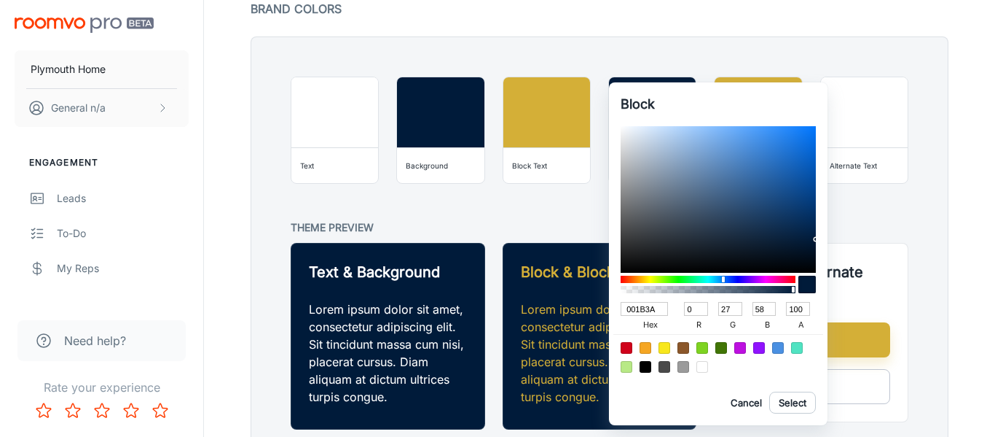
click at [649, 310] on input "001B3A" at bounding box center [644, 309] width 47 height 14
click at [524, 235] on div at bounding box center [497, 218] width 995 height 437
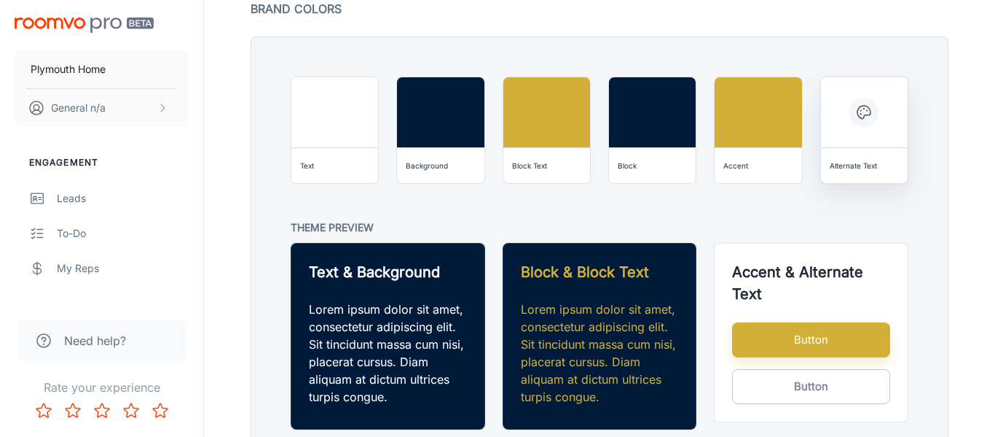
click at [869, 167] on div "Alternate Text" at bounding box center [853, 165] width 47 height 15
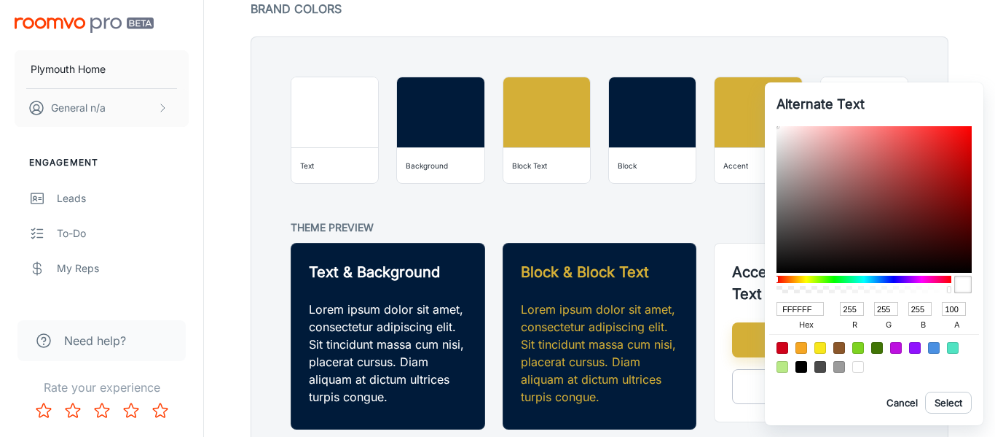
click at [792, 312] on input "FFFFFF" at bounding box center [800, 309] width 47 height 14
drag, startPoint x: 815, startPoint y: 304, endPoint x: 752, endPoint y: 303, distance: 63.4
click at [752, 303] on div "Alternate Text FFFFFF hex 255 r 255 g 255 b 100 a Cancel Select" at bounding box center [497, 218] width 995 height 437
paste input "001B3A"
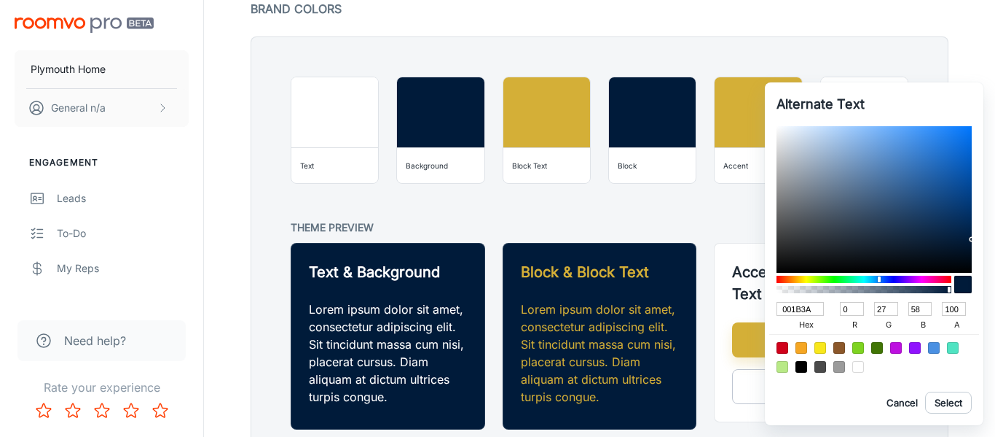
click at [954, 407] on button "Select" at bounding box center [948, 402] width 47 height 22
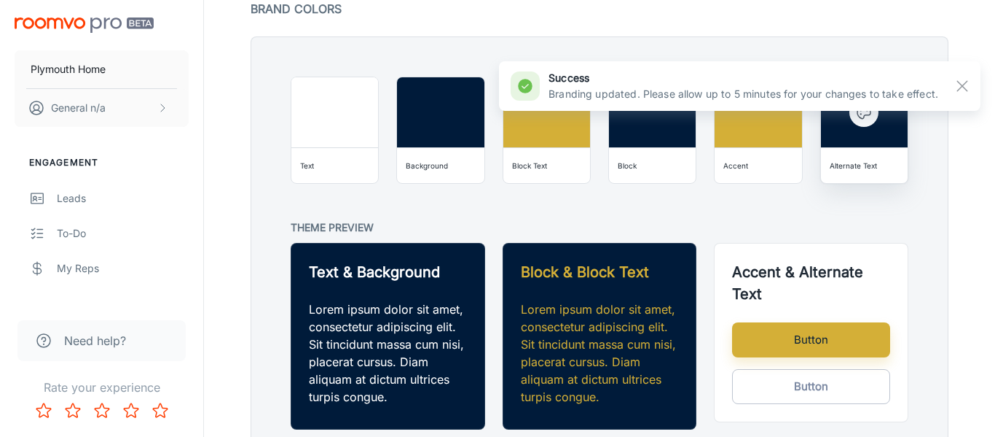
click at [849, 174] on div "Alternate Text" at bounding box center [864, 165] width 75 height 23
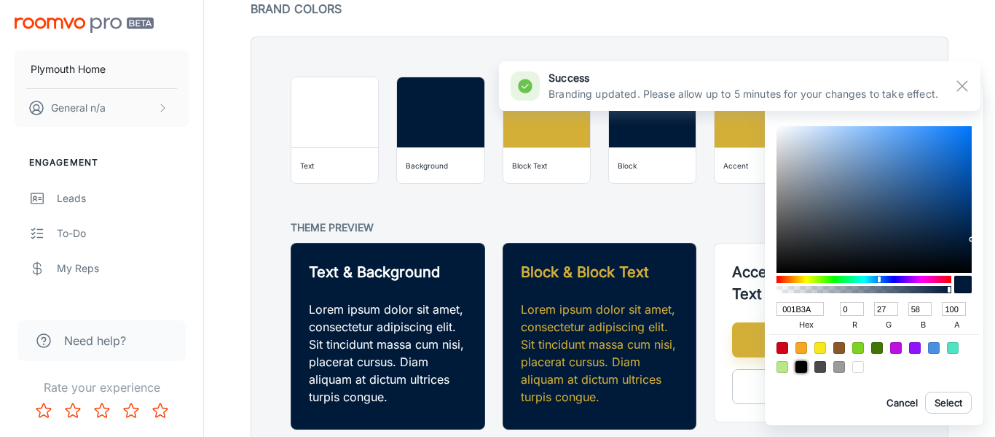
click at [802, 367] on div at bounding box center [802, 367] width 12 height 12
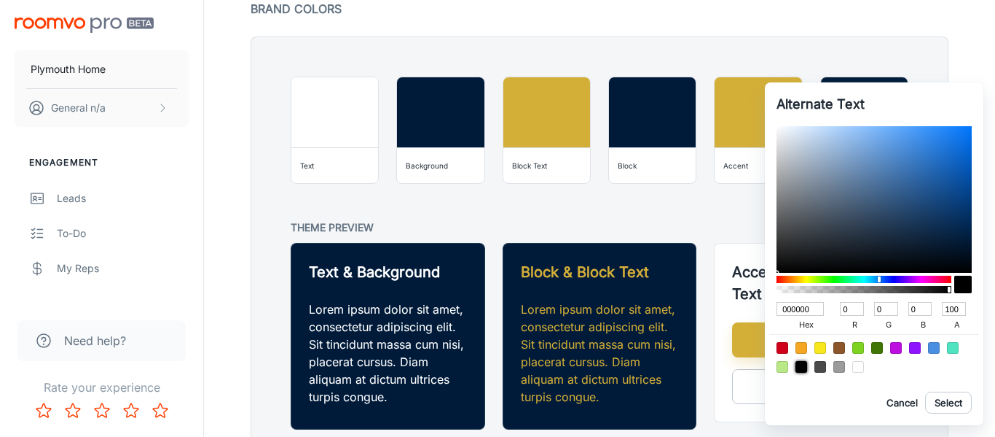
drag, startPoint x: 956, startPoint y: 405, endPoint x: 722, endPoint y: 276, distance: 267.1
click at [957, 405] on button "Select" at bounding box center [948, 402] width 47 height 22
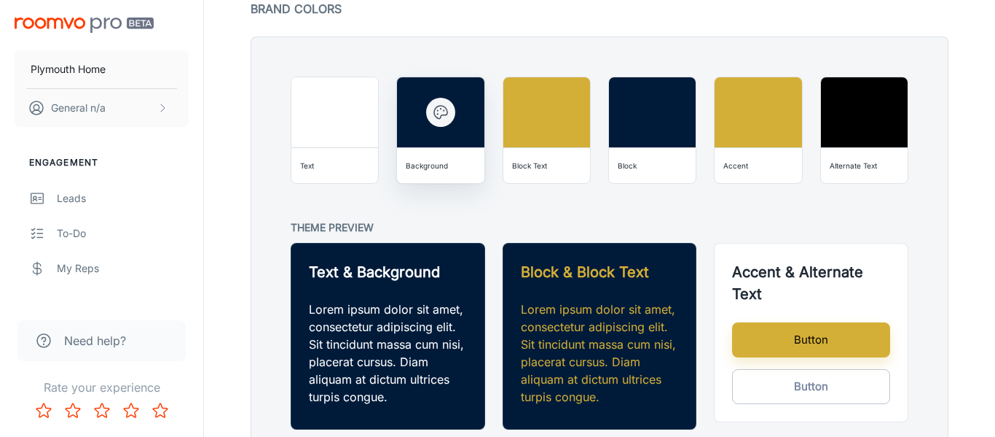
click at [442, 120] on icon "button" at bounding box center [440, 111] width 17 height 17
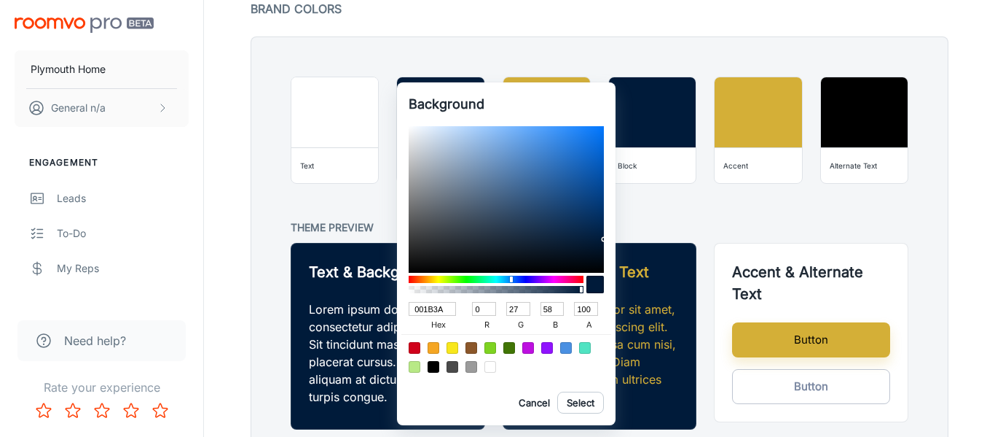
click at [423, 308] on input "001B3A" at bounding box center [432, 309] width 47 height 14
click at [336, 56] on div at bounding box center [497, 218] width 995 height 437
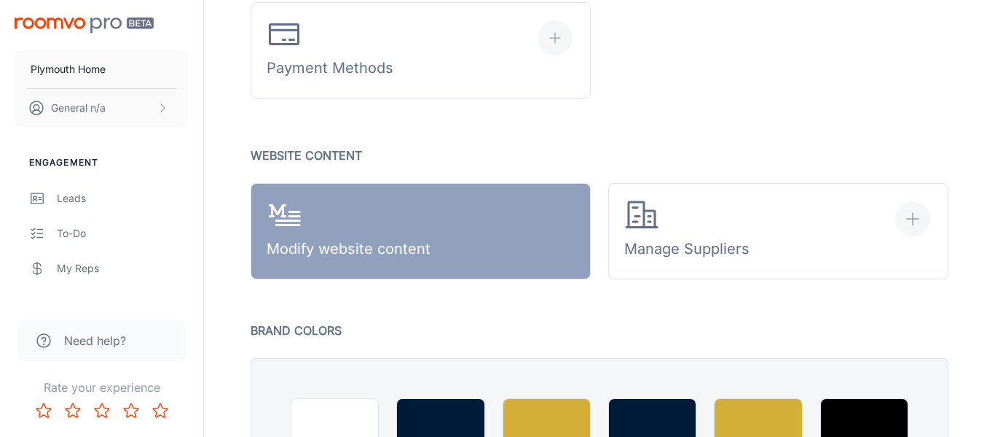
scroll to position [950, 0]
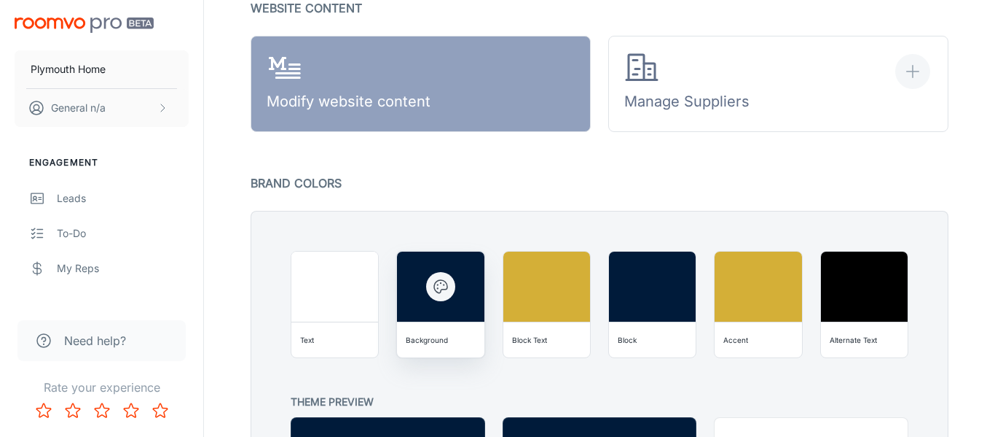
click at [435, 347] on div "Background" at bounding box center [440, 339] width 75 height 23
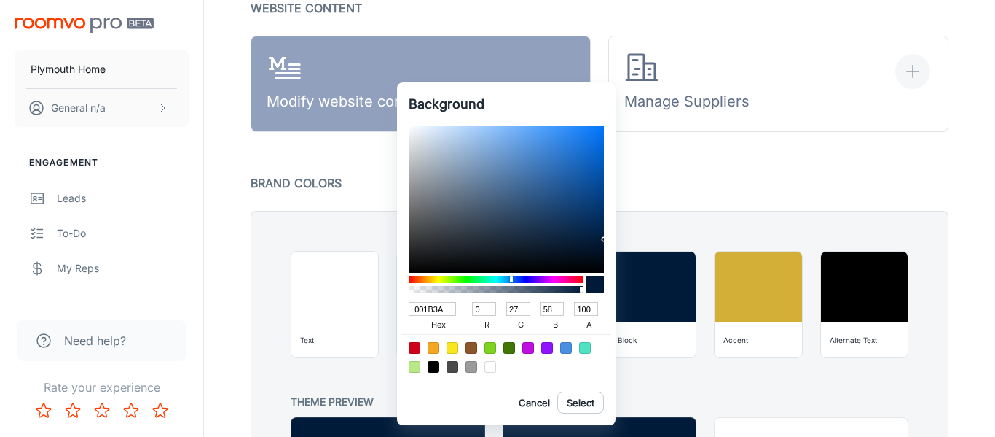
click at [437, 307] on input "001B3A" at bounding box center [432, 309] width 47 height 14
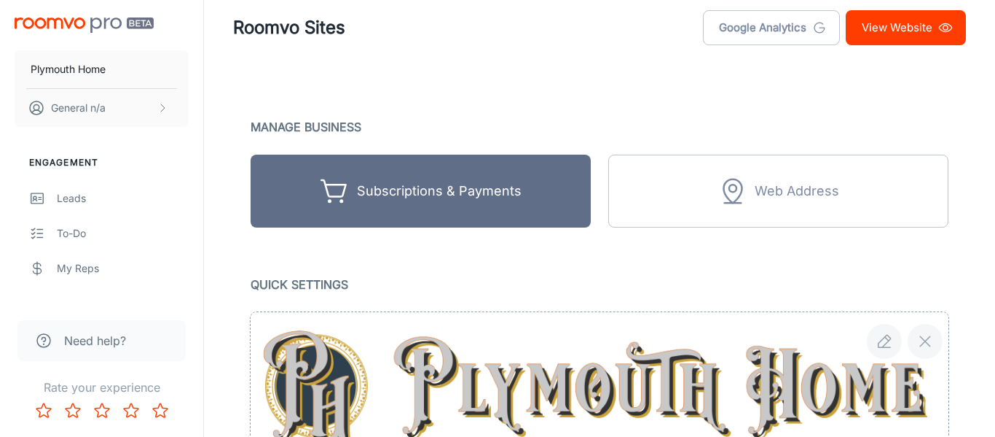
scroll to position [23, 0]
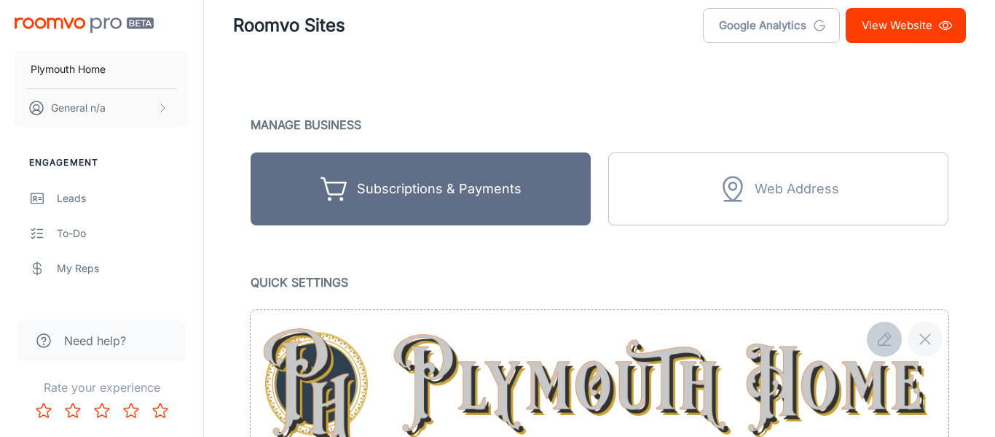
click at [881, 342] on icon "button" at bounding box center [884, 338] width 17 height 17
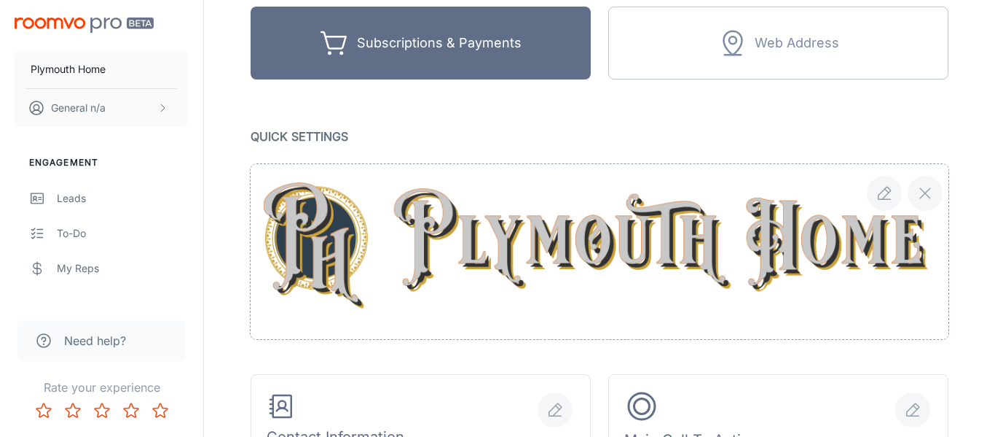
scroll to position [170, 0]
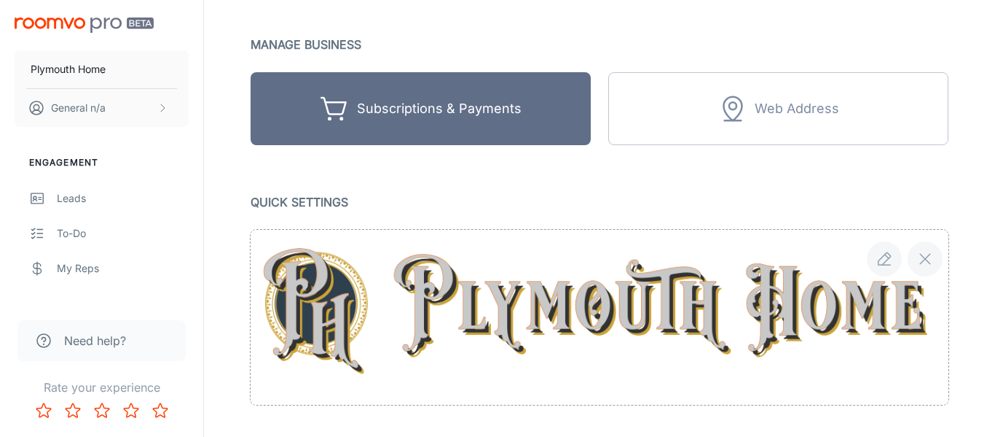
scroll to position [251, 0]
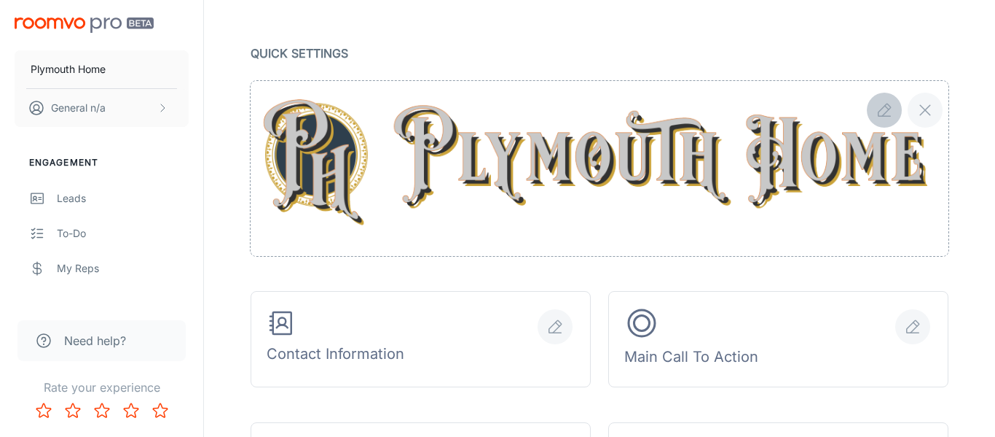
click at [883, 114] on icon "button" at bounding box center [884, 109] width 17 height 17
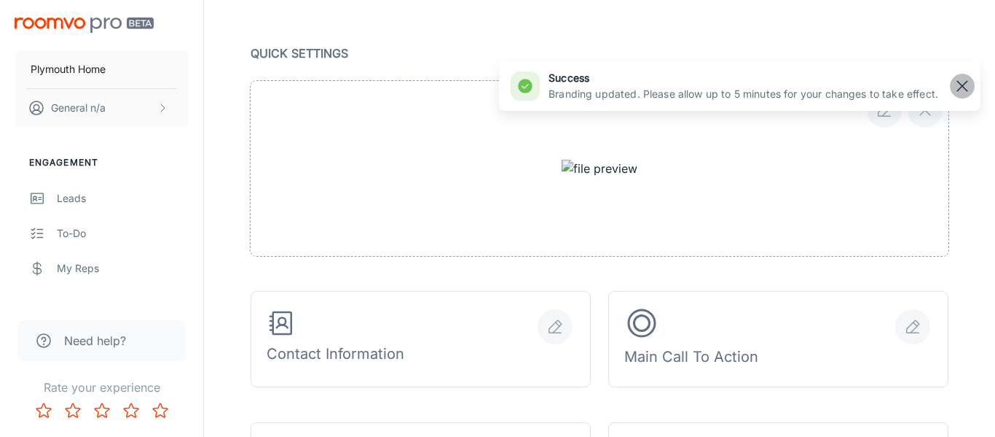
click at [960, 87] on rect "button" at bounding box center [962, 85] width 17 height 17
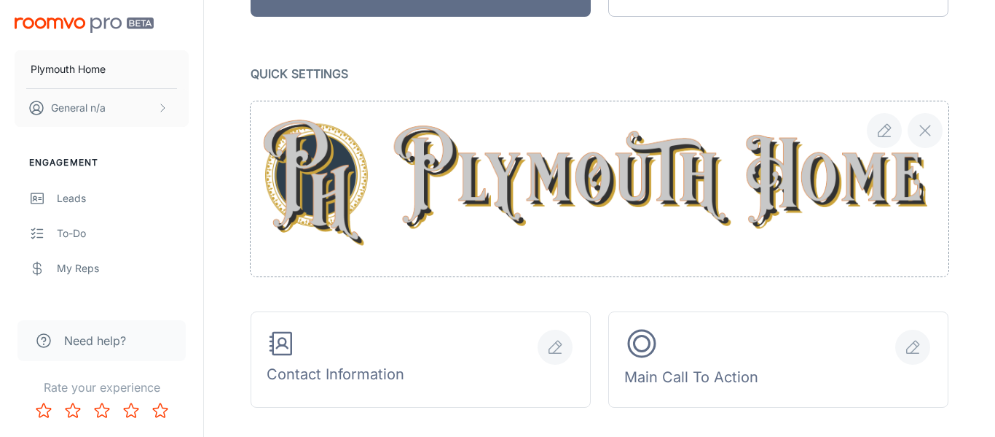
scroll to position [270, 0]
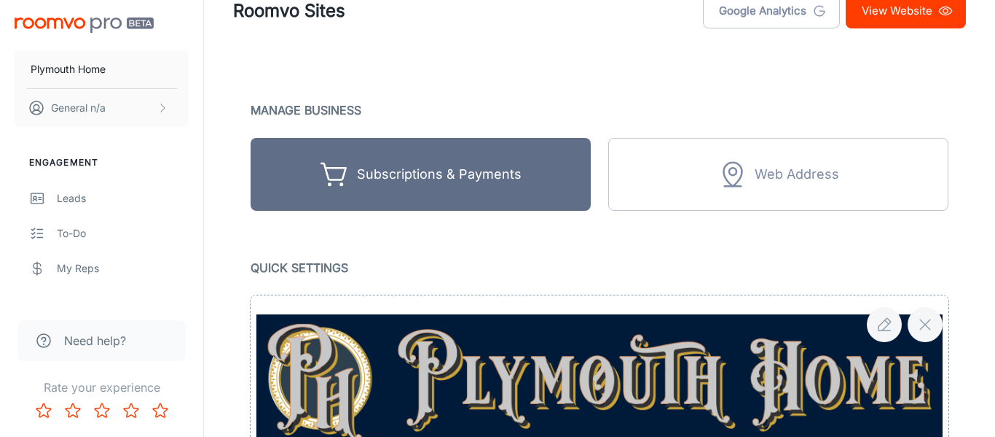
scroll to position [329, 0]
